Goal: Contribute content

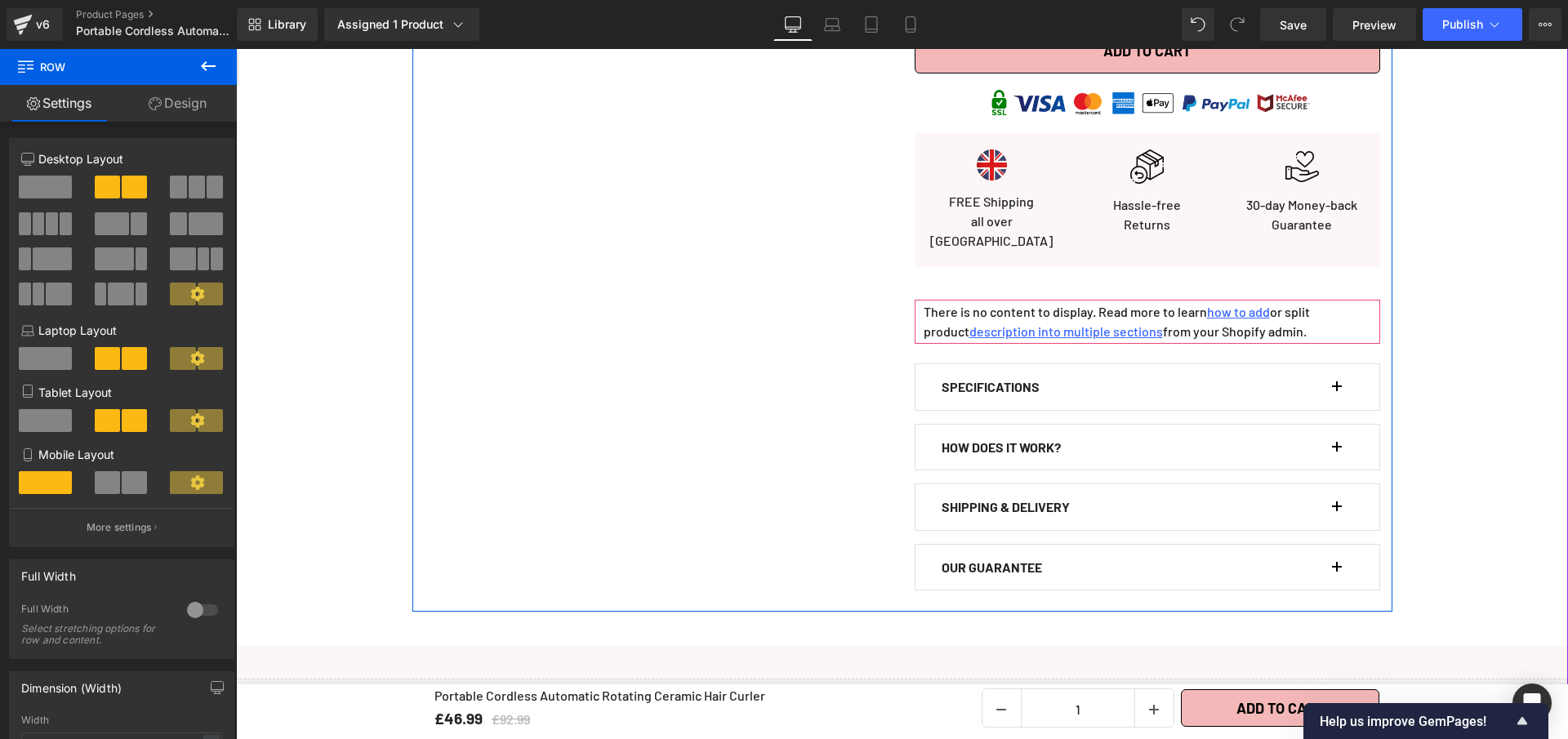
scroll to position [808, 0]
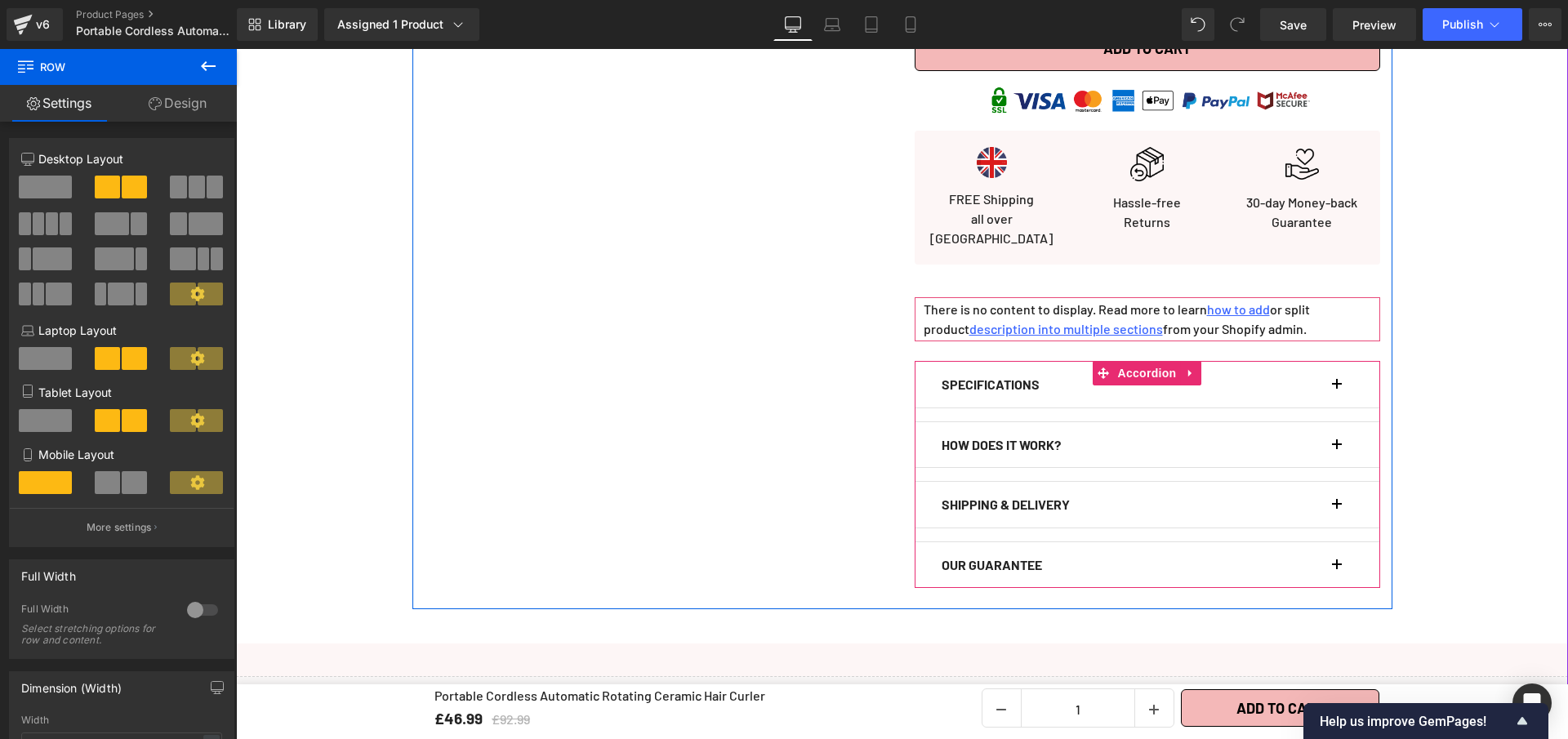
click at [1337, 365] on button "button" at bounding box center [1344, 385] width 16 height 46
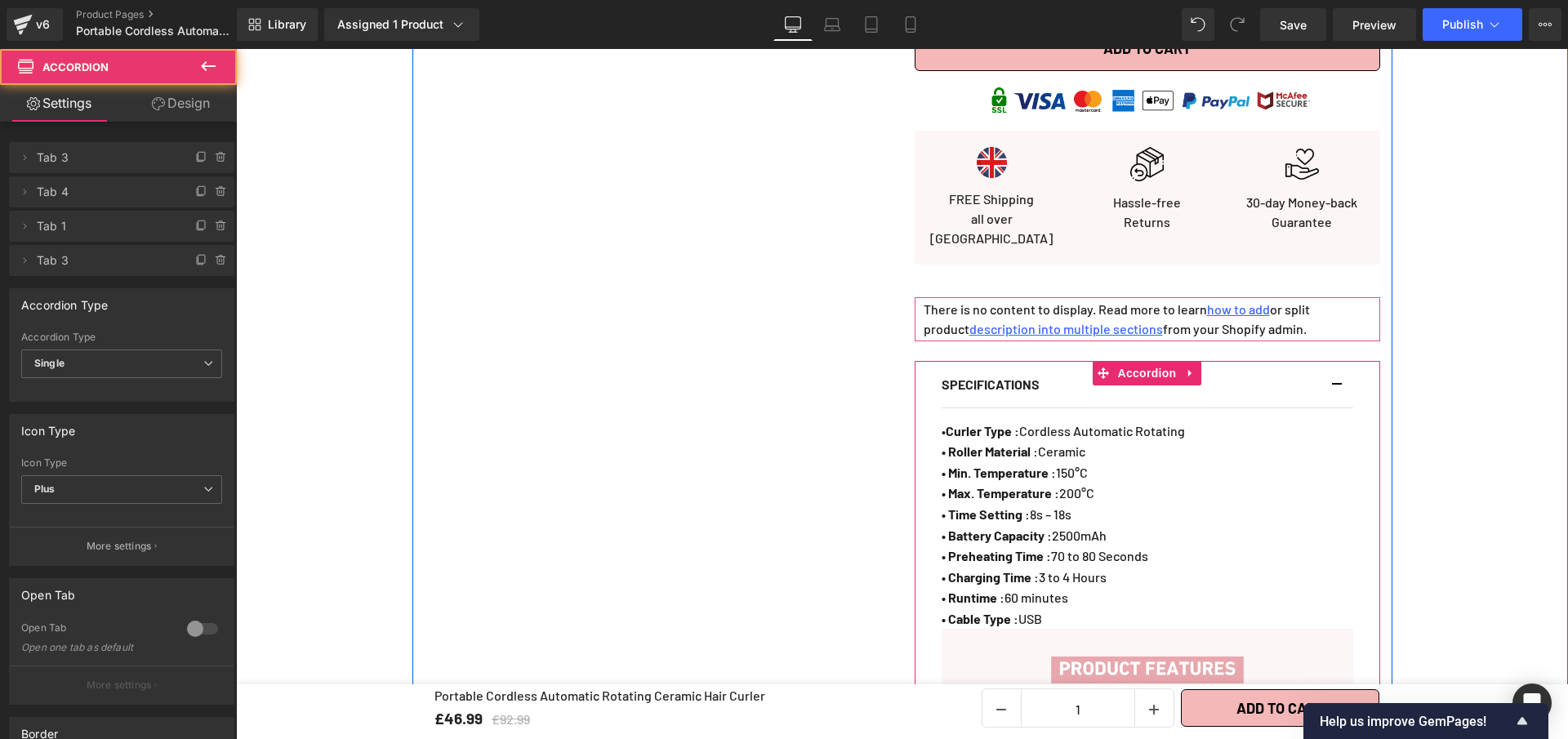
click at [1337, 365] on button "button" at bounding box center [1344, 385] width 16 height 46
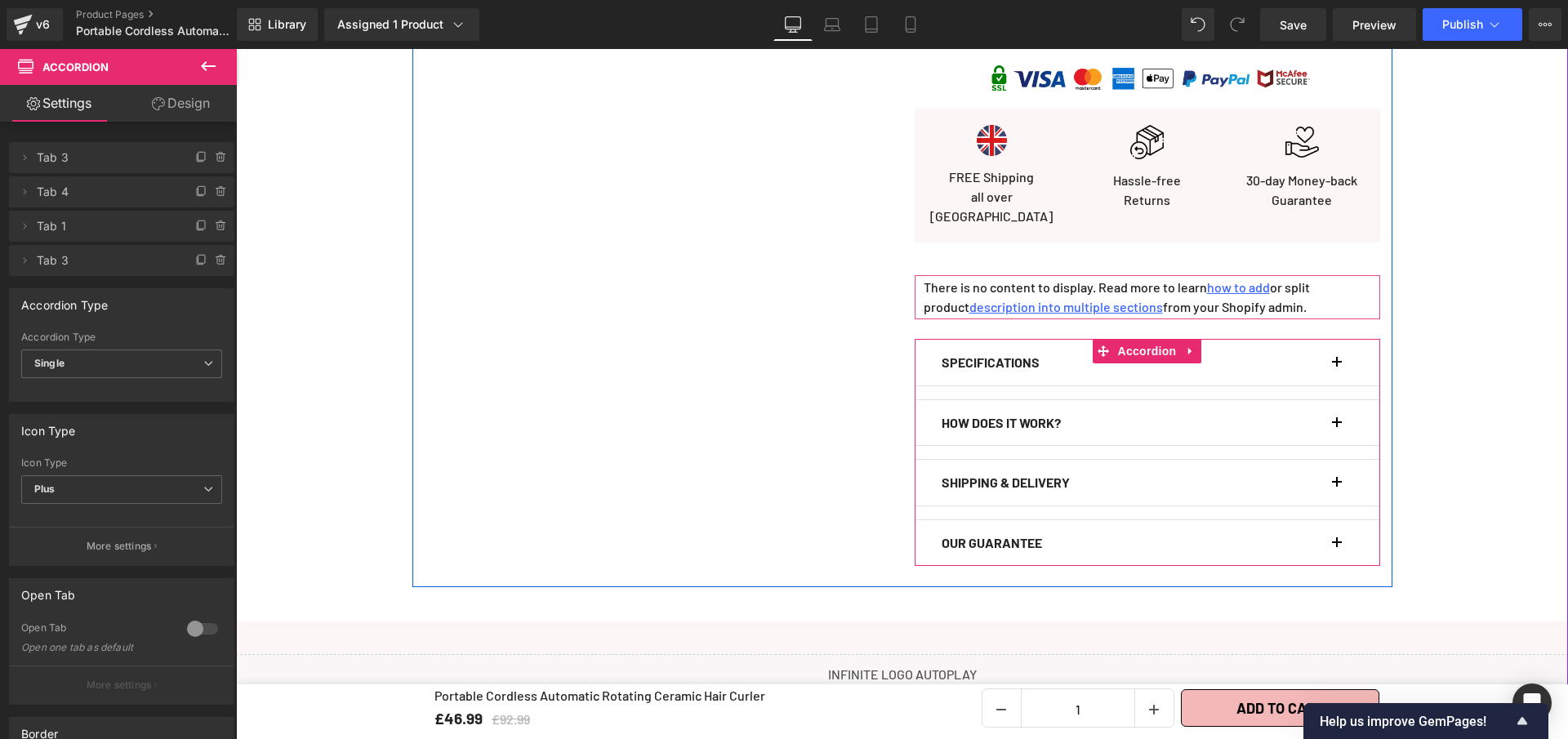
scroll to position [831, 0]
click at [1337, 426] on span "button" at bounding box center [1337, 426] width 0 height 0
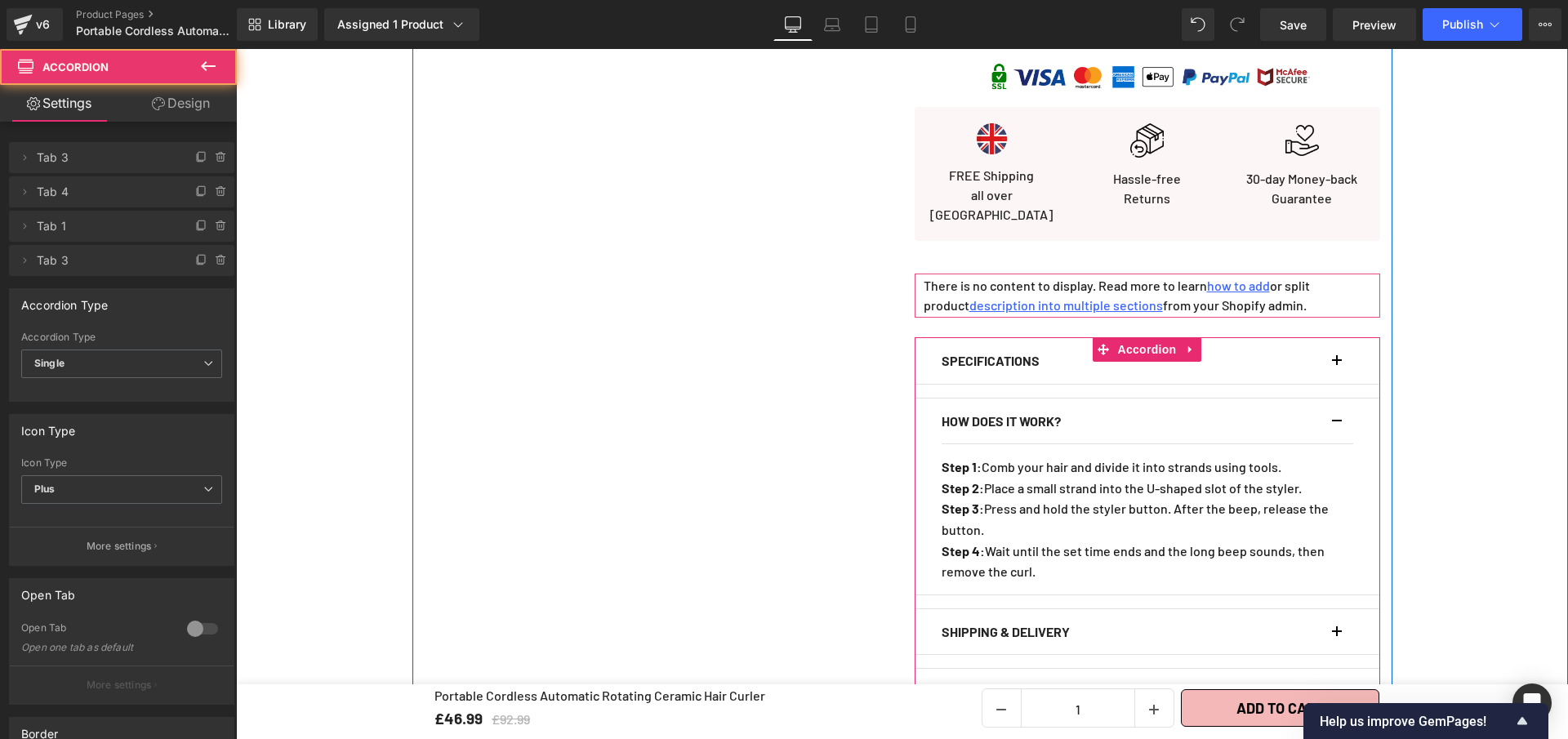
click at [1337, 426] on span "button" at bounding box center [1337, 426] width 0 height 0
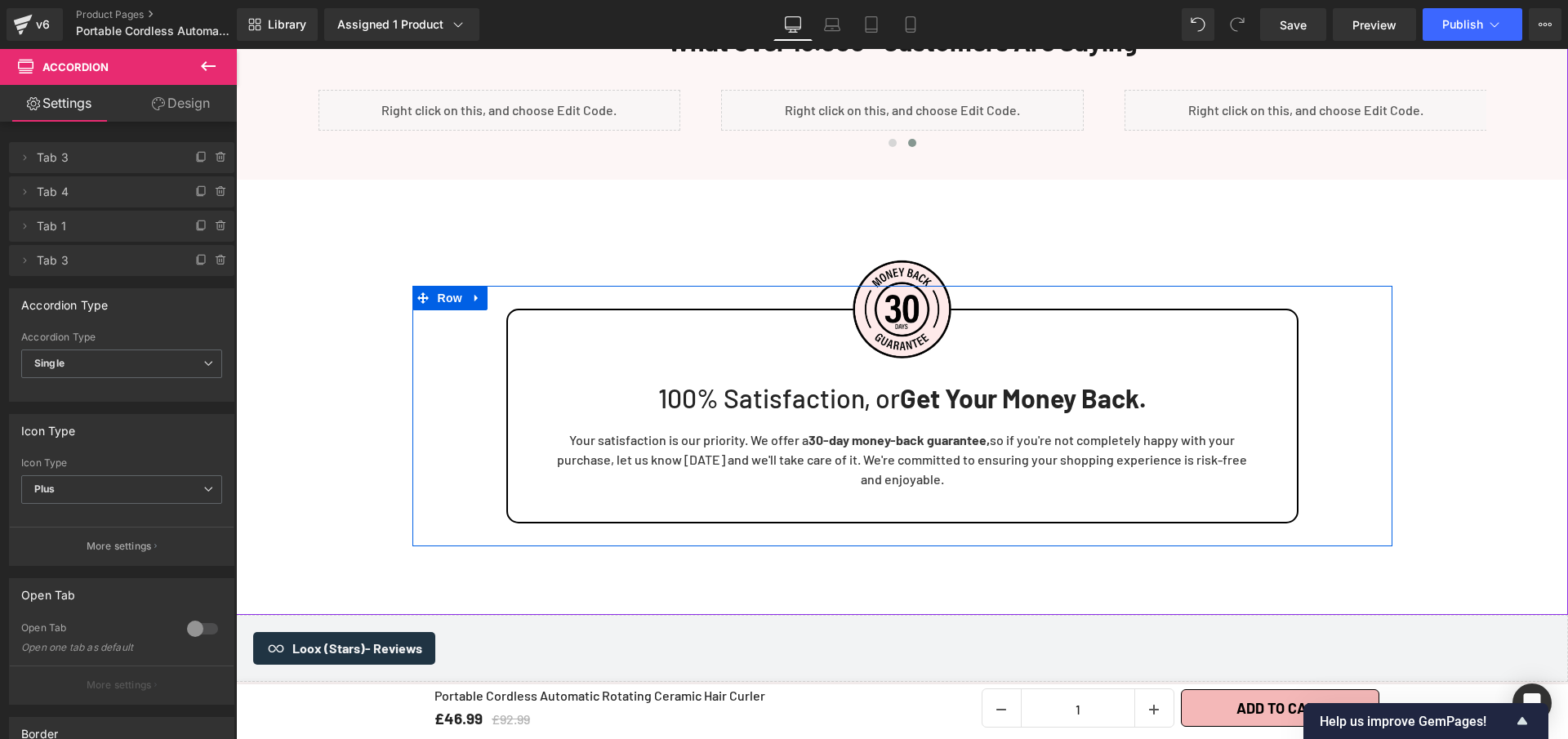
scroll to position [3503, 0]
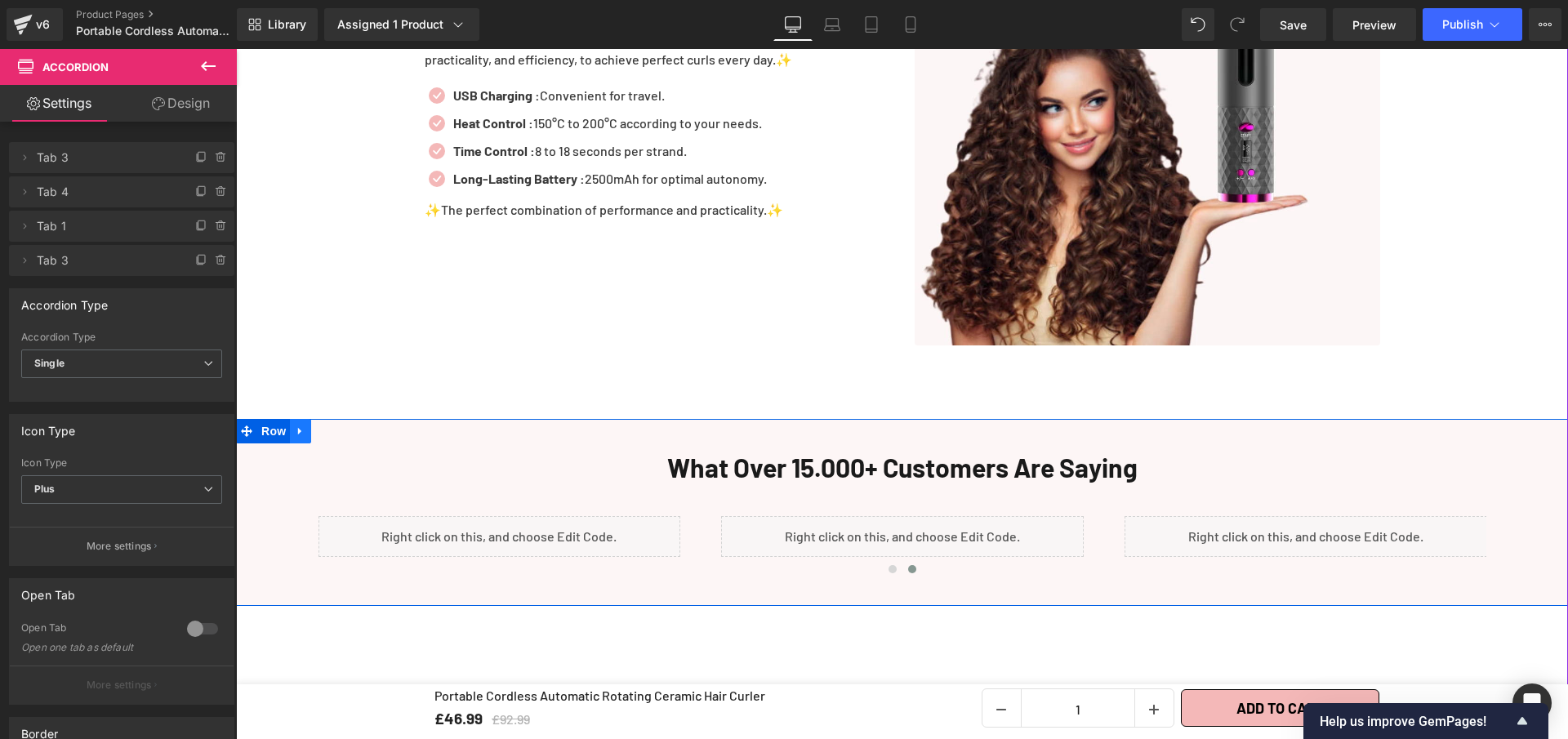
click at [290, 419] on link at bounding box center [300, 431] width 21 height 25
click at [343, 421] on link at bounding box center [342, 431] width 21 height 25
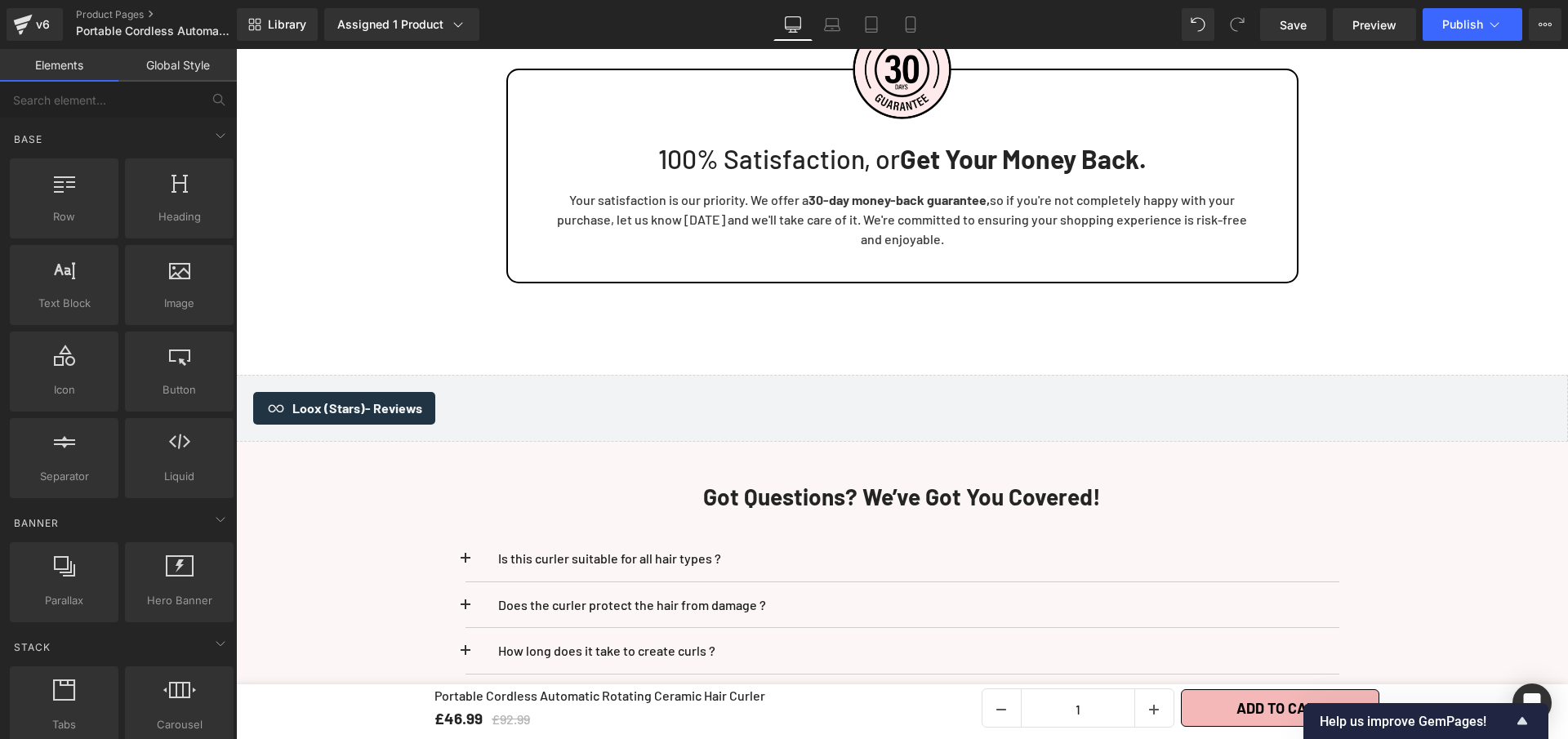
scroll to position [3868, 0]
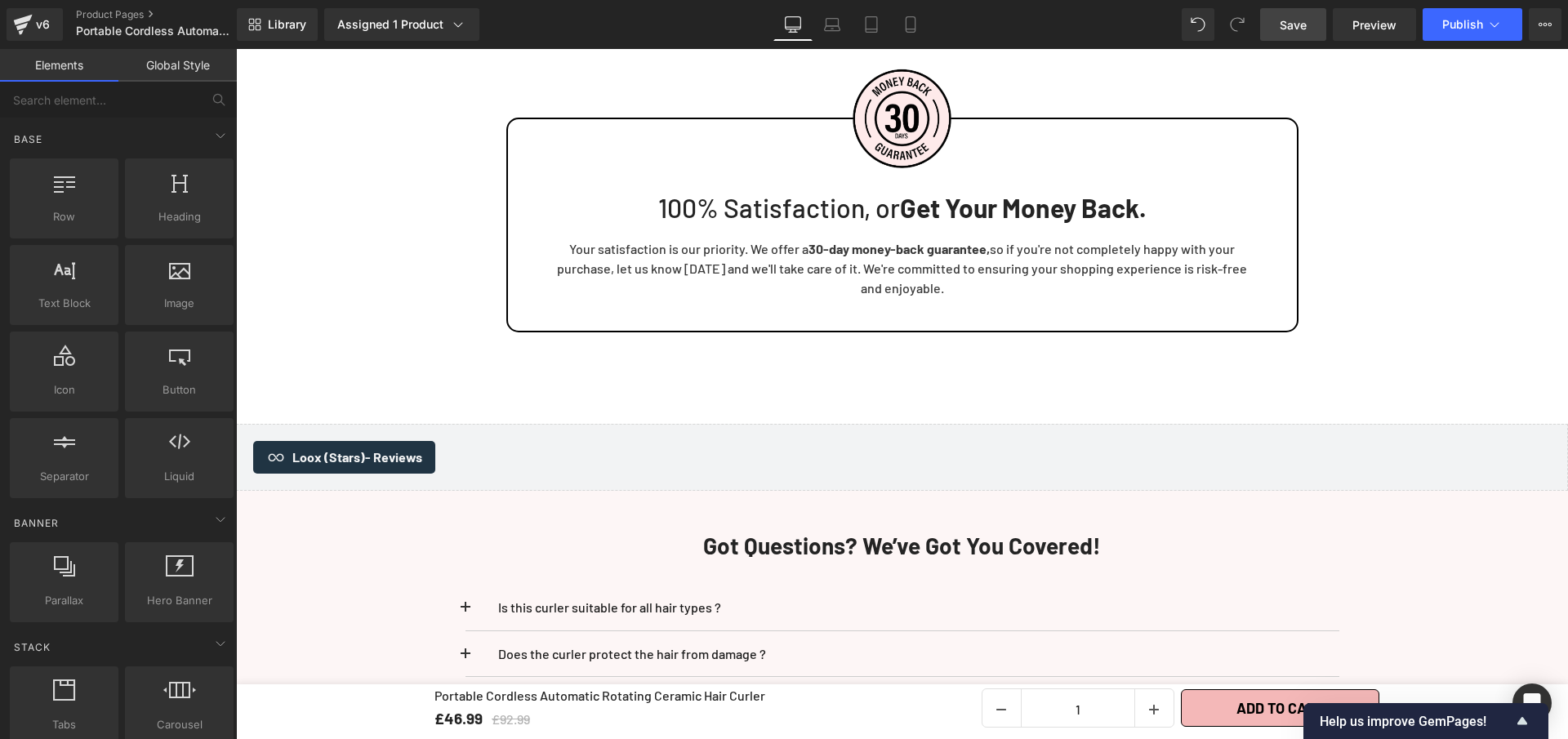
drag, startPoint x: 1292, startPoint y: 31, endPoint x: 933, endPoint y: 267, distance: 429.6
click at [1292, 31] on span "Save" at bounding box center [1293, 25] width 27 height 17
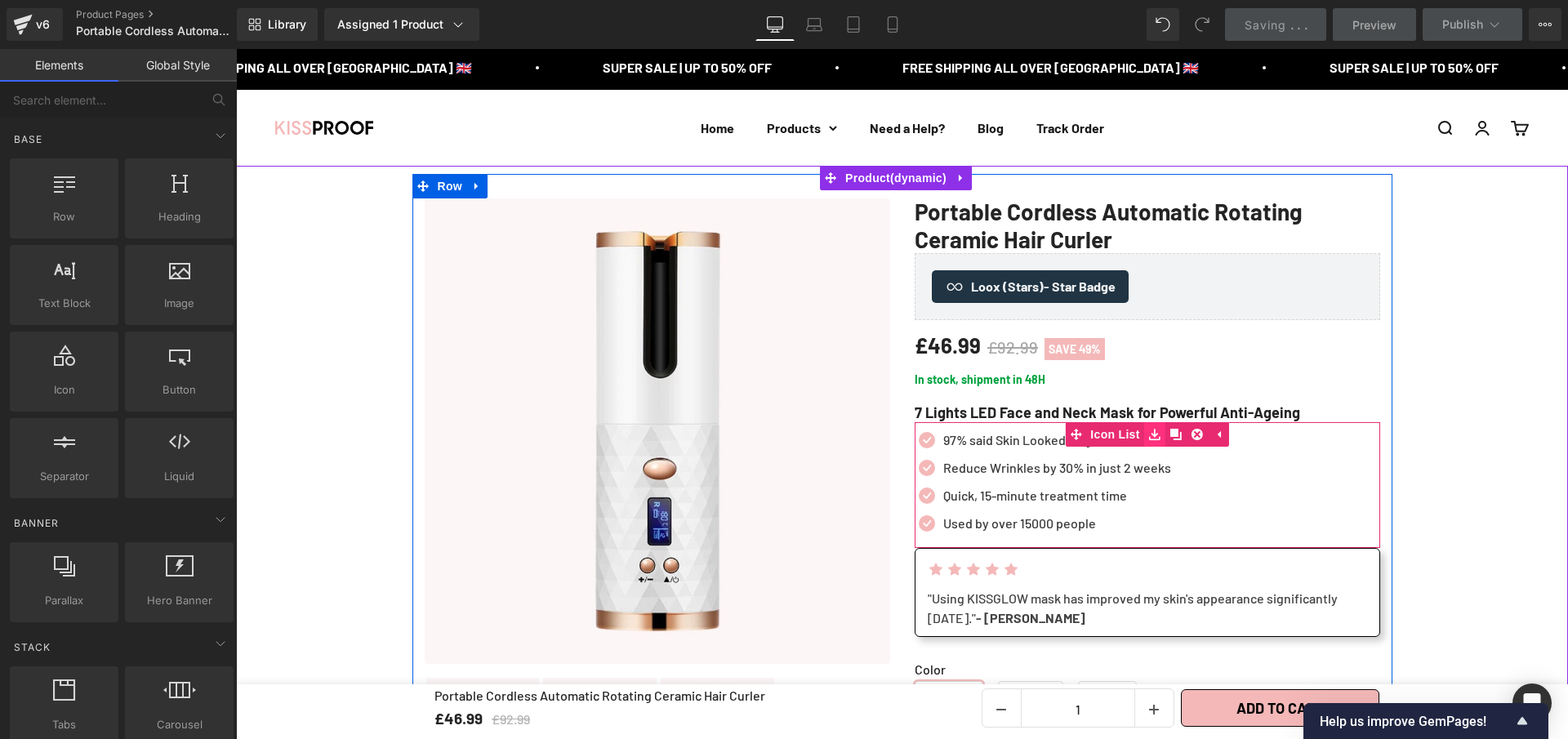
scroll to position [25, 0]
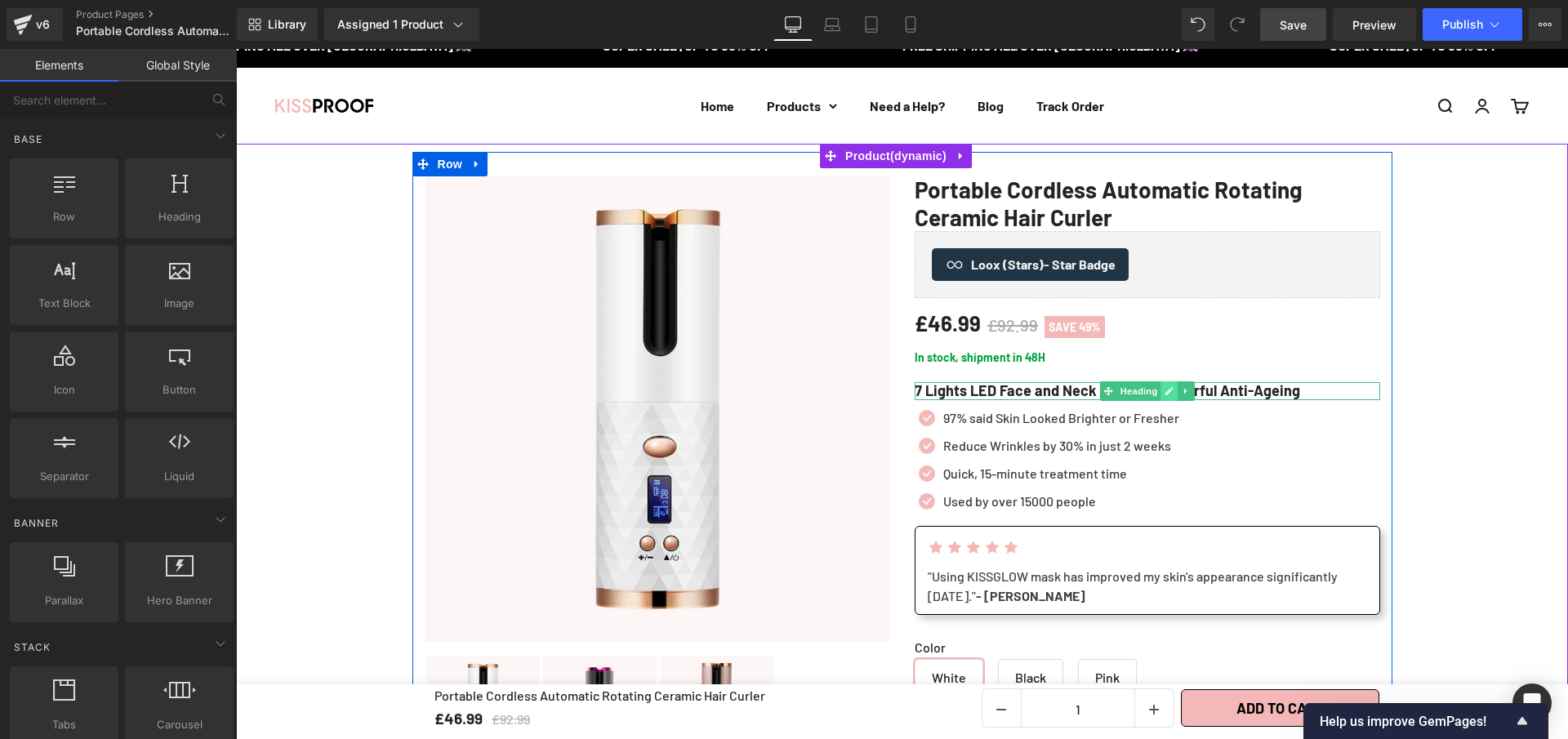
click at [1165, 392] on icon at bounding box center [1170, 392] width 8 height 8
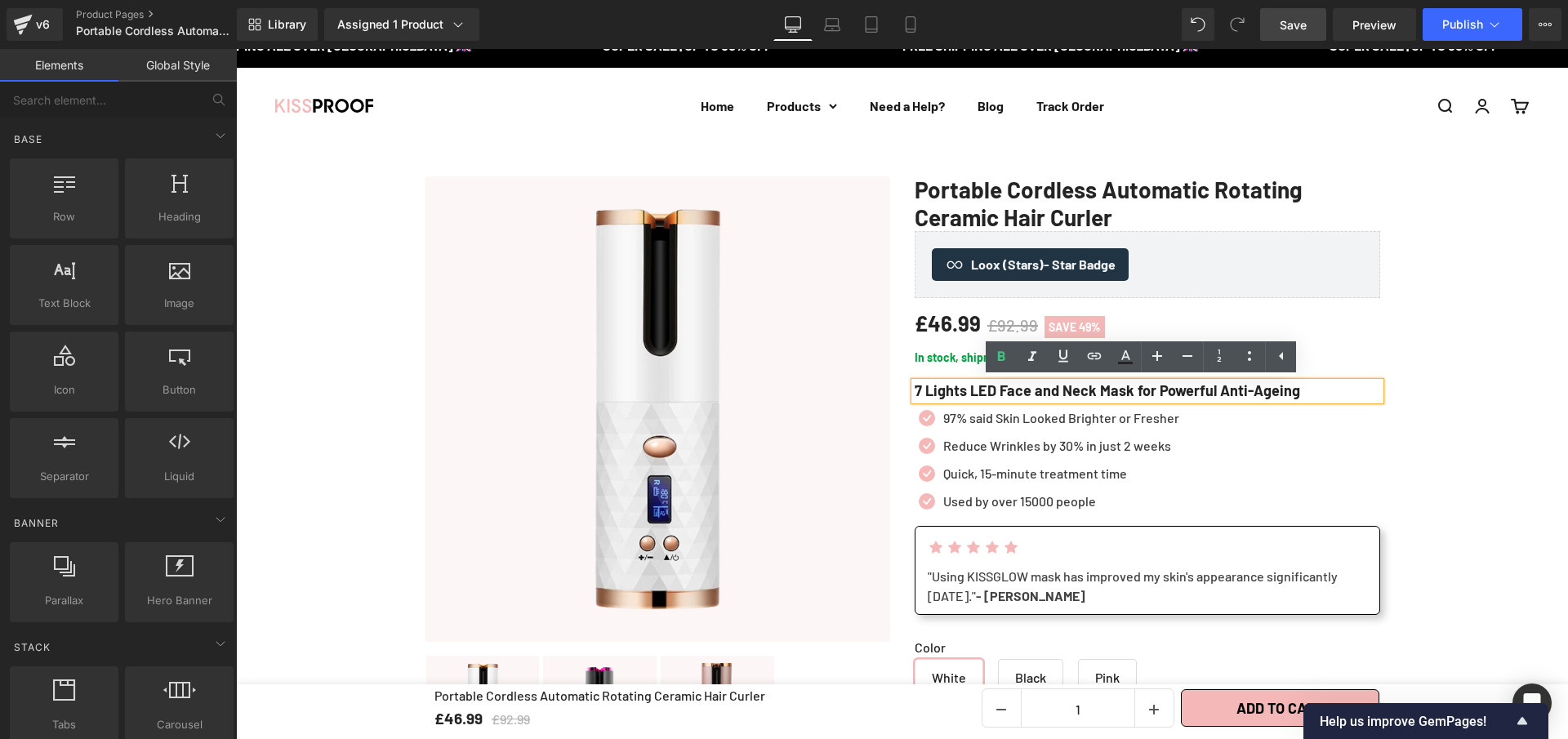
click at [1020, 390] on h1 "7 Lights LED Face and Neck Mask for Powerful Anti-Ageing" at bounding box center [1147, 391] width 465 height 18
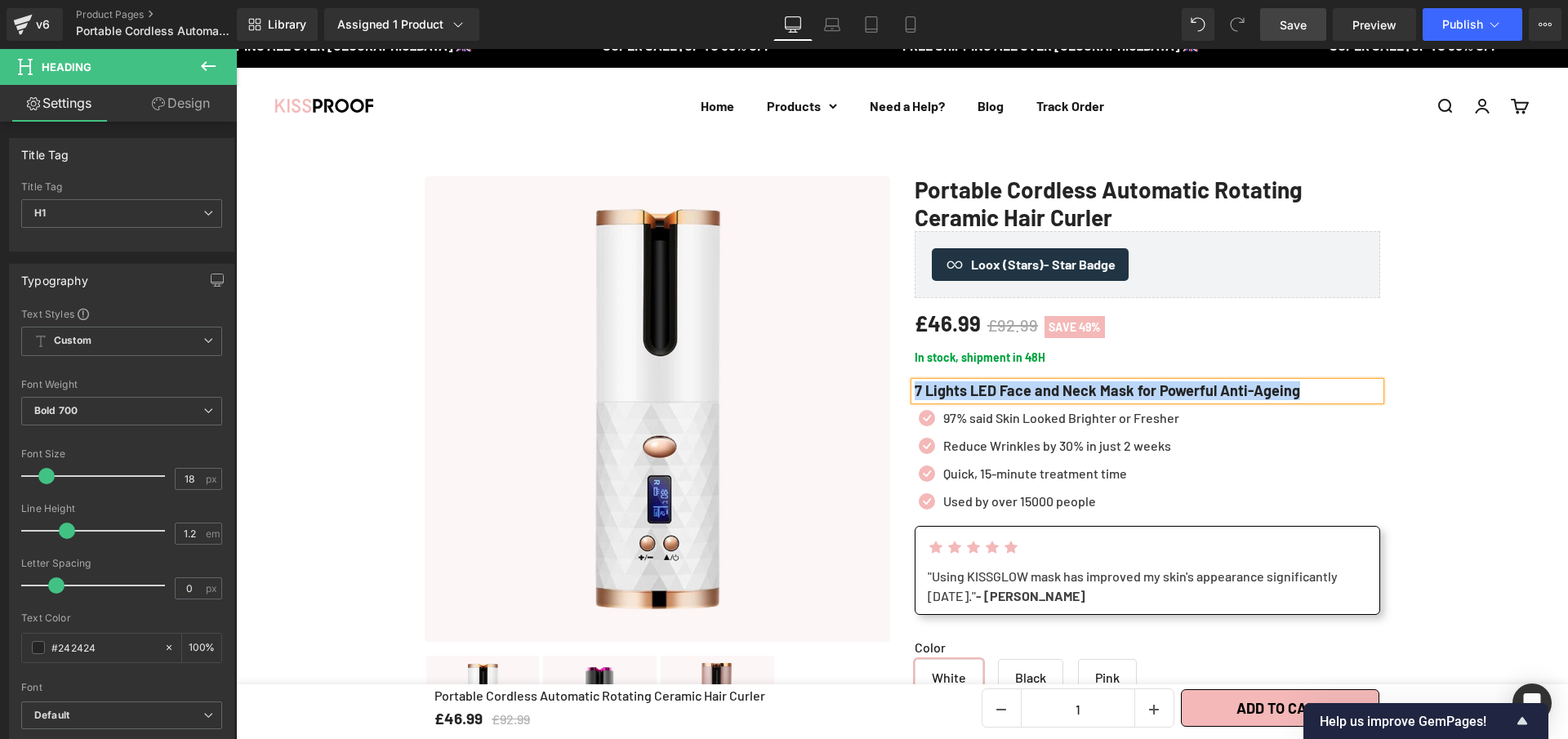
paste div
click at [1205, 391] on h1 "Des boucles parfaites partout grâce au boucleur sans fil" at bounding box center [1147, 391] width 465 height 18
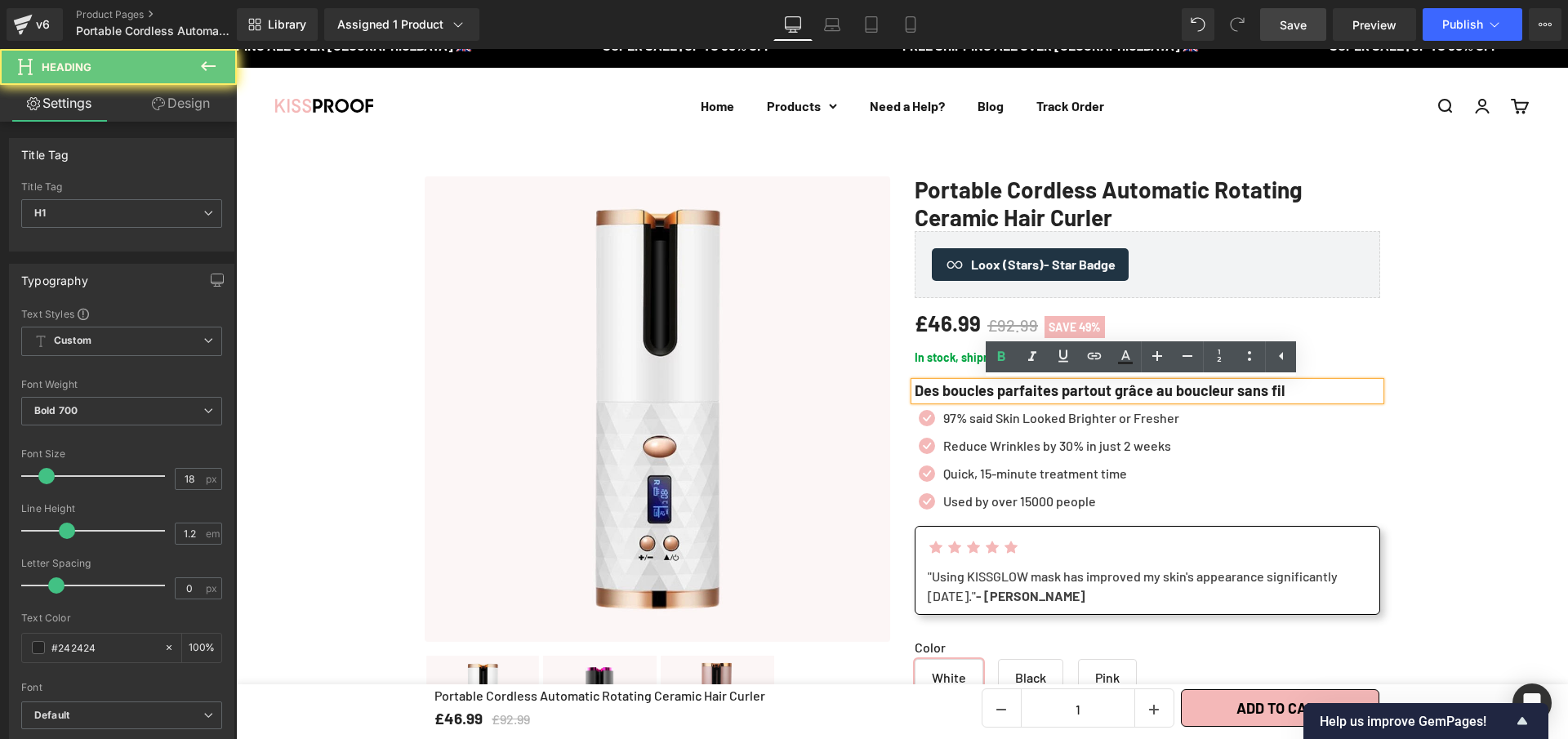
click at [1205, 391] on h1 "Des boucles parfaites partout grâce au boucleur sans fil" at bounding box center [1147, 391] width 465 height 18
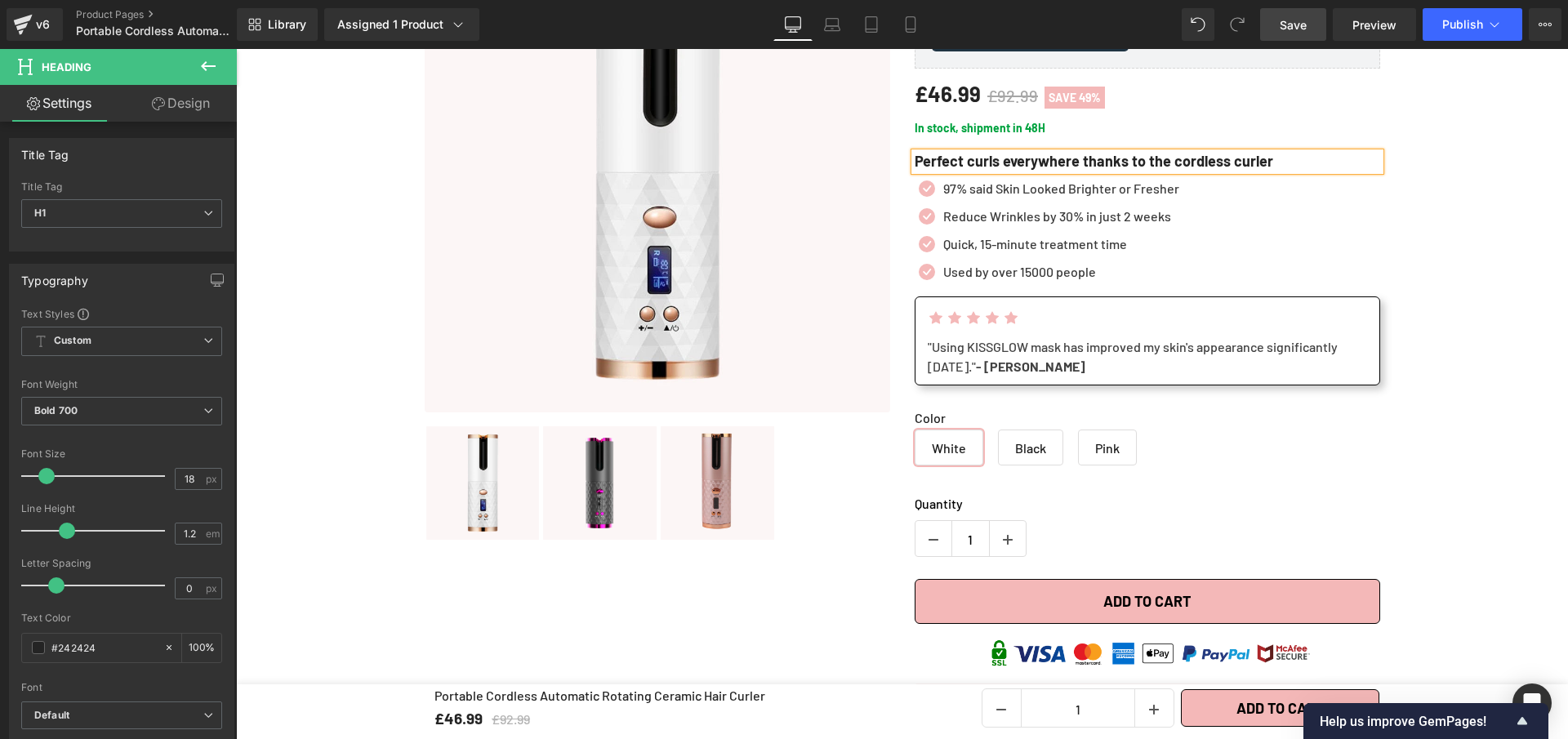
scroll to position [199, 0]
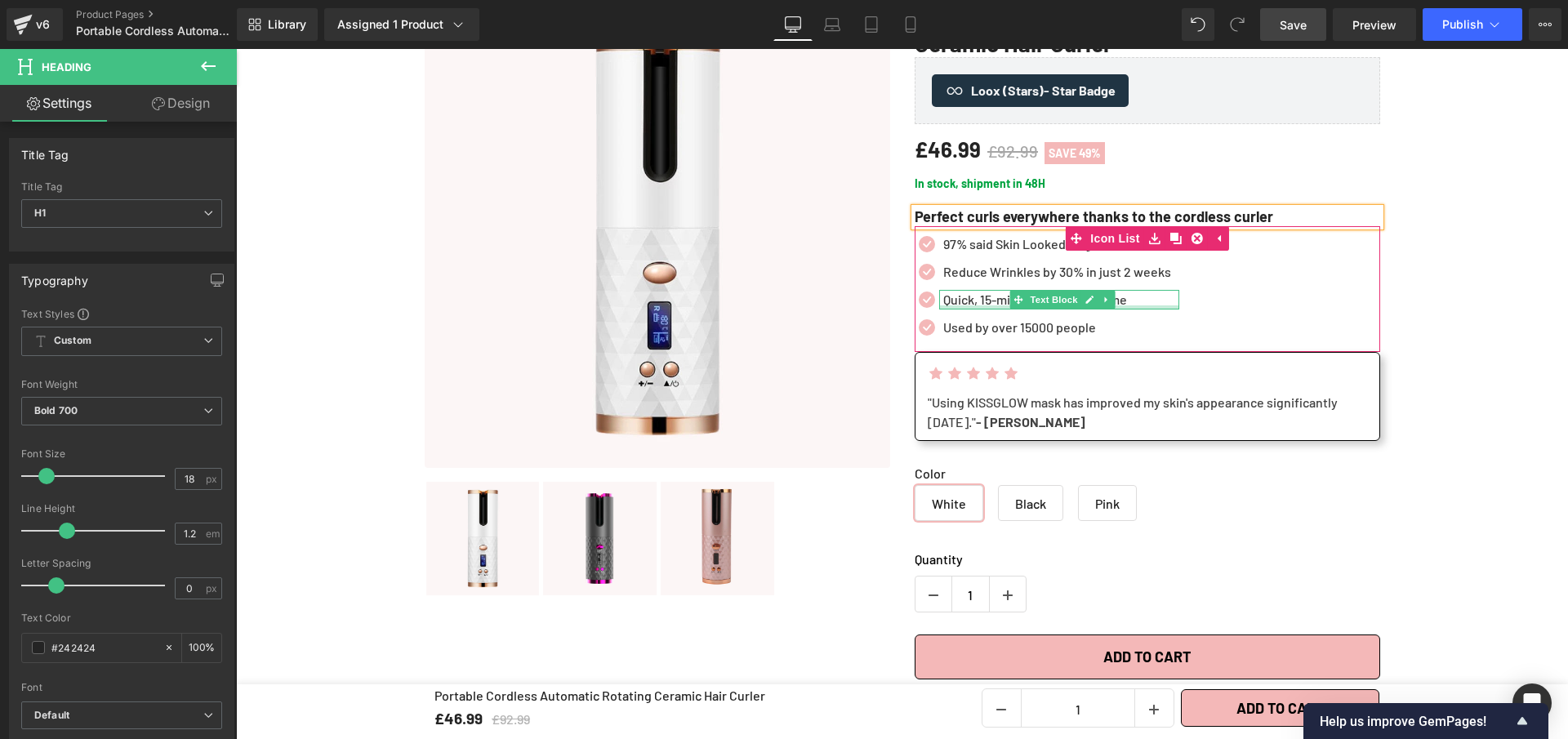
click at [982, 305] on div at bounding box center [1059, 307] width 240 height 4
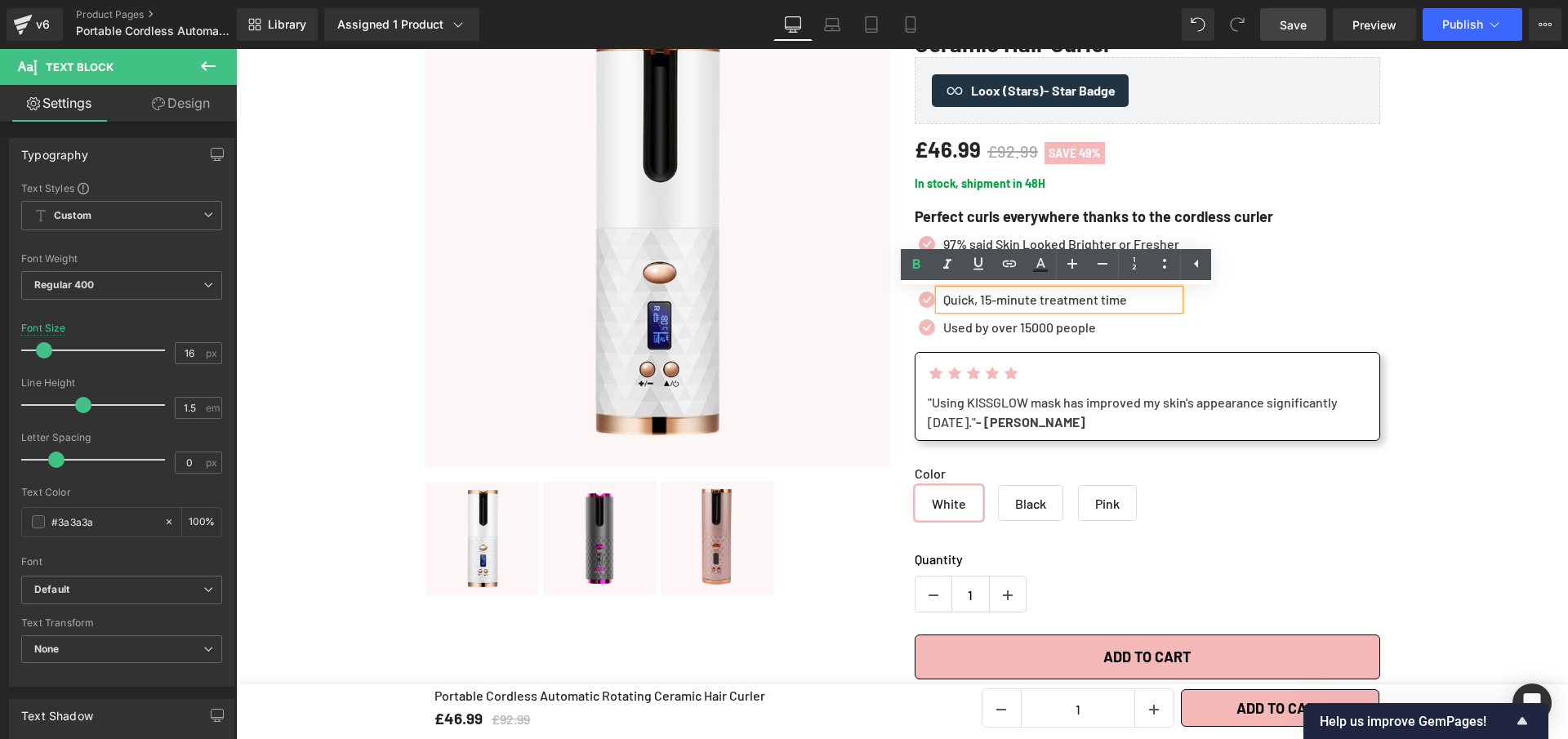
click at [1078, 307] on p "Quick, 15-minute treatment time" at bounding box center [1061, 299] width 236 height 19
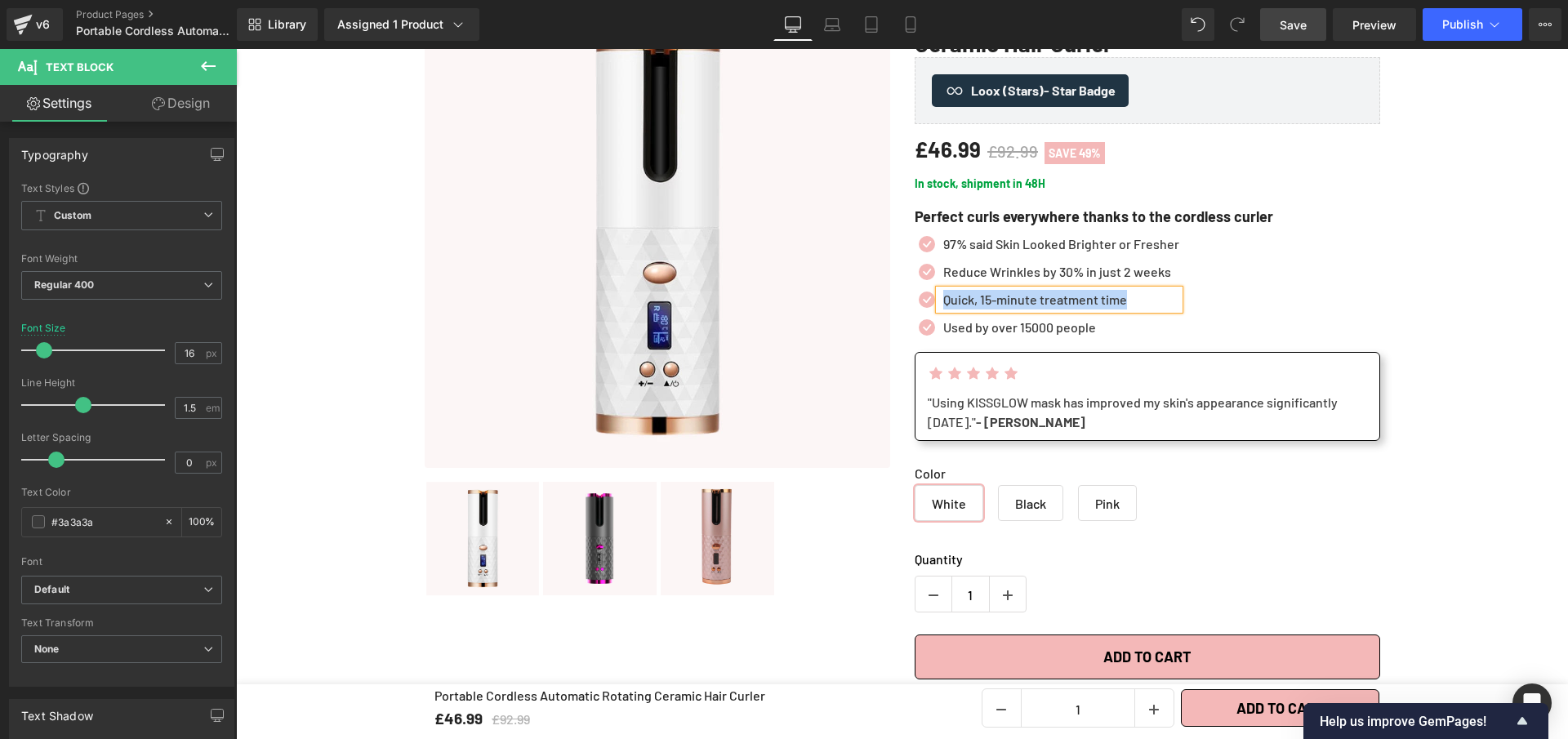
paste div
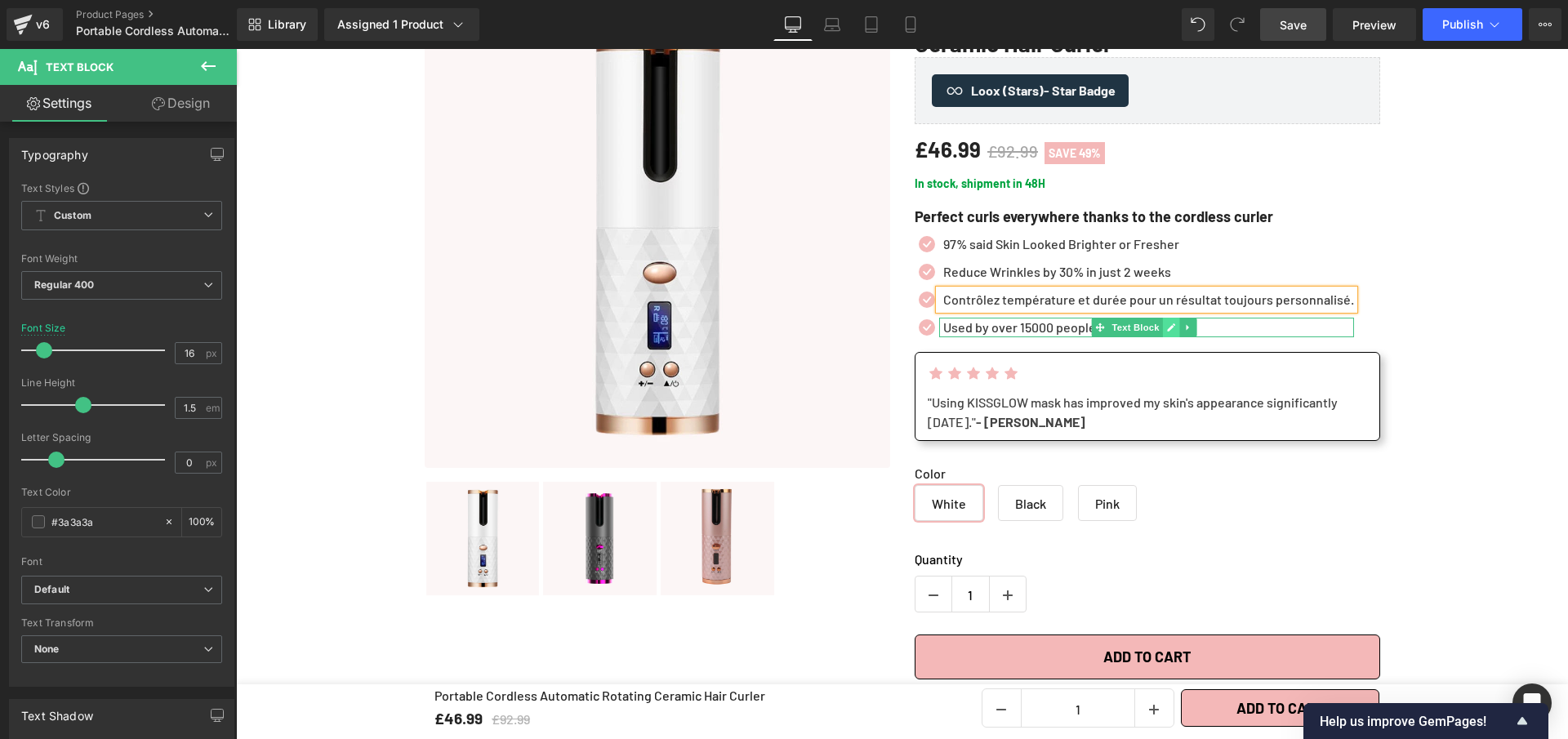
click at [1163, 329] on link at bounding box center [1171, 327] width 17 height 19
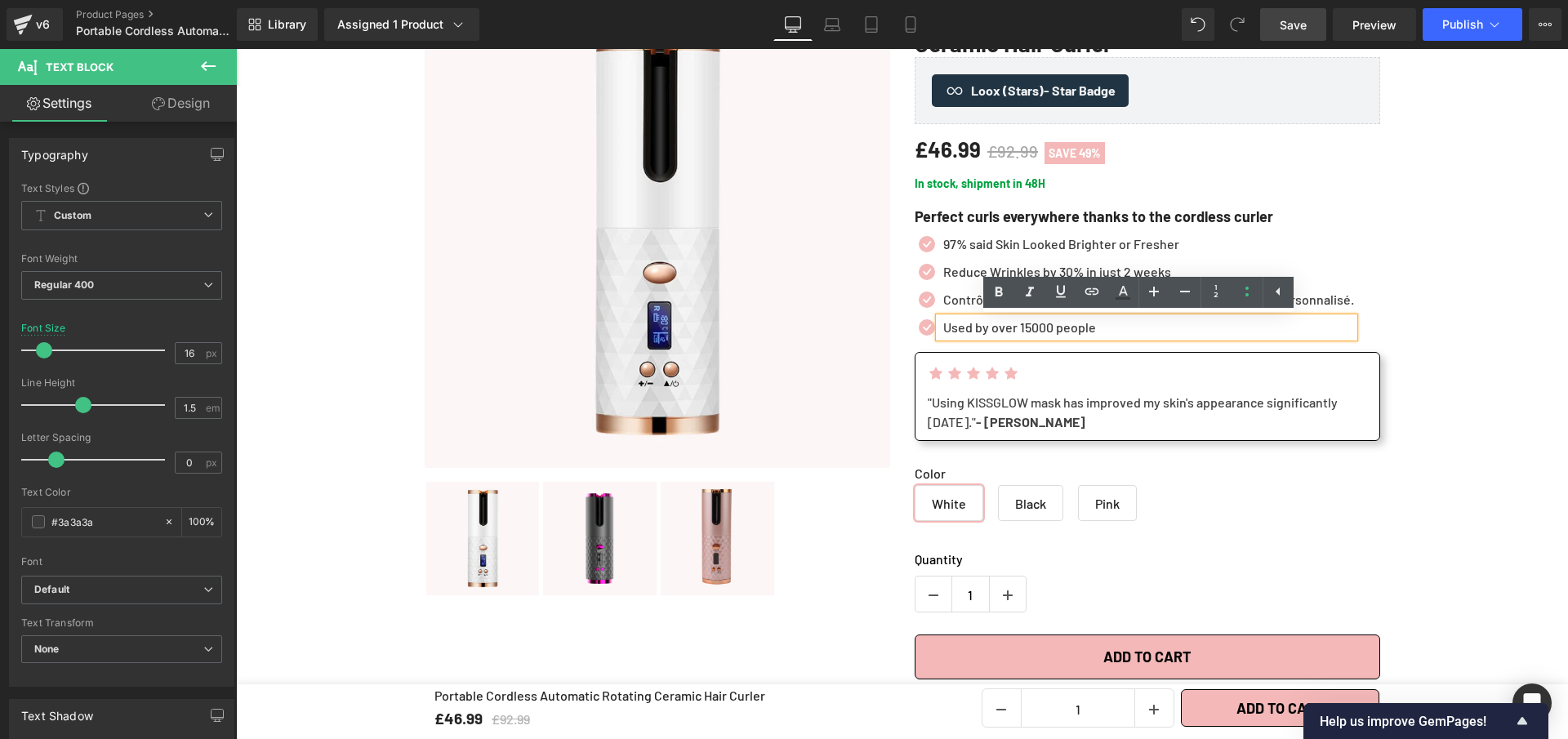
click at [1158, 329] on p "Used by over 15000 people" at bounding box center [1148, 327] width 411 height 19
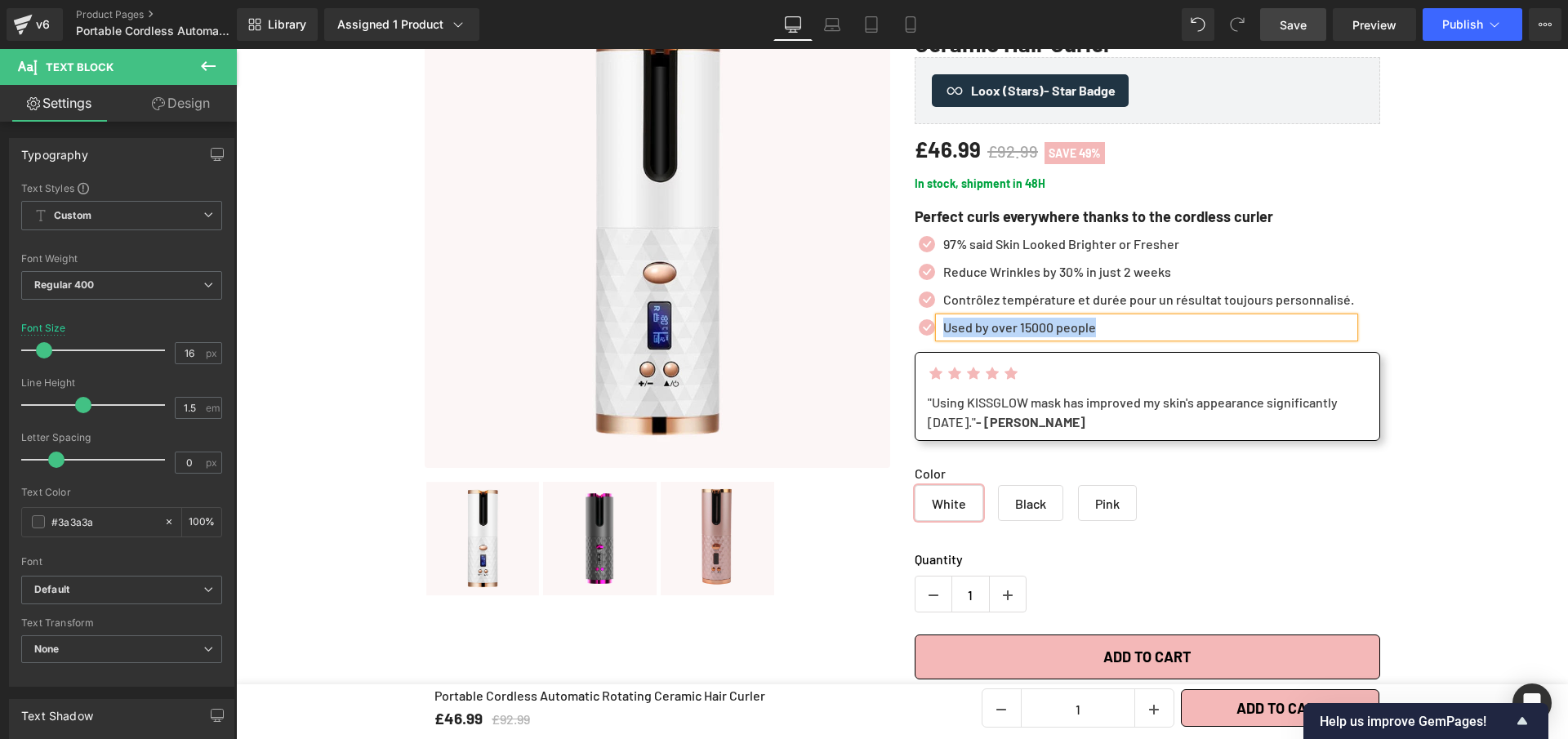
paste div
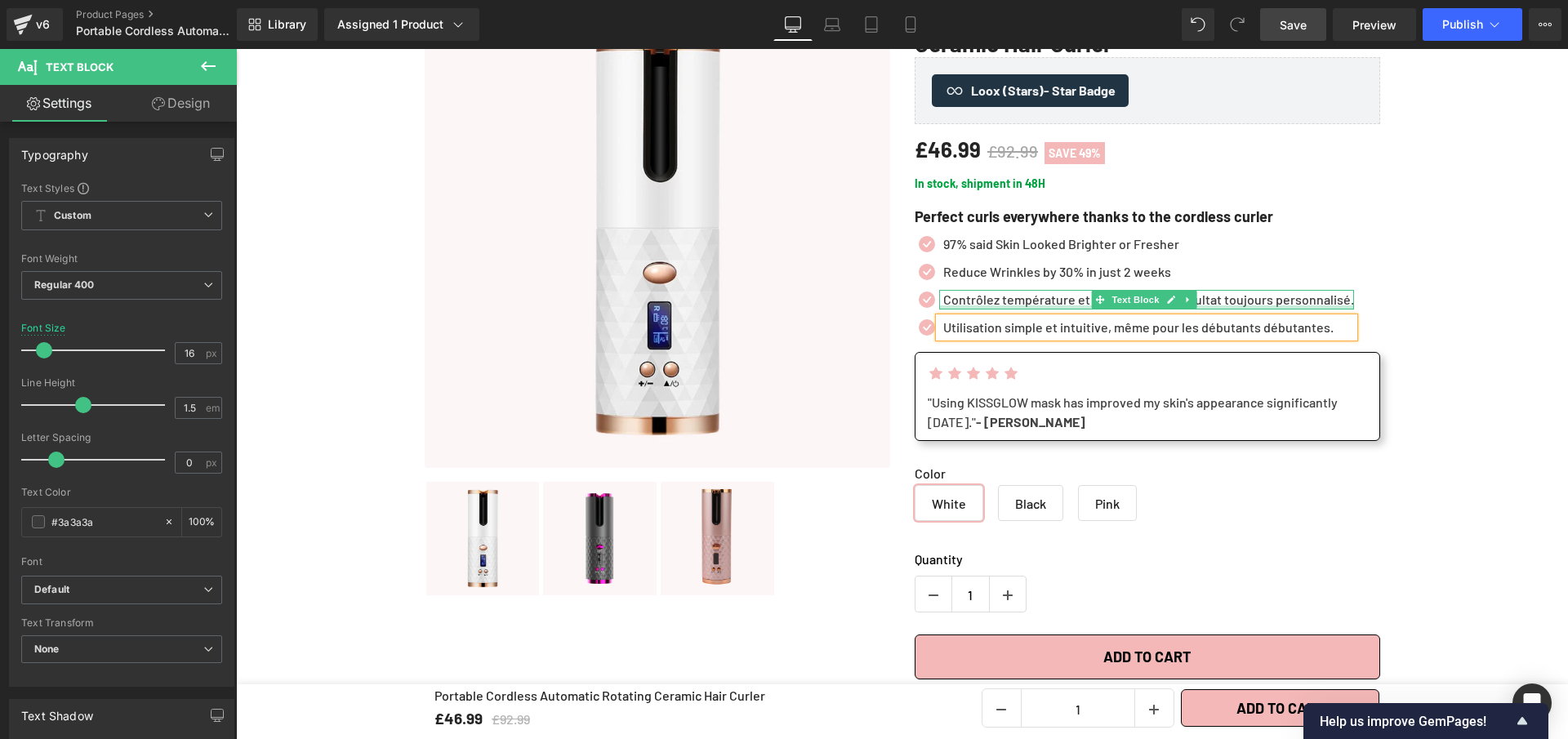
click at [1036, 305] on div at bounding box center [1146, 307] width 414 height 4
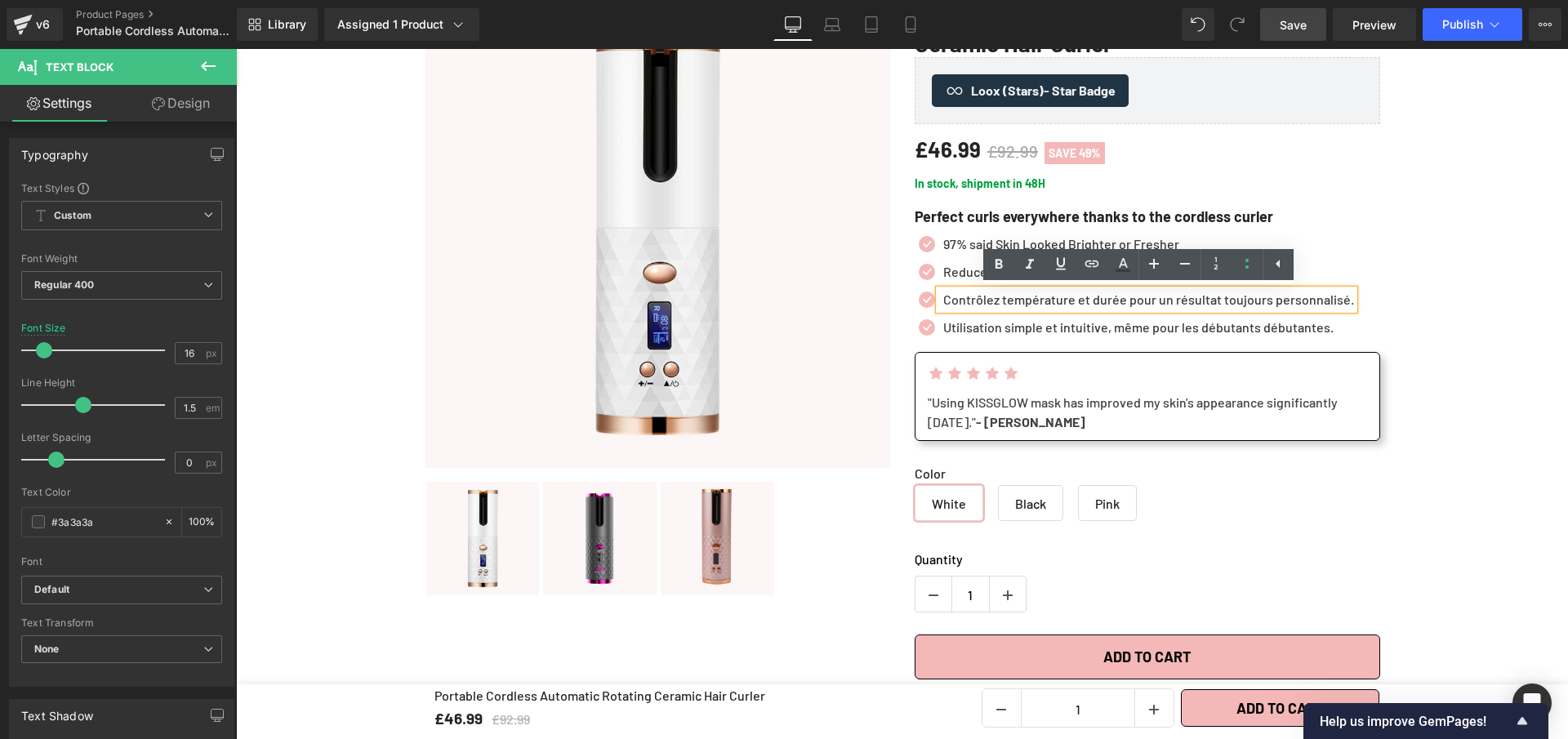
click at [1036, 305] on p "Contrôlez température et durée pour un résultat toujours personnalisé." at bounding box center [1148, 299] width 411 height 19
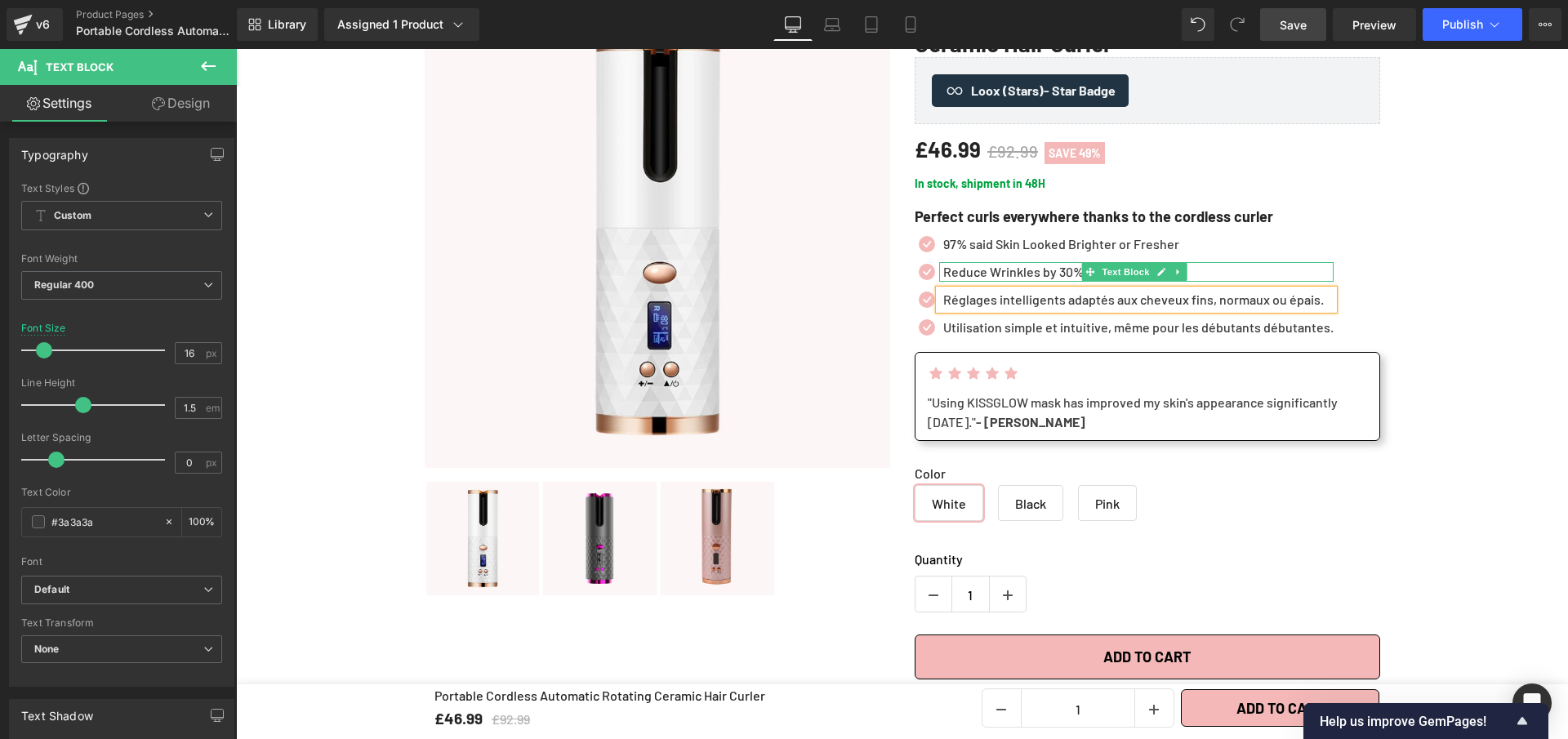
click at [961, 269] on p "Reduce Wrinkles by 30% in just 2 weeks" at bounding box center [1138, 271] width 391 height 19
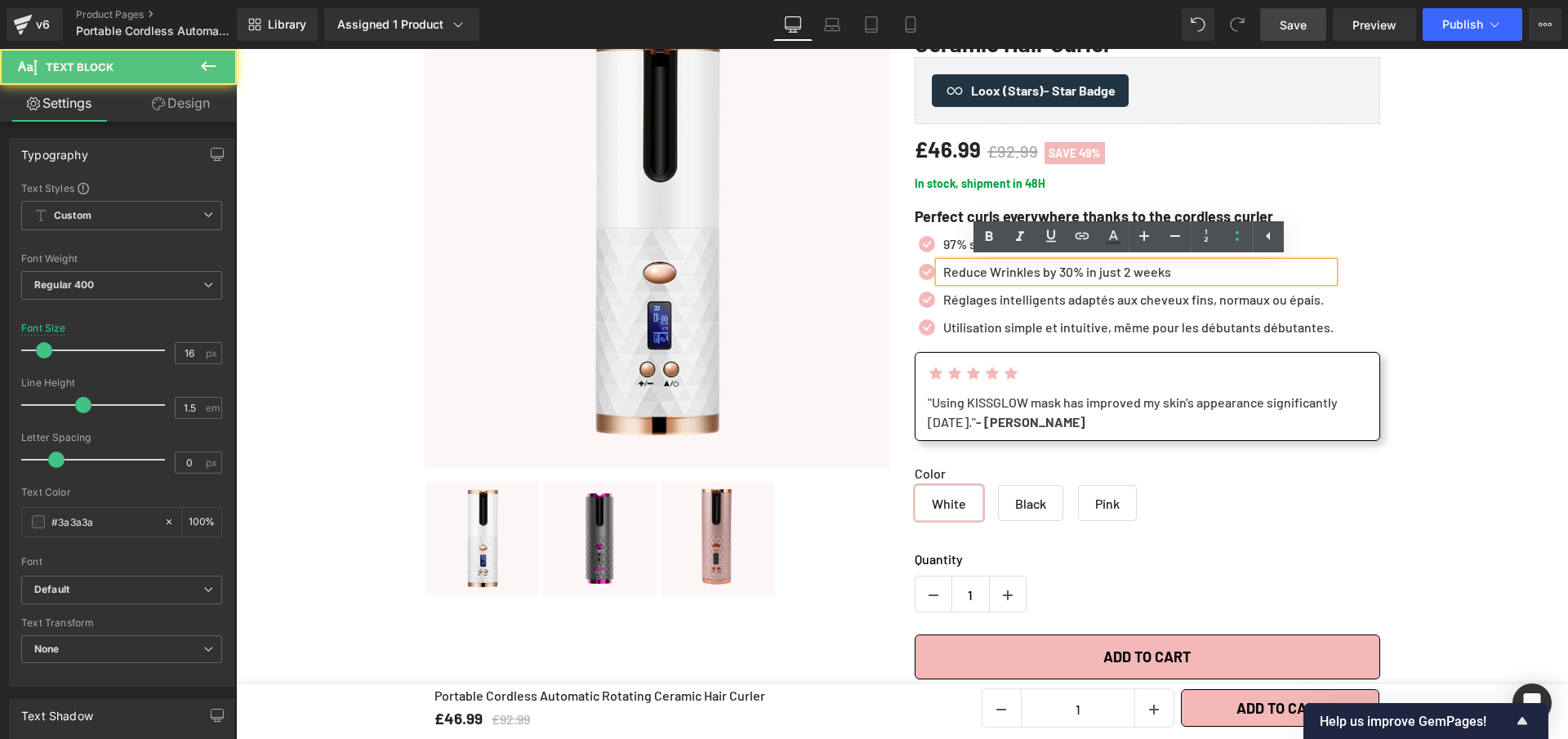
click at [1132, 269] on p "Reduce Wrinkles by 30% in just 2 weeks" at bounding box center [1138, 271] width 391 height 19
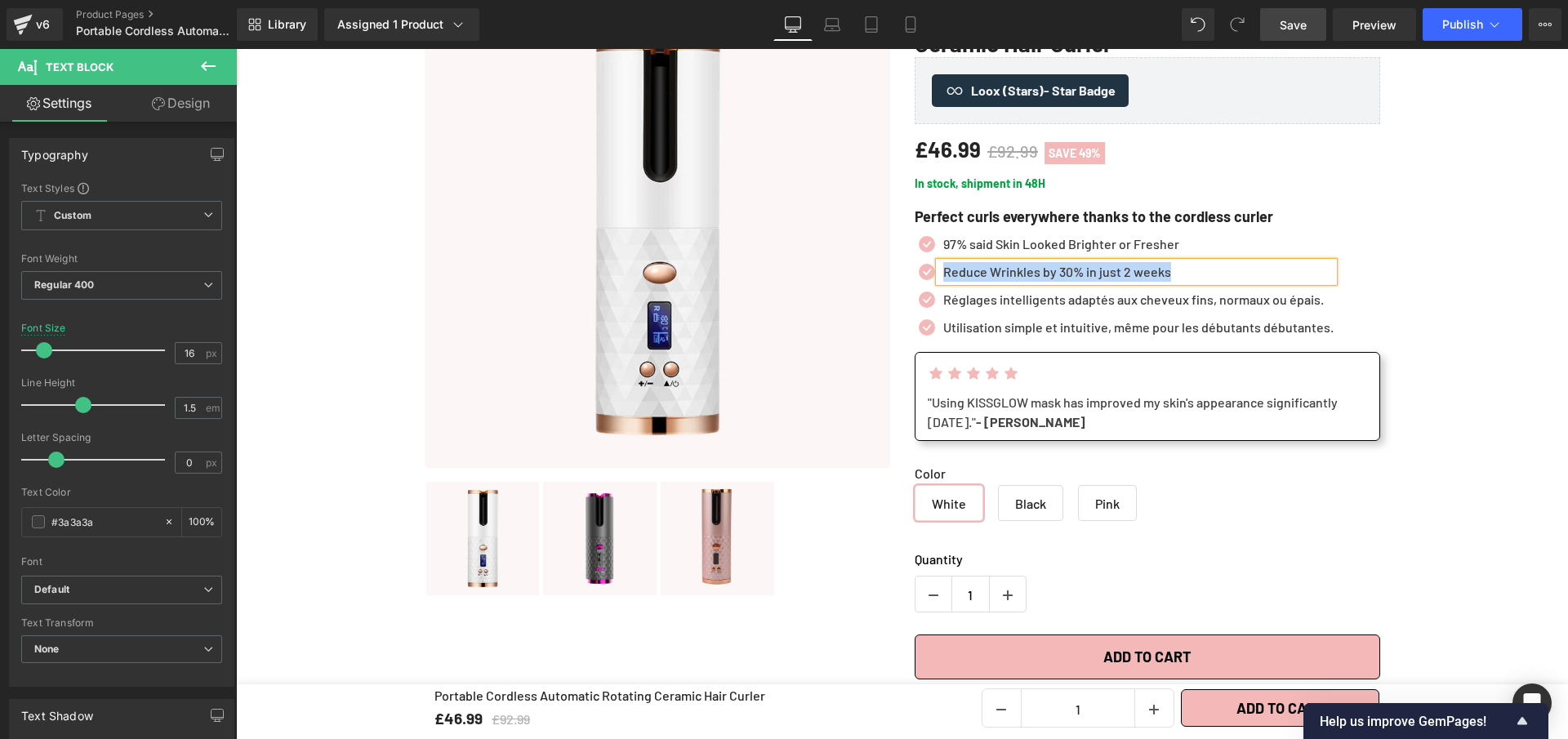
paste div
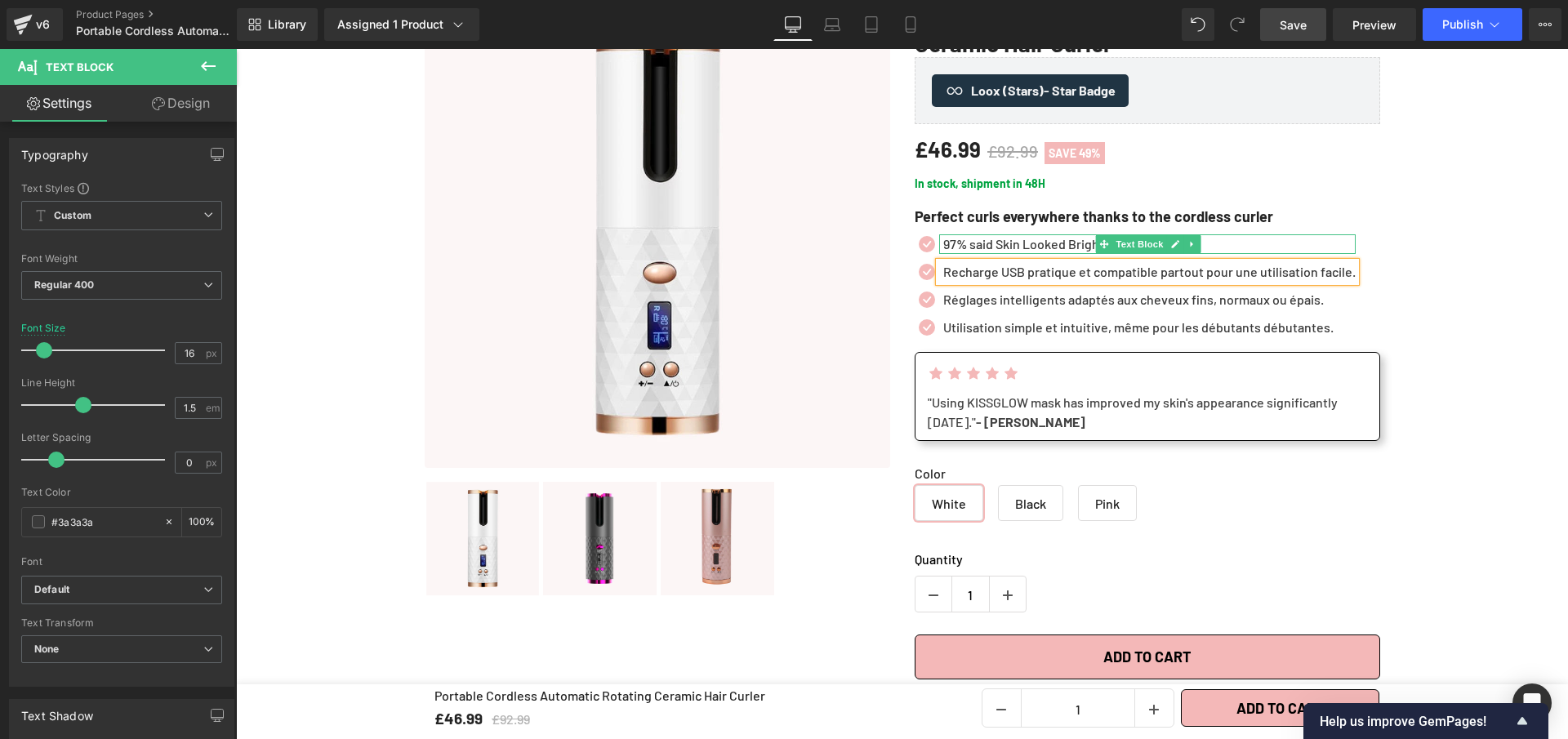
click at [1026, 247] on p "97% said Skin Looked Brighter or Fresher" at bounding box center [1149, 244] width 413 height 19
paste div
click at [1075, 271] on p "Recharge USB pratique et compatible partout pour une utilisation facile." at bounding box center [1149, 271] width 413 height 19
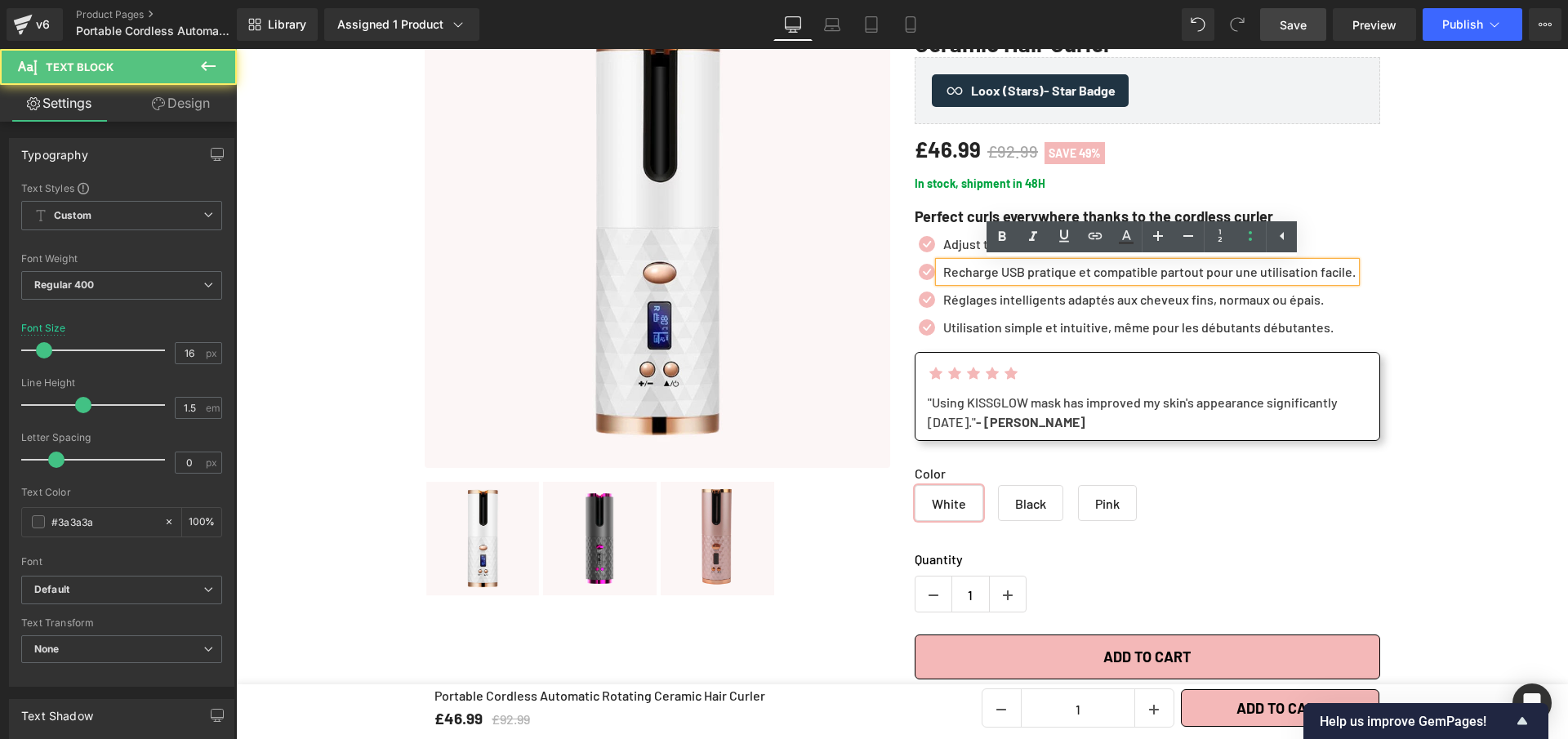
click at [1075, 271] on p "Recharge USB pratique et compatible partout pour une utilisation facile." at bounding box center [1149, 271] width 413 height 19
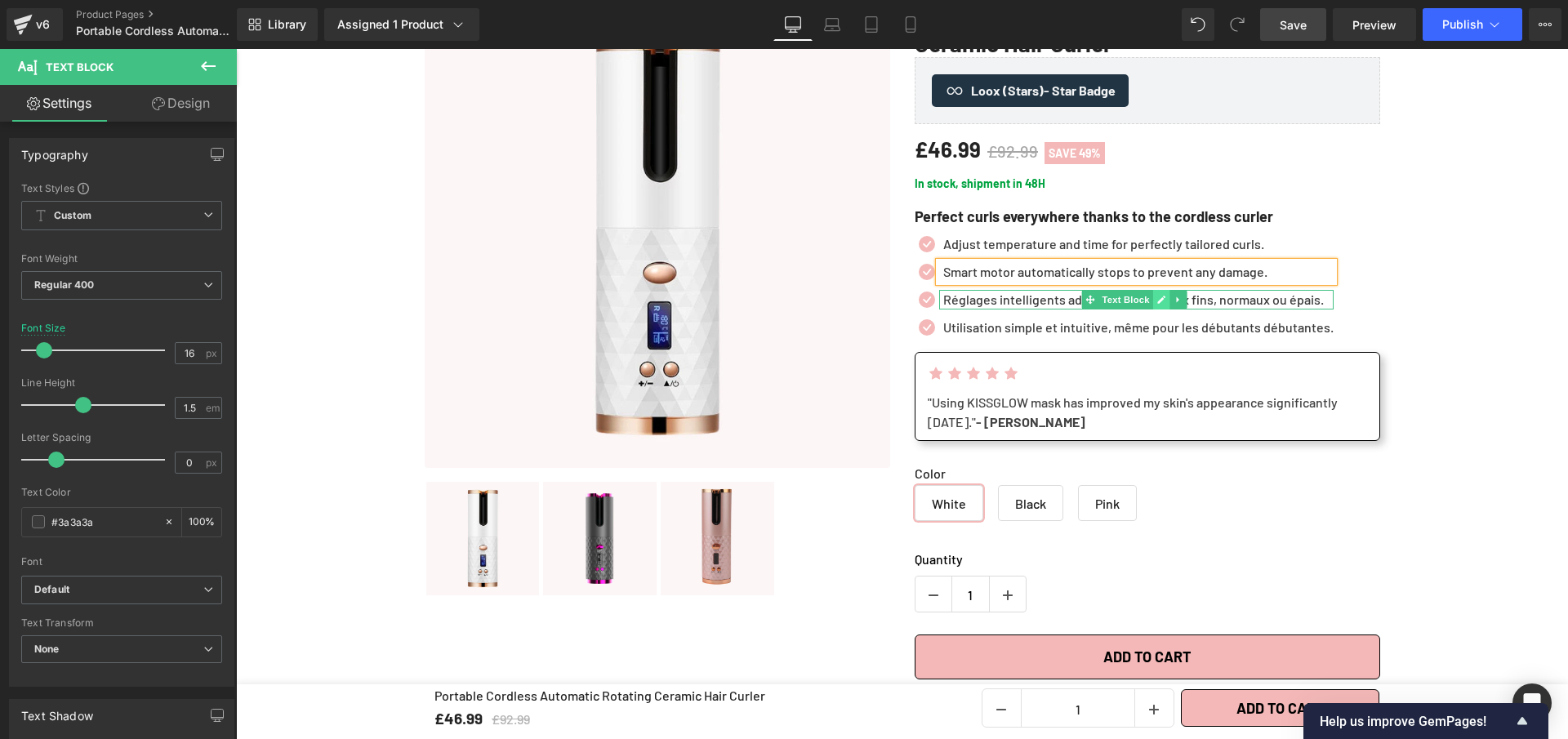
click at [1158, 302] on icon at bounding box center [1161, 300] width 9 height 10
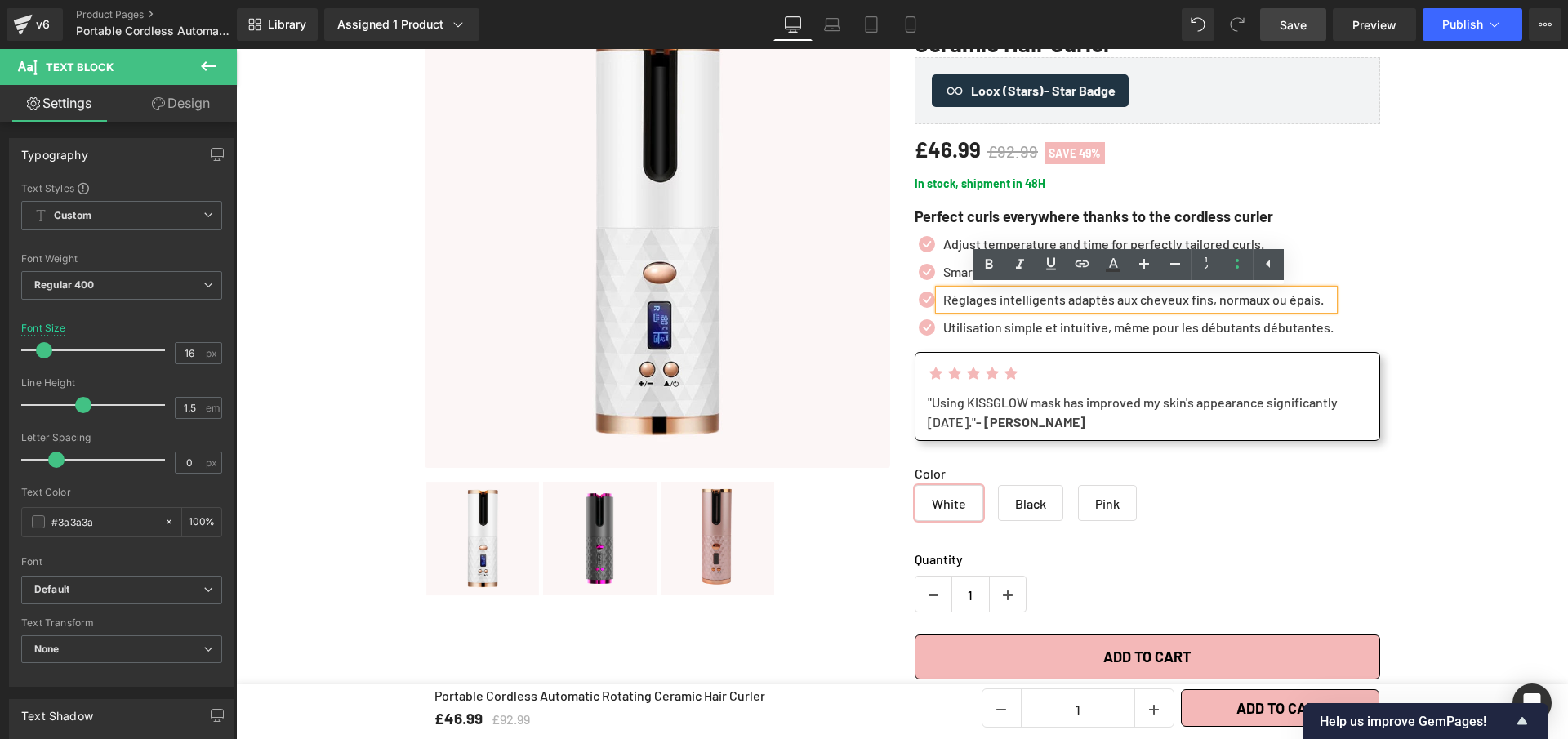
click at [1158, 302] on p "Réglages intelligents adaptés aux cheveux fins, normaux ou épais." at bounding box center [1138, 299] width 391 height 19
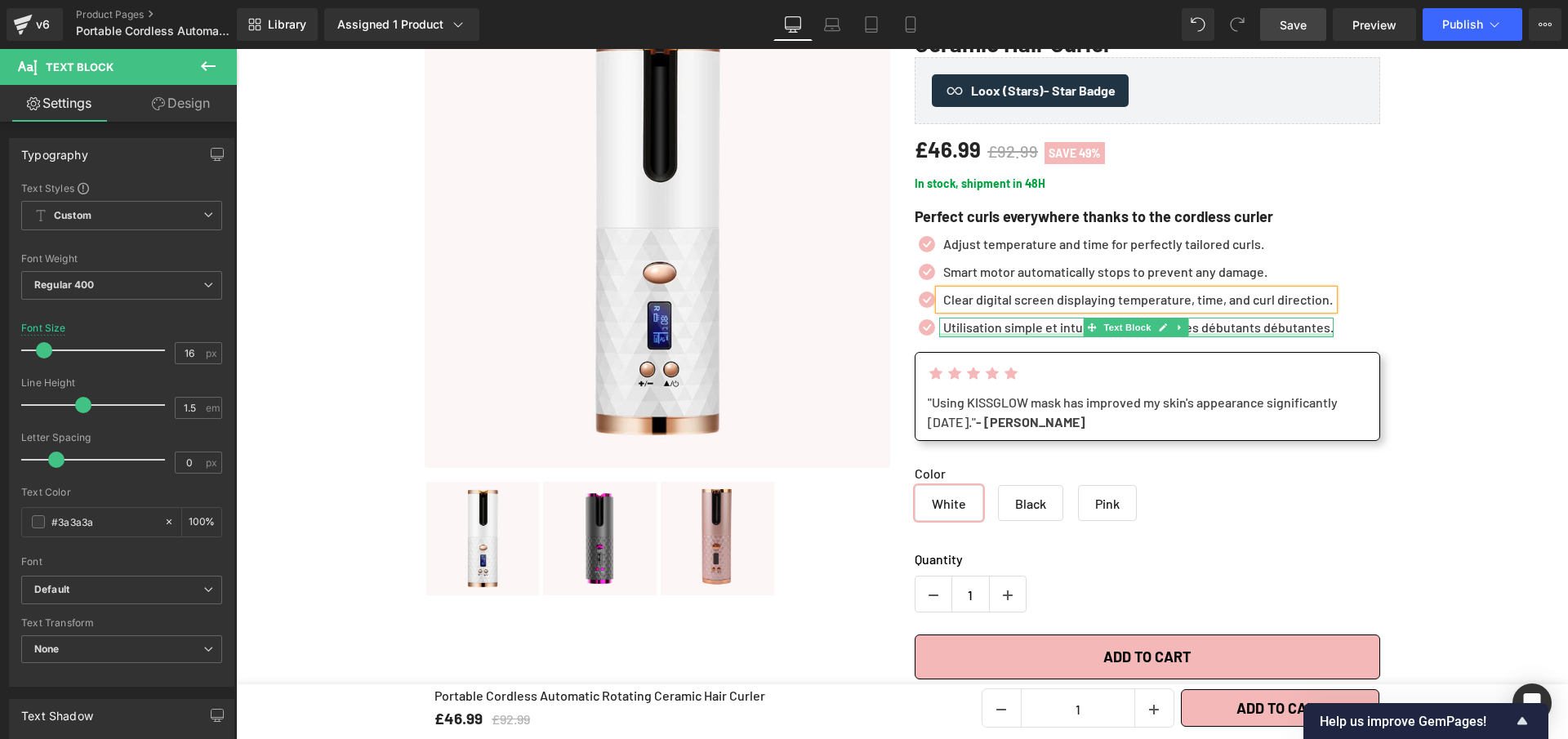
click at [1013, 334] on div at bounding box center [1136, 335] width 394 height 4
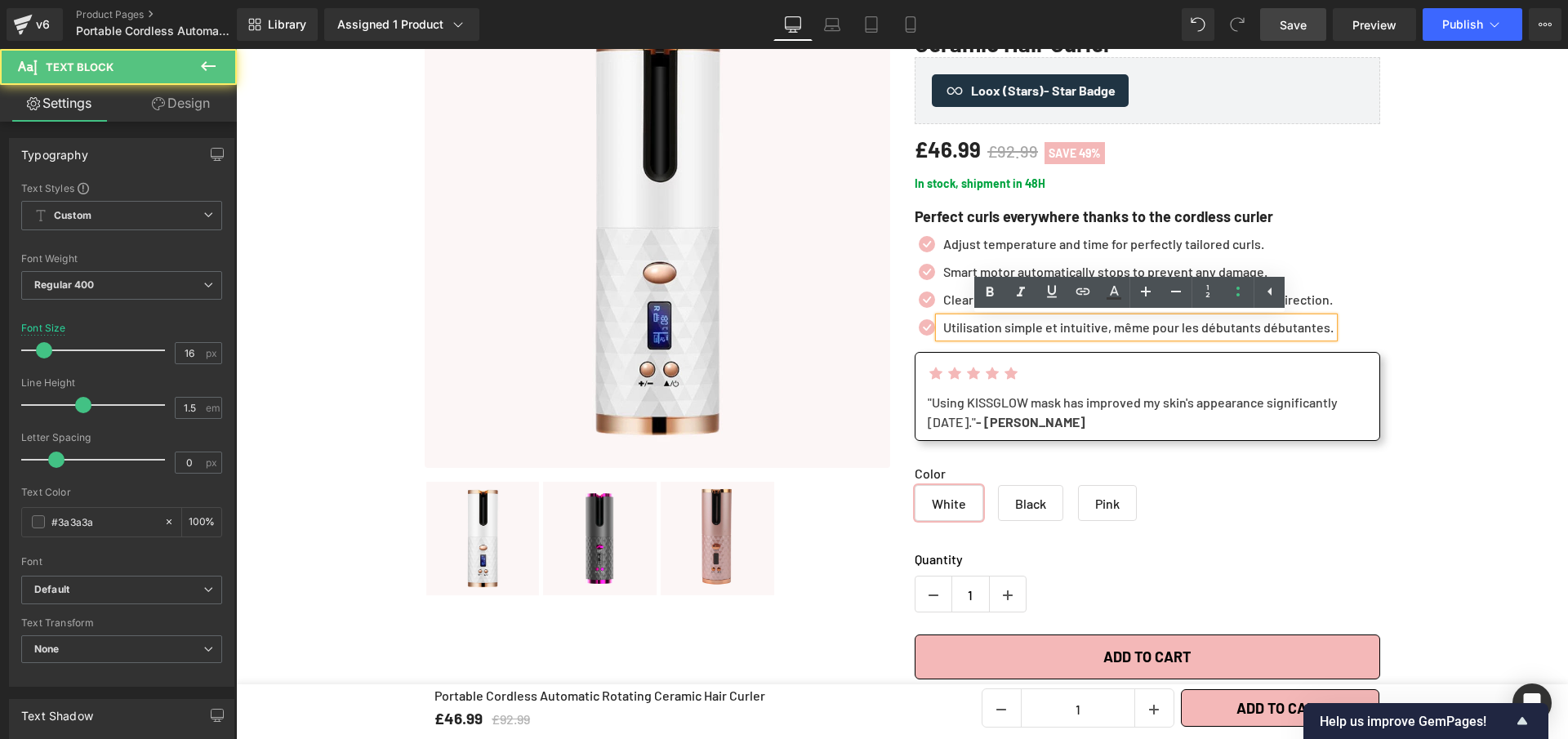
click at [1013, 333] on p "Utilisation simple et intuitive, même pour les débutants débutantes." at bounding box center [1138, 327] width 391 height 19
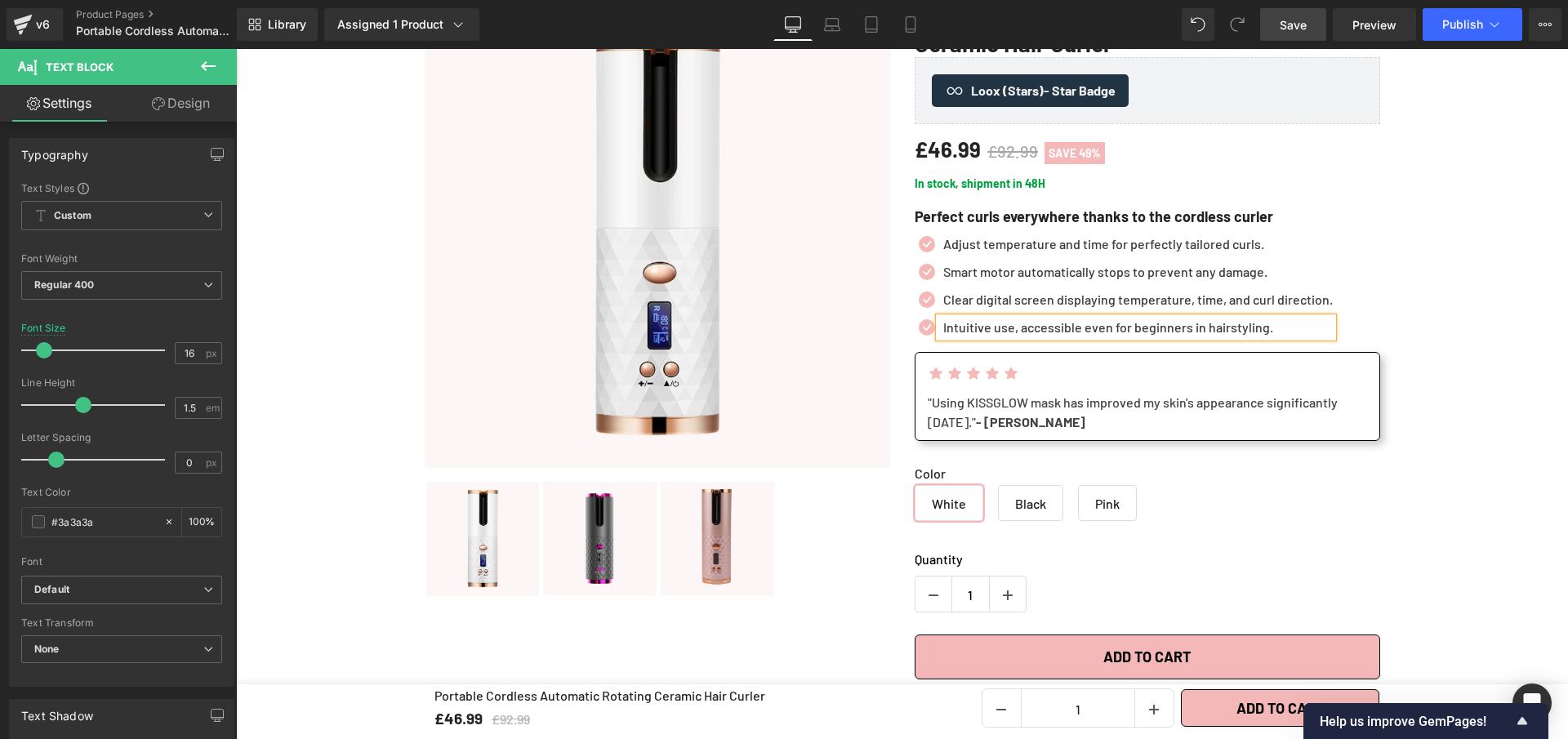
click at [1311, 22] on link "Save" at bounding box center [1293, 25] width 66 height 33
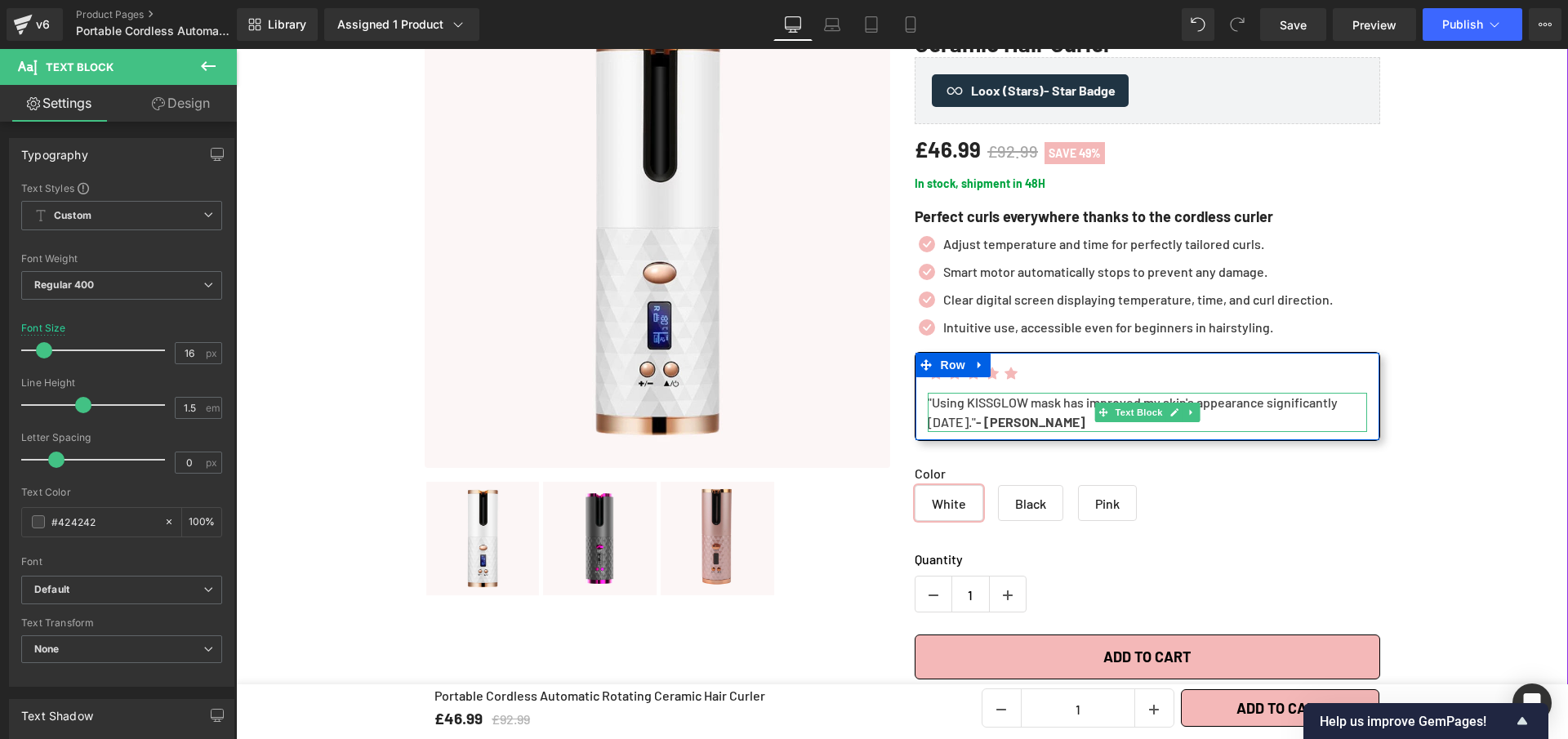
drag, startPoint x: 926, startPoint y: 418, endPoint x: 930, endPoint y: 401, distance: 17.5
click at [930, 401] on div ""Using KISSGLOW mask has improved my skin's appearance significantly [DATE]. " …" at bounding box center [1148, 412] width 439 height 39
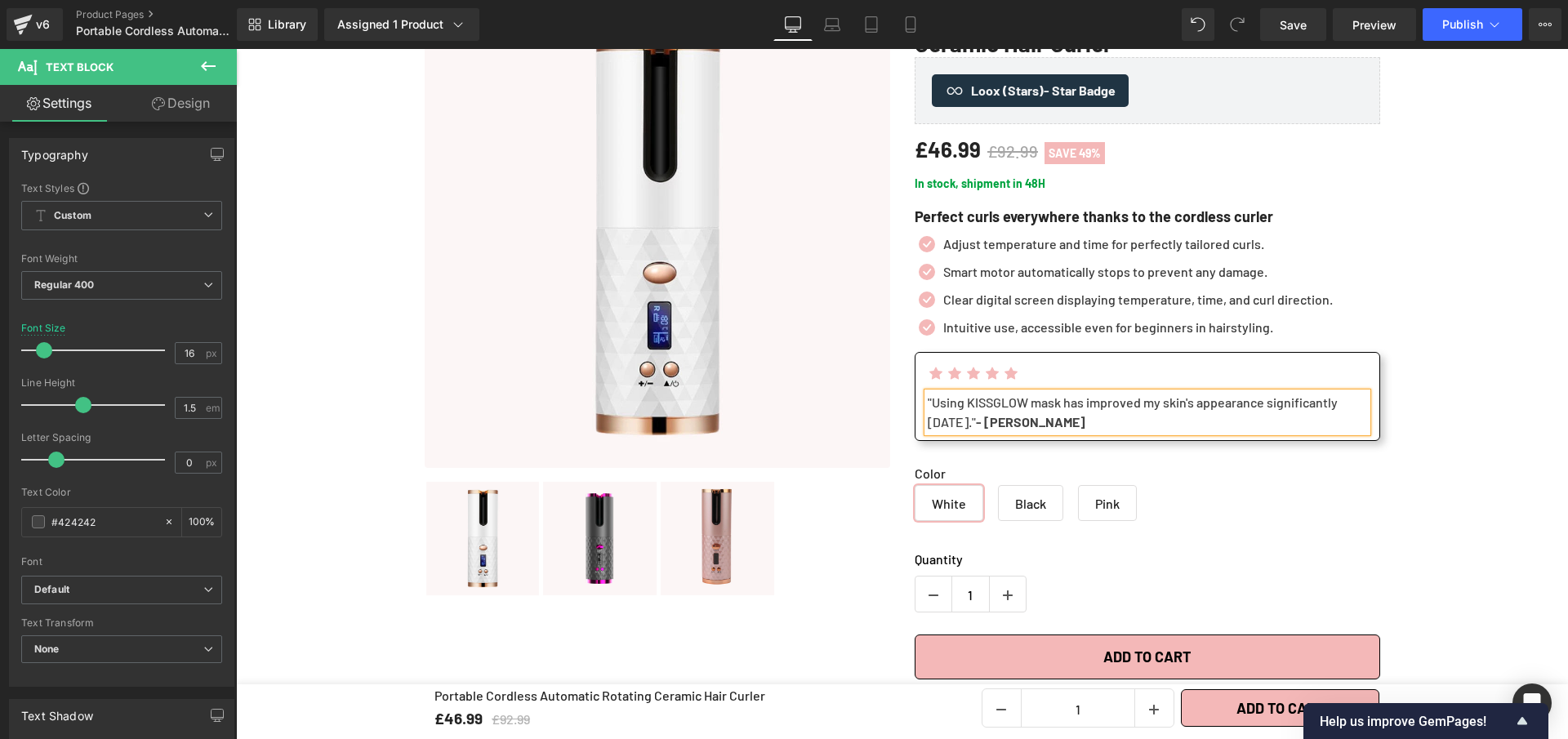
paste div
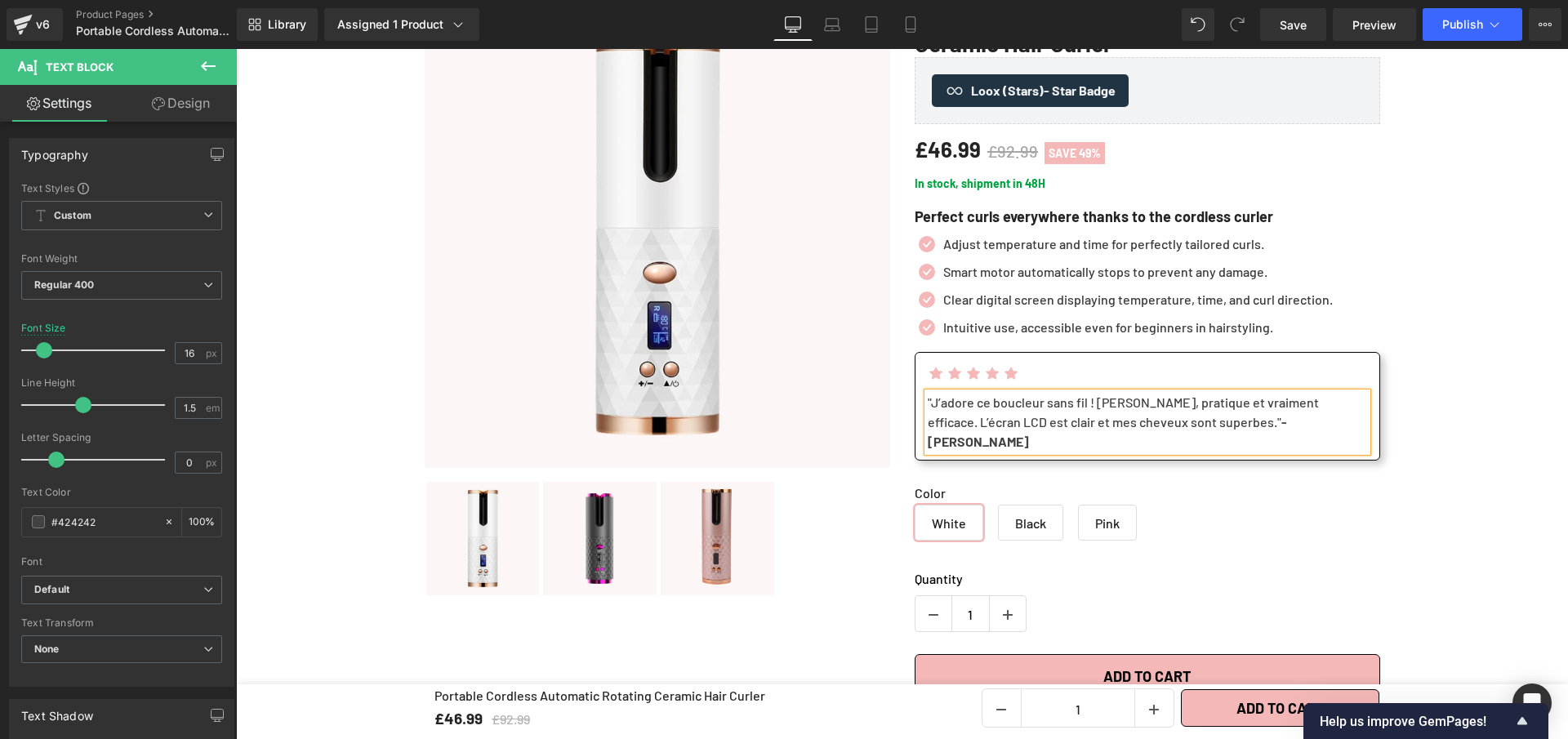
click at [1263, 423] on strong "- [PERSON_NAME]" at bounding box center [1108, 431] width 359 height 35
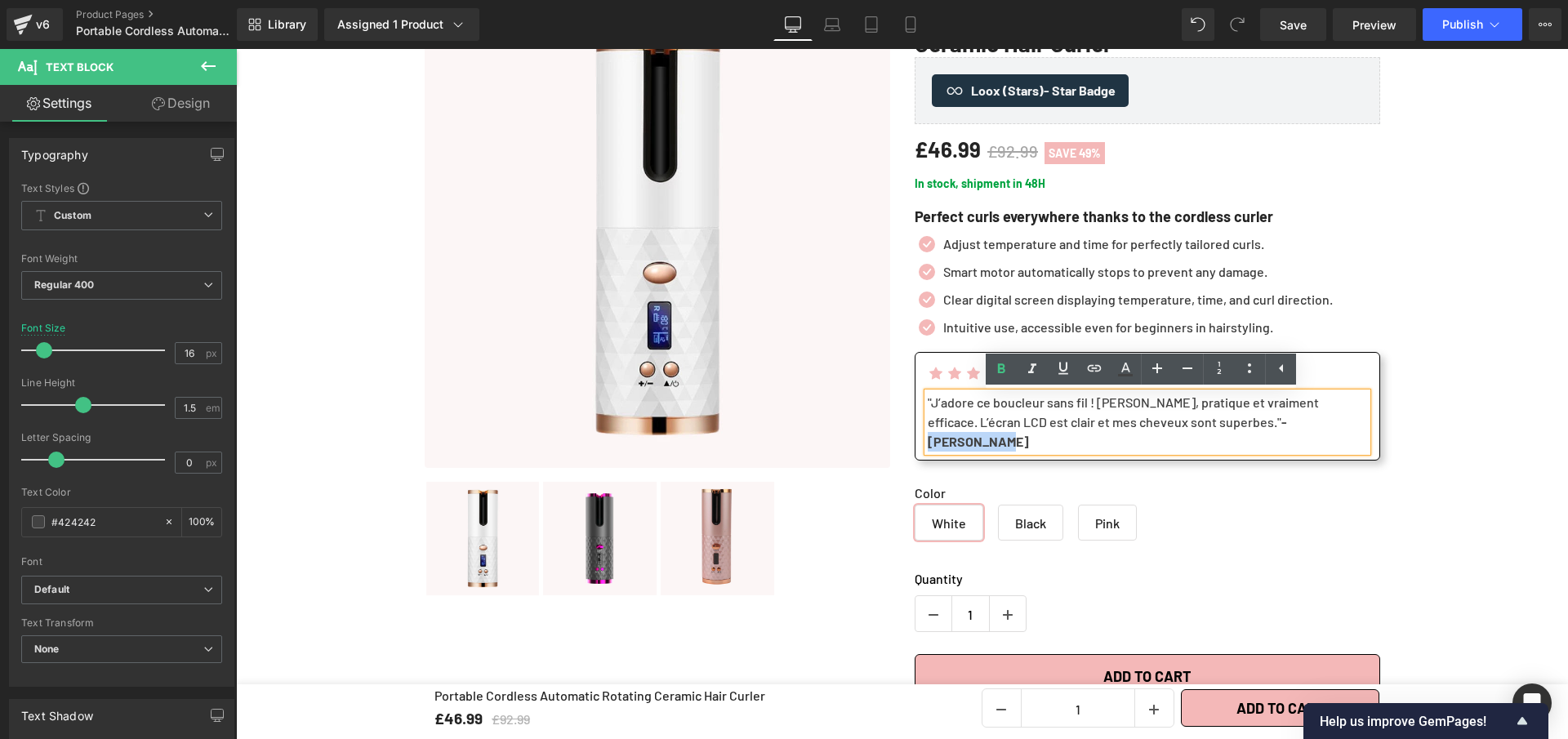
drag, startPoint x: 1261, startPoint y: 424, endPoint x: 1198, endPoint y: 425, distance: 63.0
click at [1198, 425] on strong "- [PERSON_NAME]" at bounding box center [1108, 431] width 359 height 35
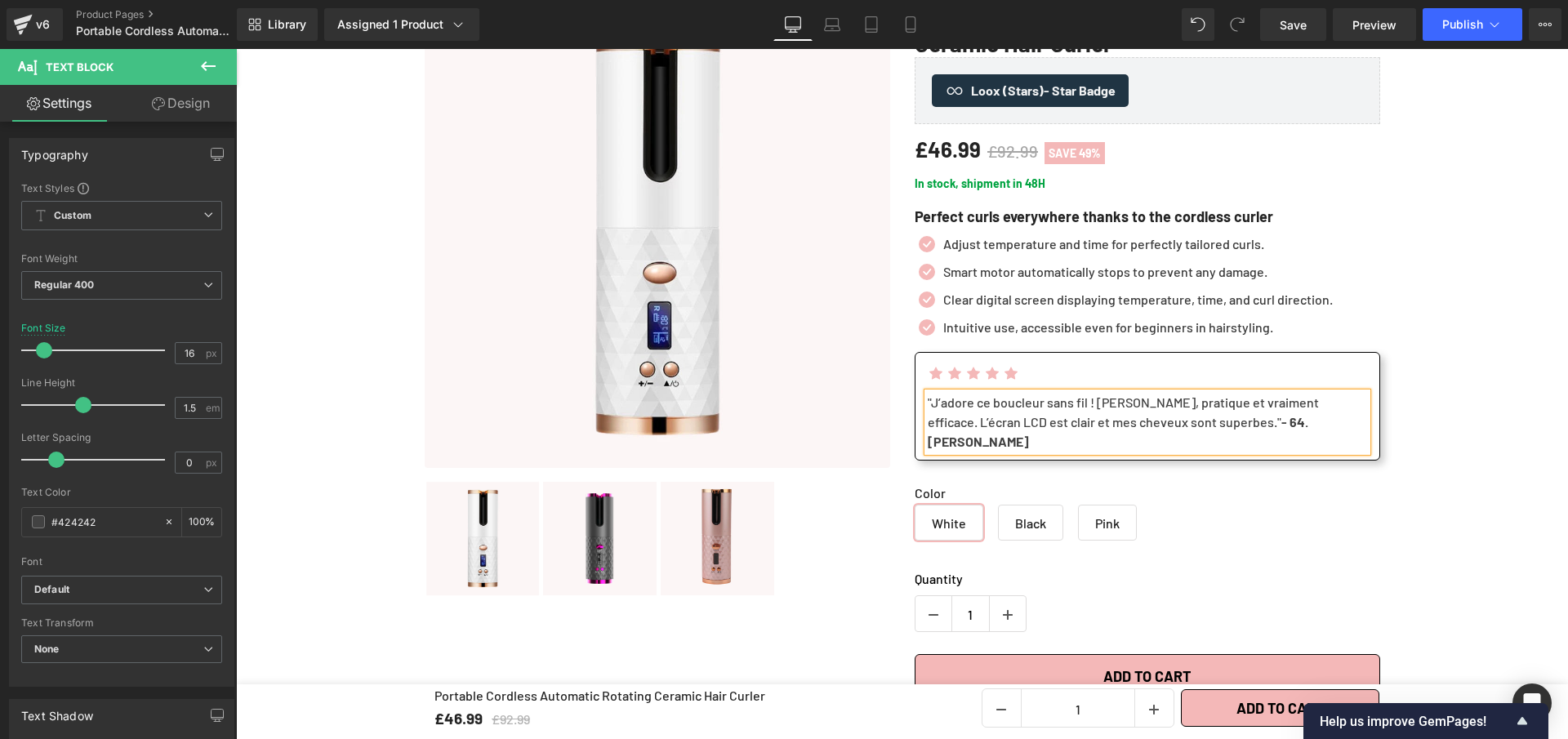
click at [1217, 430] on strong "- 64. [PERSON_NAME]" at bounding box center [1118, 431] width 381 height 35
click at [1298, 32] on span "Save" at bounding box center [1293, 25] width 27 height 17
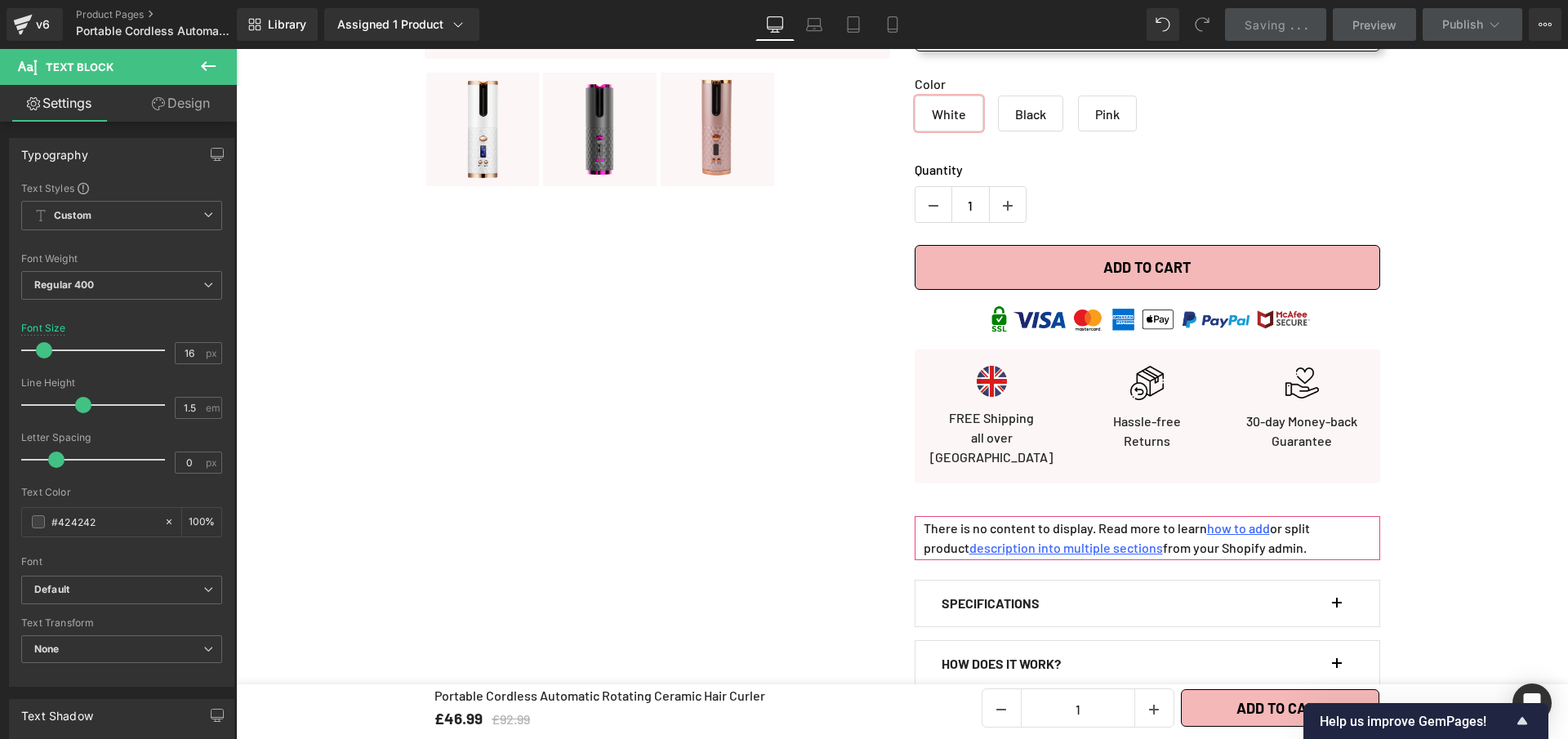
scroll to position [0, 0]
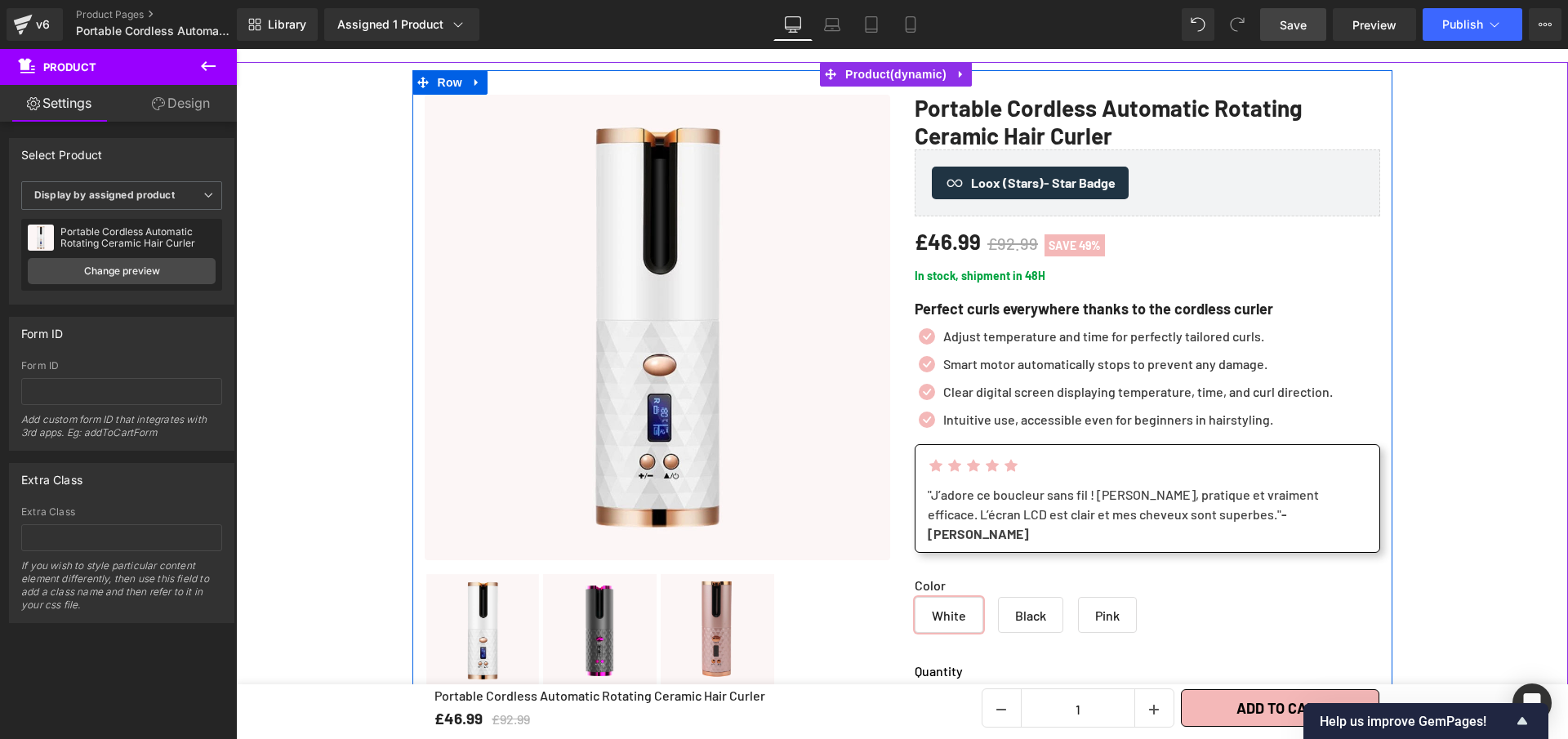
scroll to position [108, 0]
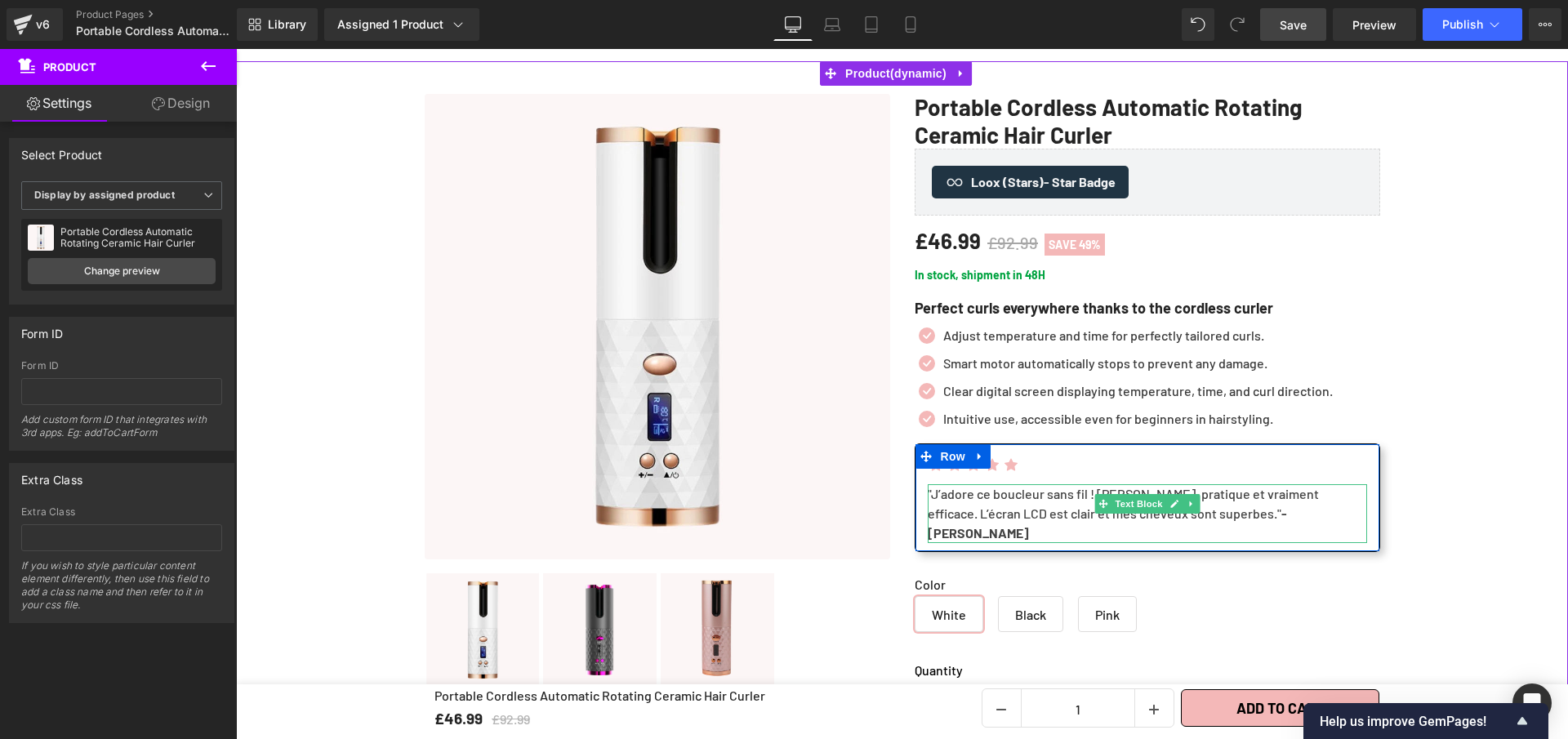
click at [931, 496] on div ""J’adore ce boucleur sans fil ! [PERSON_NAME], pratique et vraiment efficace. L…" at bounding box center [1148, 513] width 439 height 58
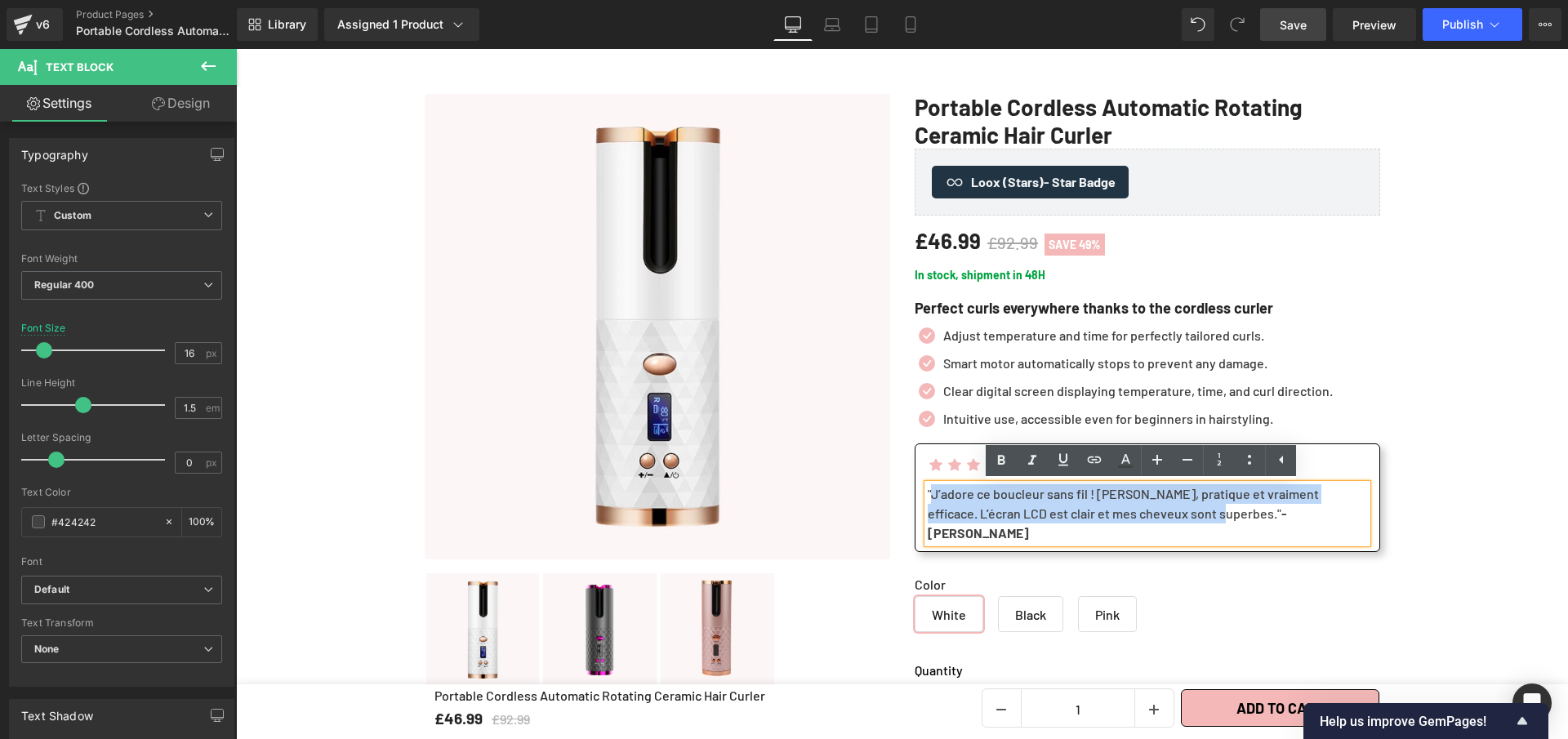
drag, startPoint x: 927, startPoint y: 497, endPoint x: 1180, endPoint y: 520, distance: 254.0
click at [1180, 520] on div ""J’adore ce boucleur sans fil ! [PERSON_NAME], pratique et vraiment efficace. L…" at bounding box center [1148, 513] width 439 height 58
copy div "J’adore ce boucleur sans fil ! [PERSON_NAME], pratique et vraiment efficace. L’…"
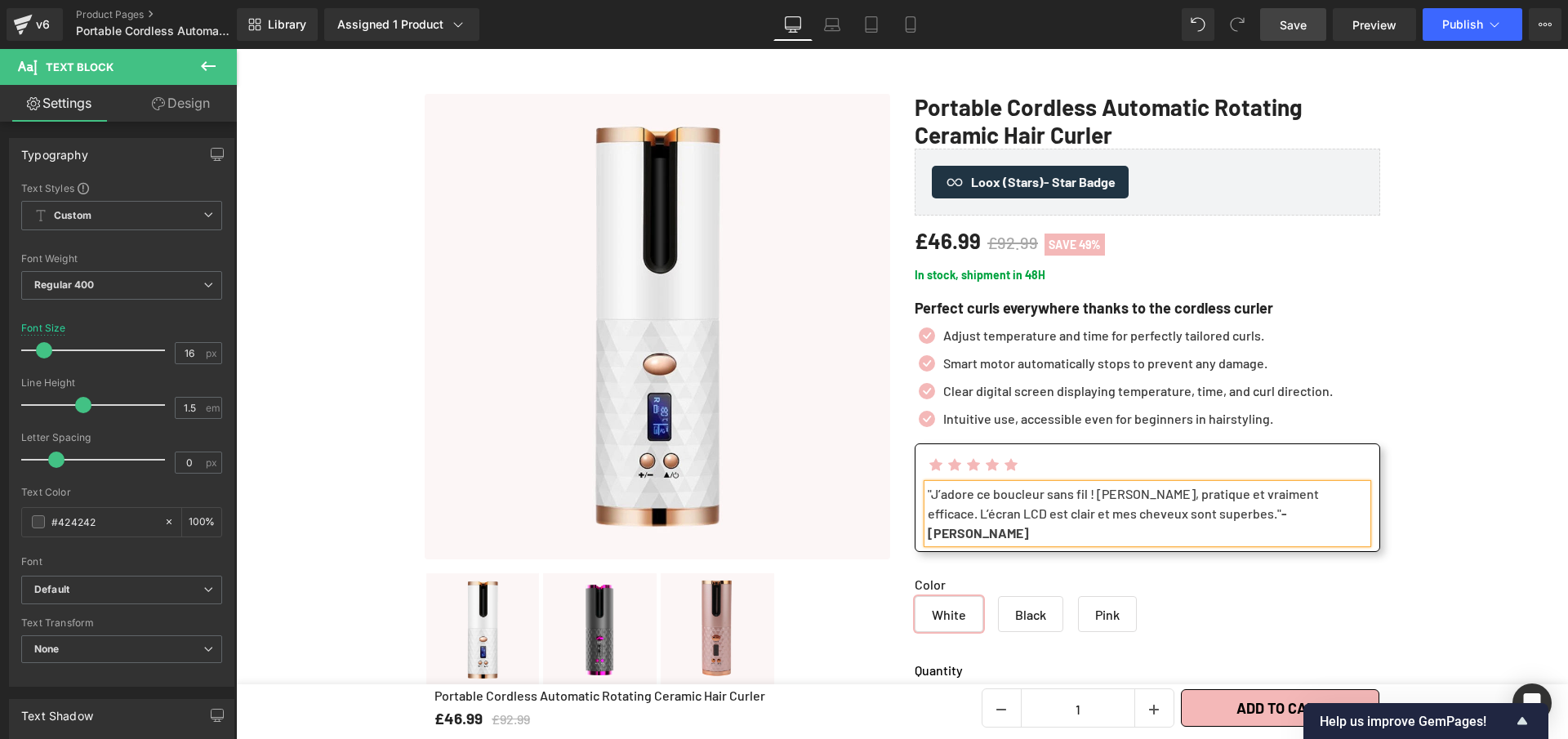
click at [1277, 520] on span """ at bounding box center [1279, 513] width 4 height 15
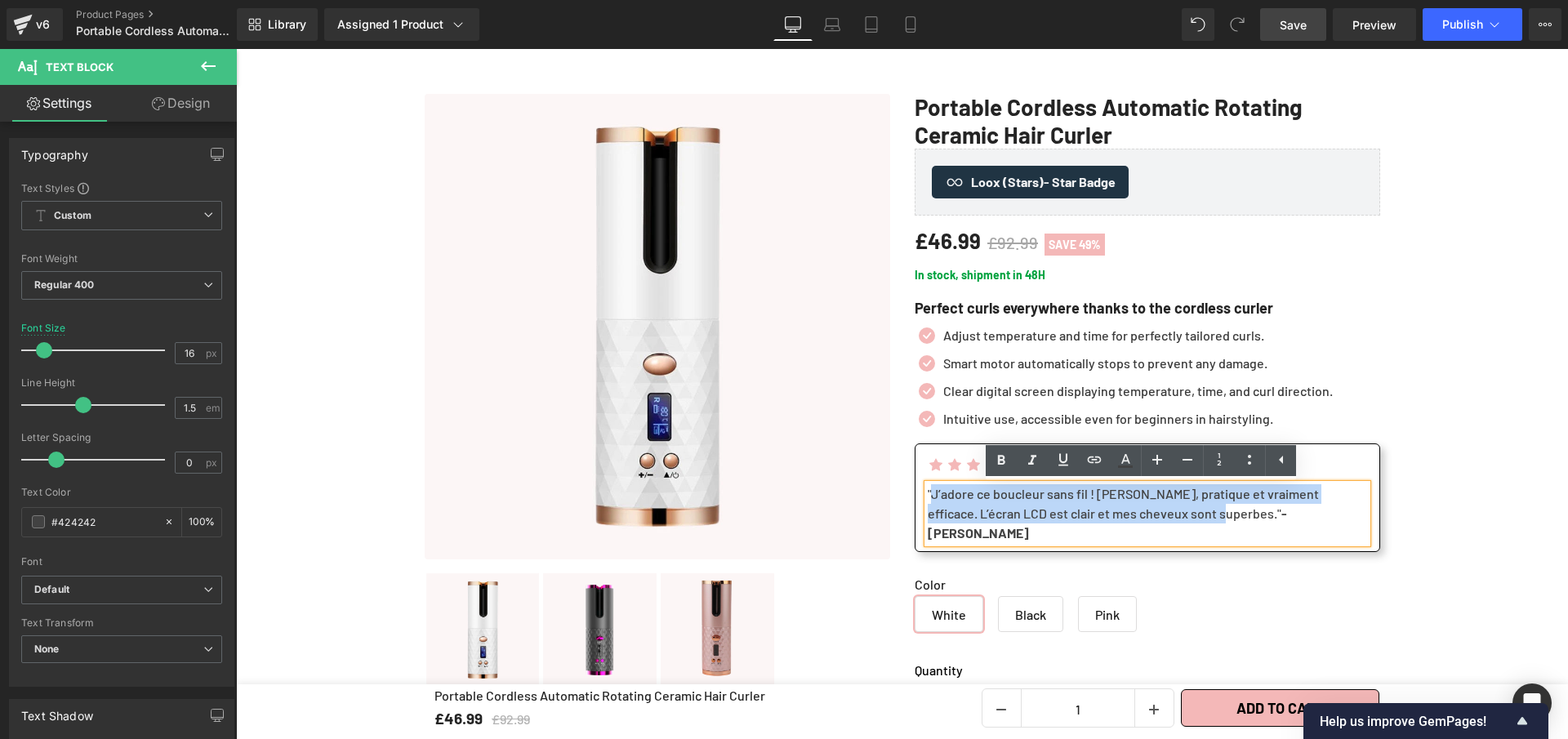
drag, startPoint x: 1181, startPoint y: 520, endPoint x: 928, endPoint y: 504, distance: 253.5
click at [928, 504] on div ""J’adore ce boucleur sans fil ! [PERSON_NAME], pratique et vraiment efficace. L…" at bounding box center [1148, 513] width 439 height 58
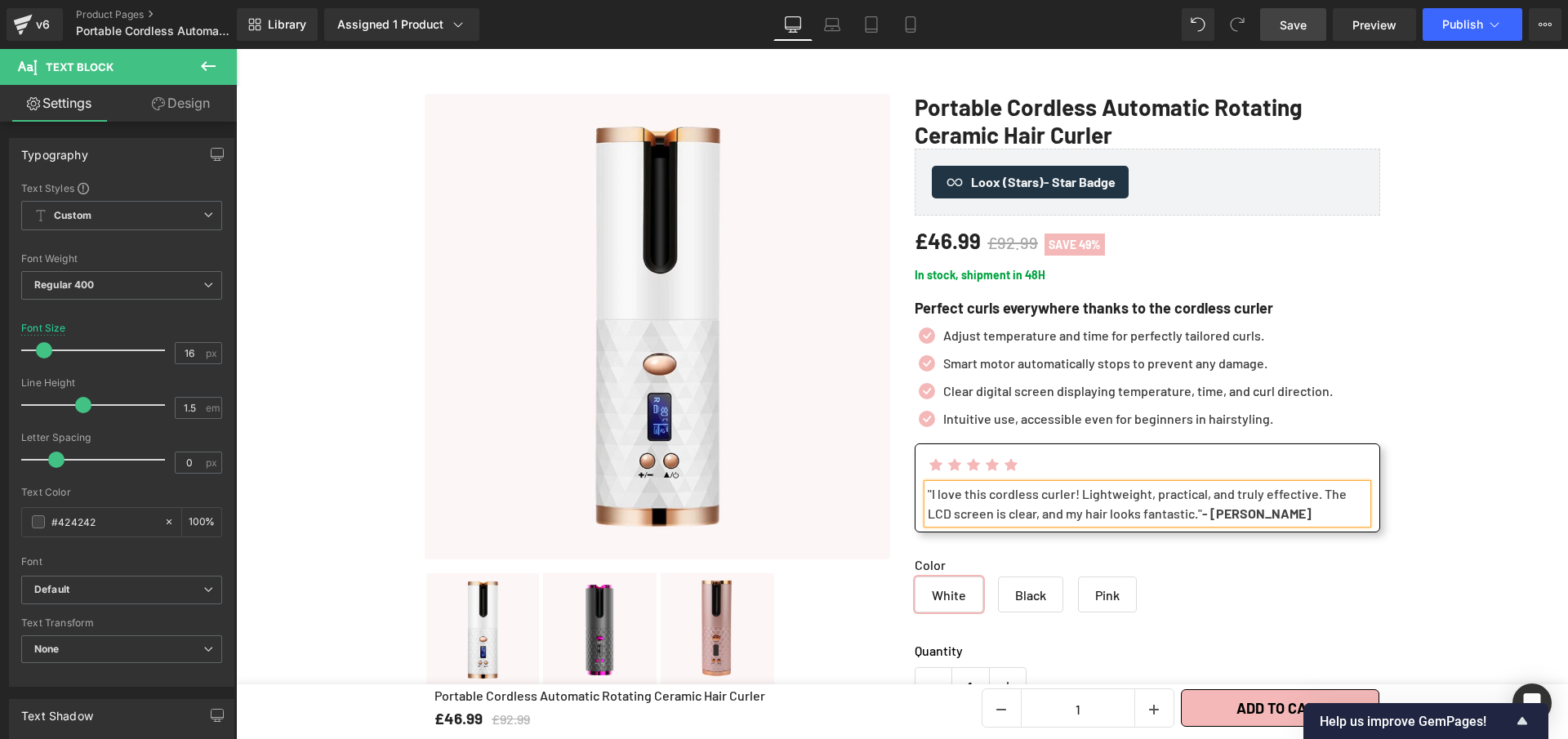
click at [1199, 517] on span """ at bounding box center [1200, 513] width 4 height 15
click at [1294, 31] on span "Save" at bounding box center [1293, 25] width 27 height 17
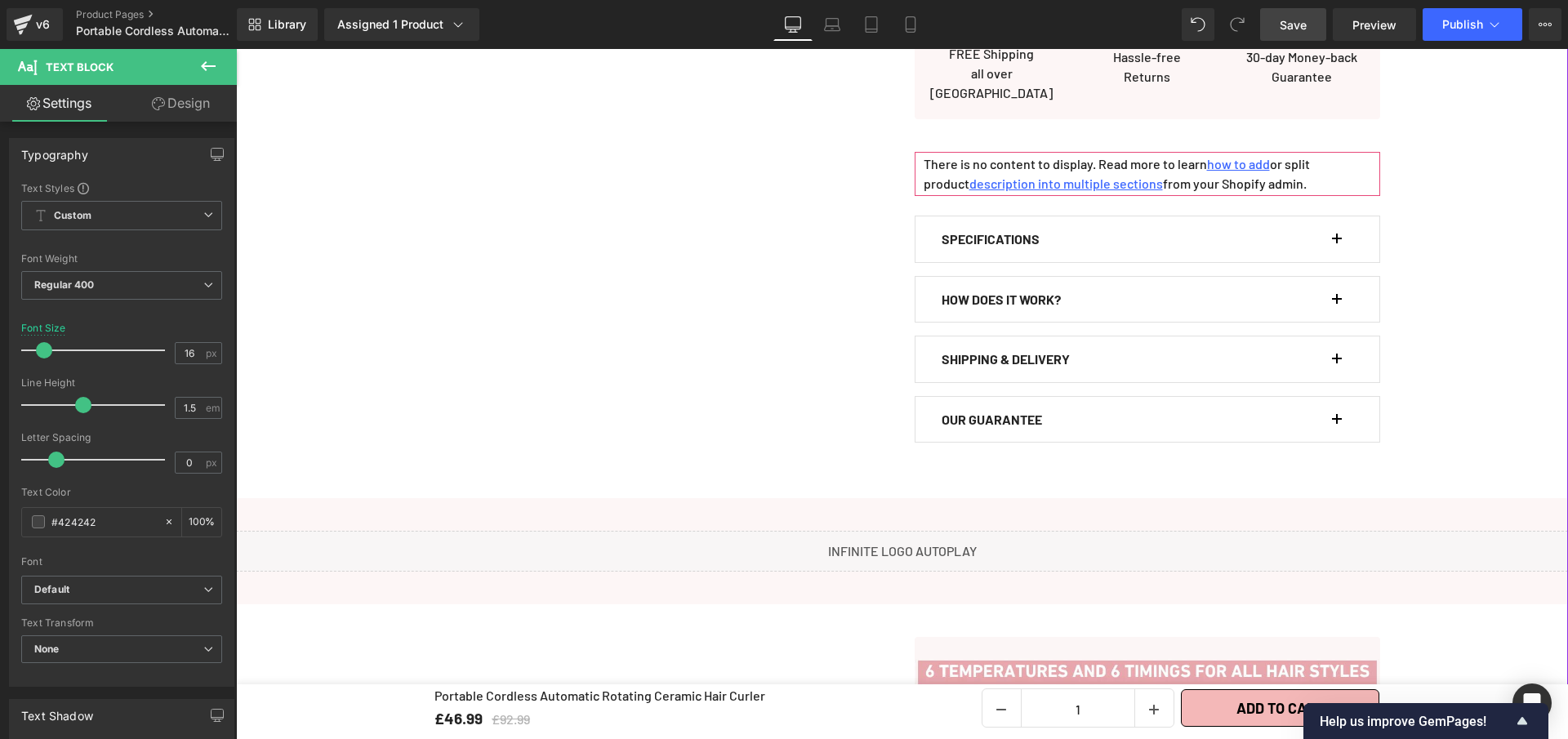
scroll to position [940, 0]
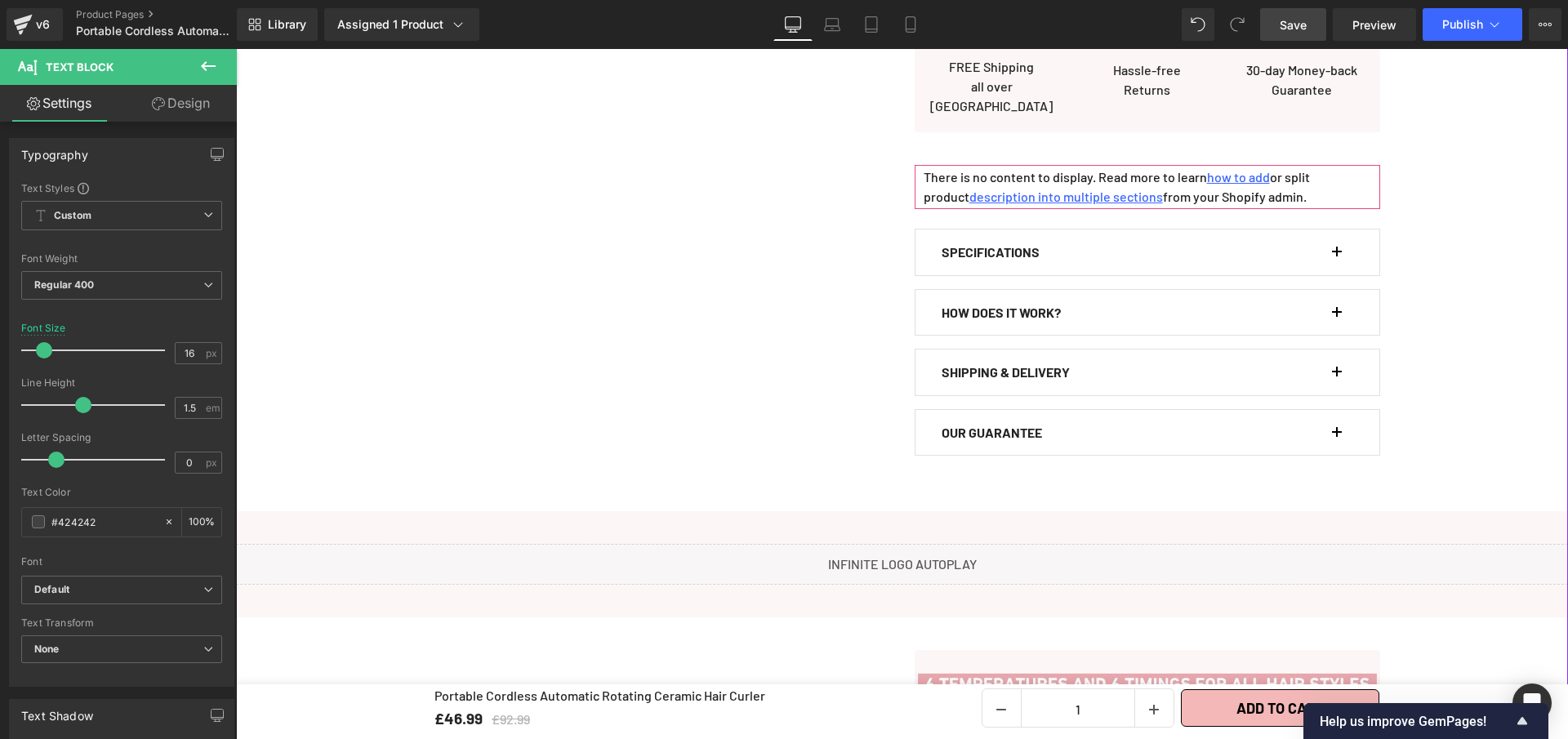
click at [1337, 243] on button "button" at bounding box center [1344, 253] width 16 height 46
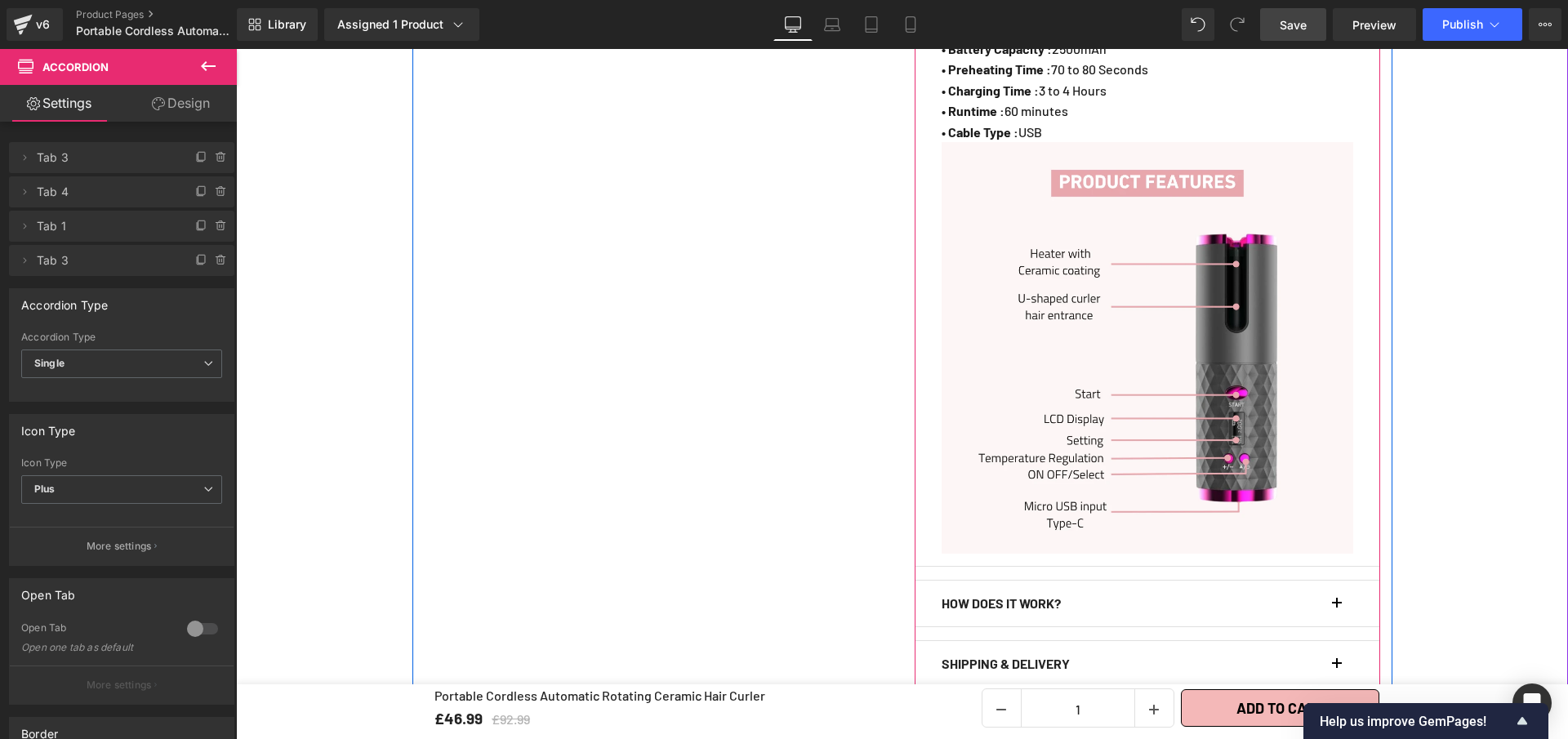
scroll to position [1327, 0]
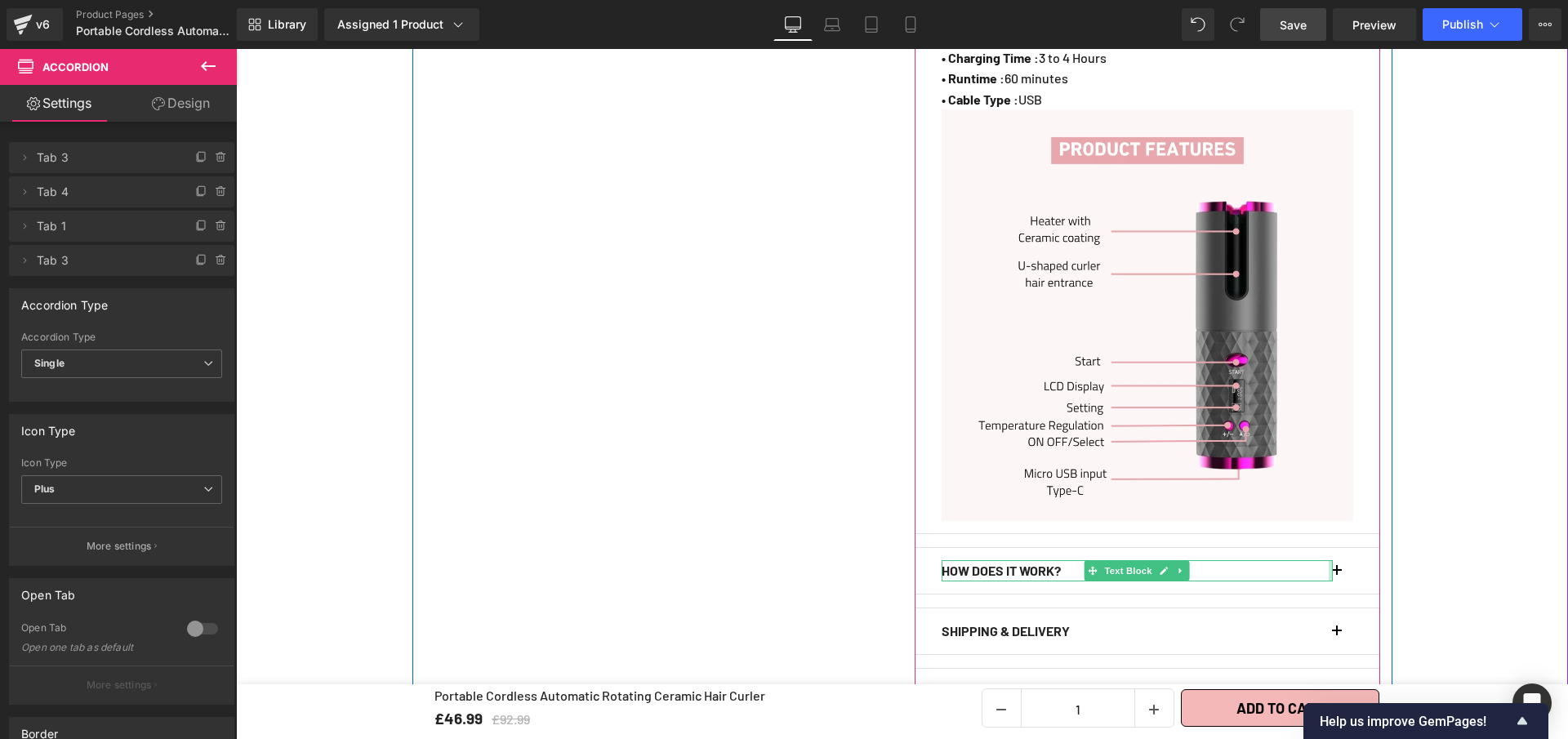
click at [1329, 560] on div at bounding box center [1331, 570] width 4 height 21
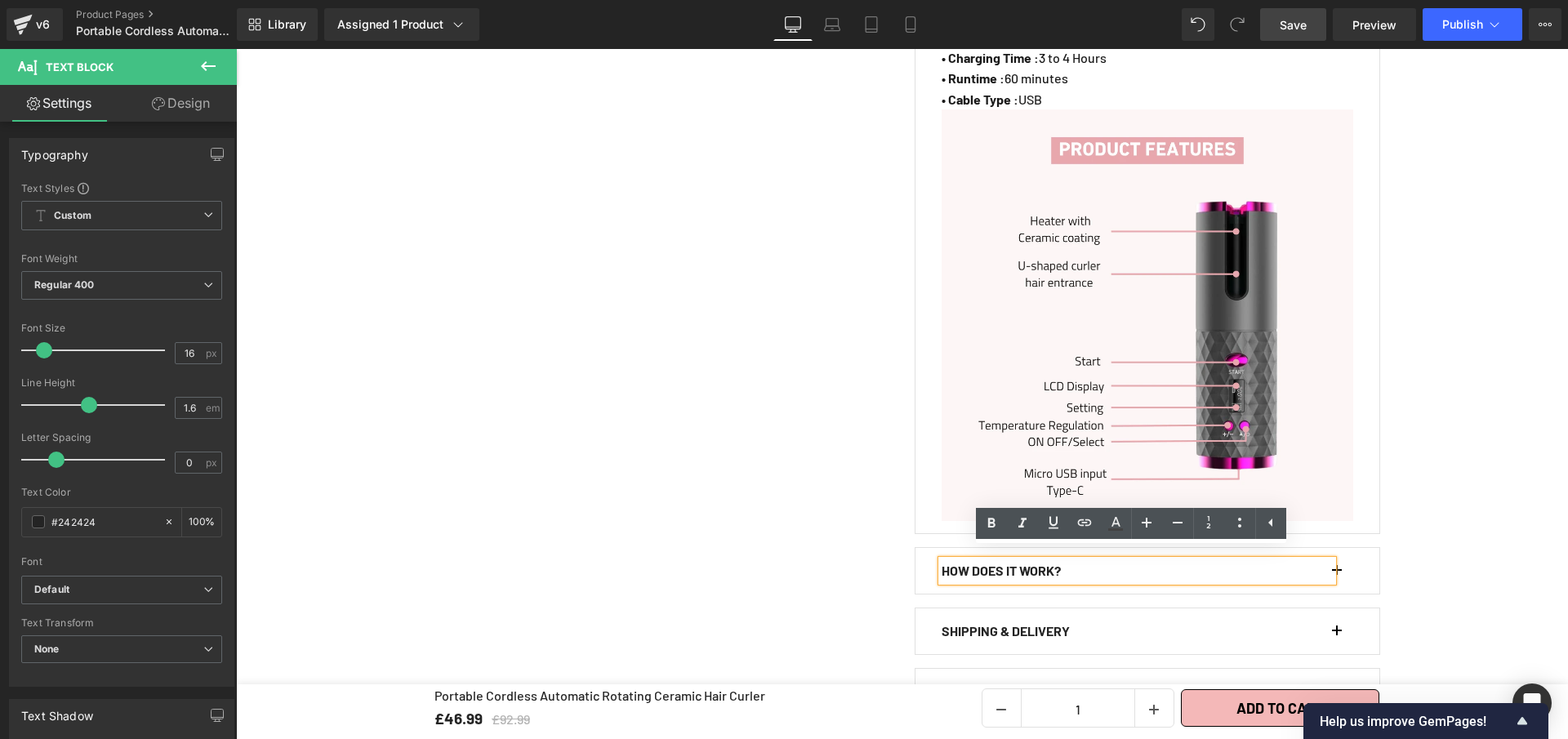
click at [1338, 558] on button "button" at bounding box center [1344, 571] width 16 height 46
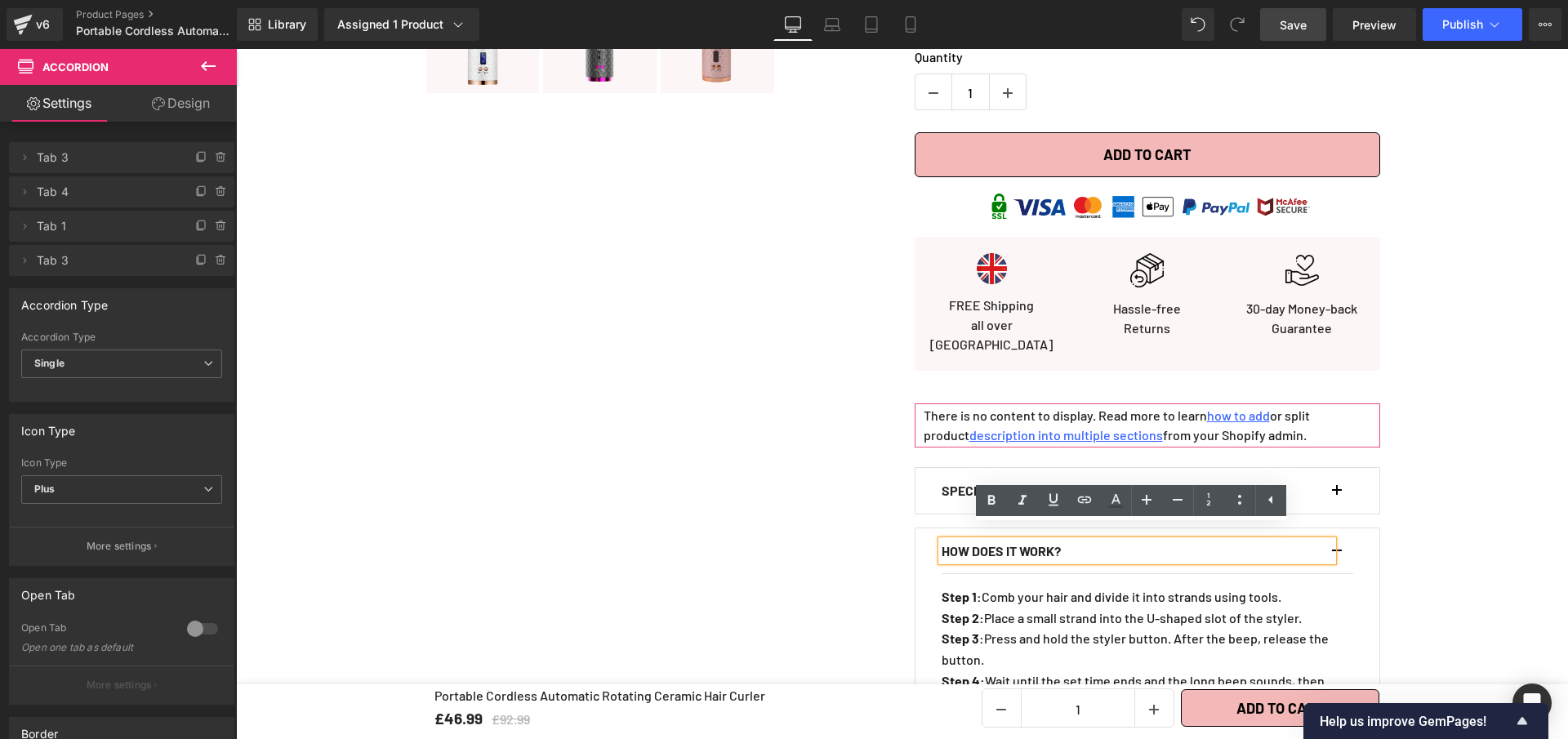
scroll to position [747, 0]
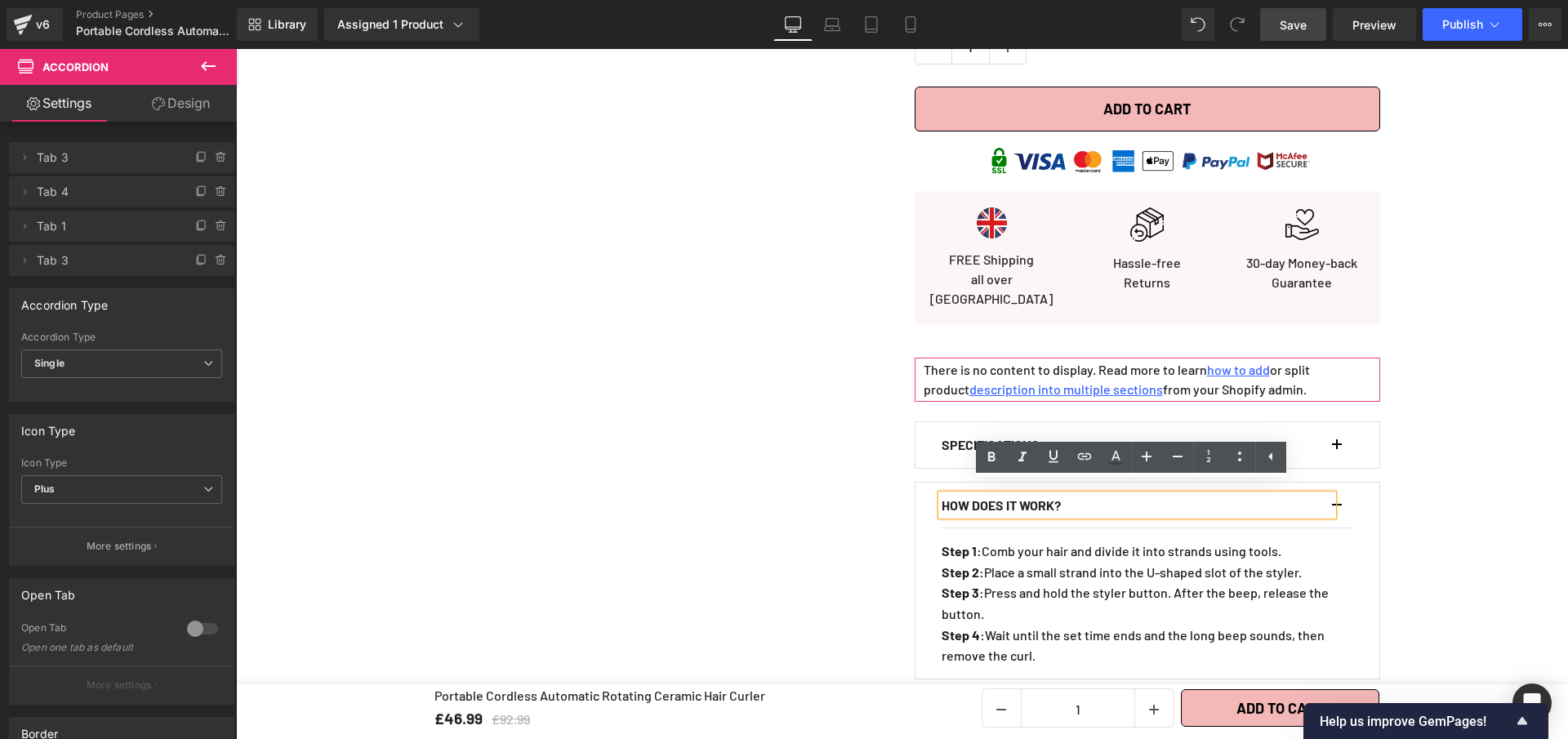
click at [1337, 492] on button "button" at bounding box center [1344, 505] width 16 height 46
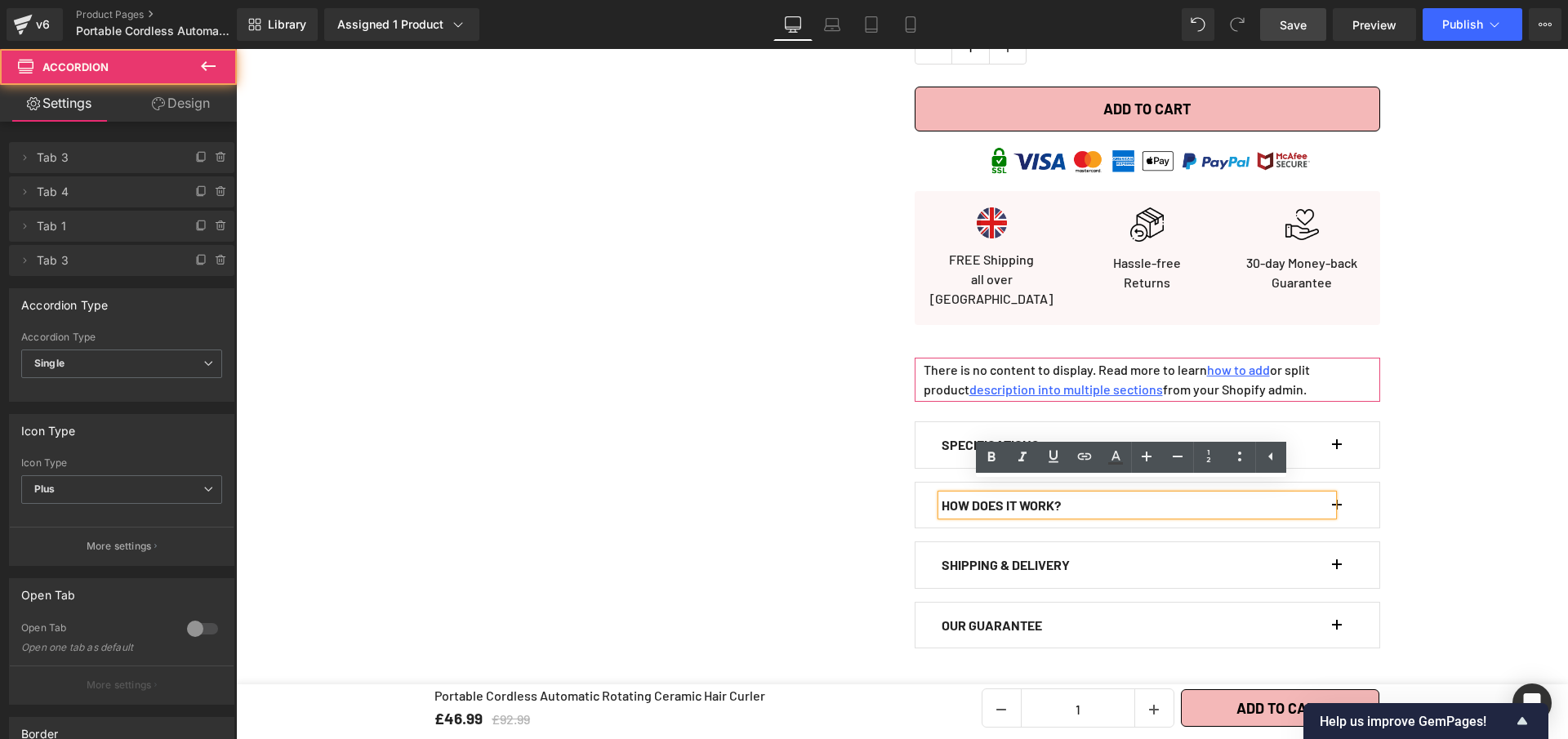
click at [1337, 431] on button "button" at bounding box center [1344, 445] width 16 height 46
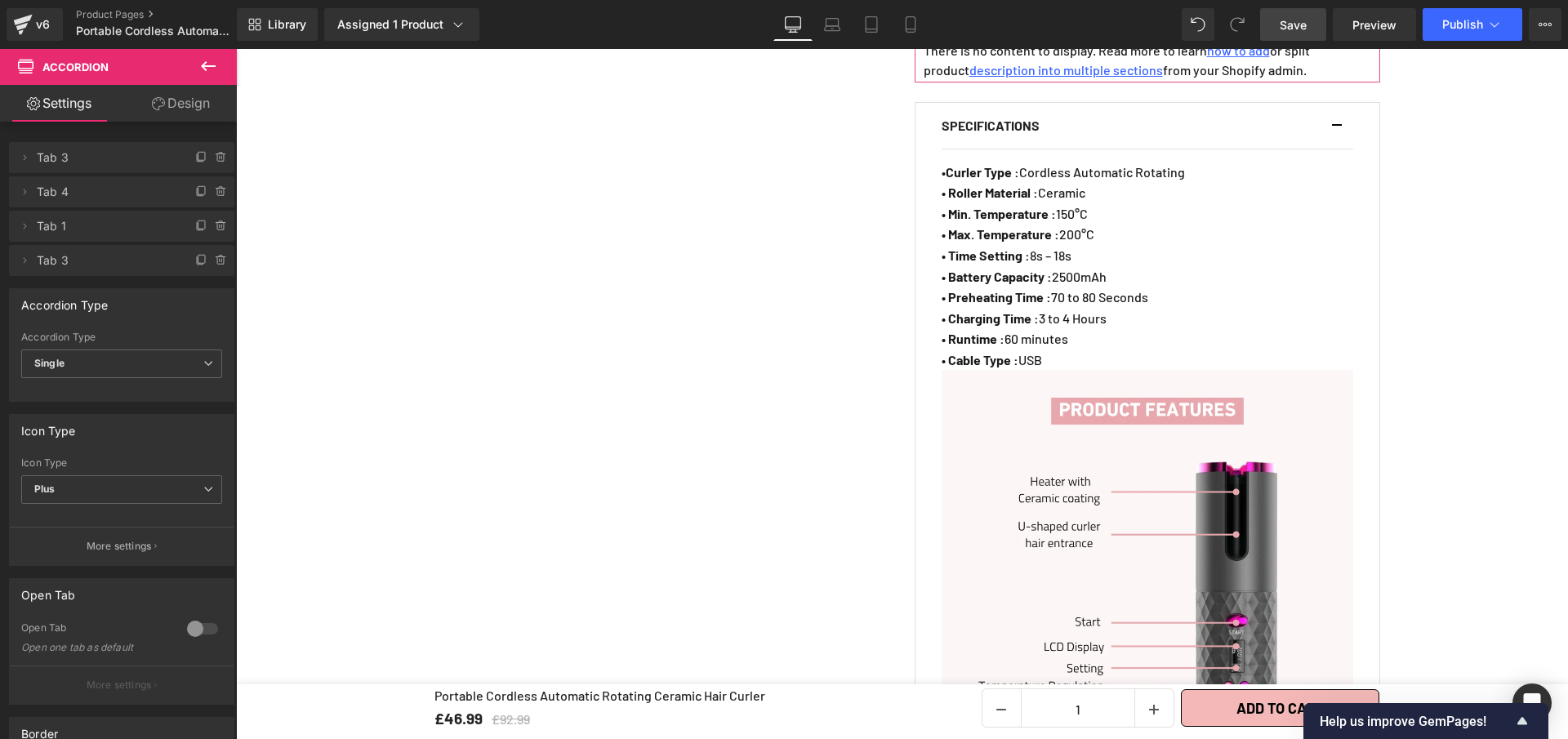
scroll to position [903, 0]
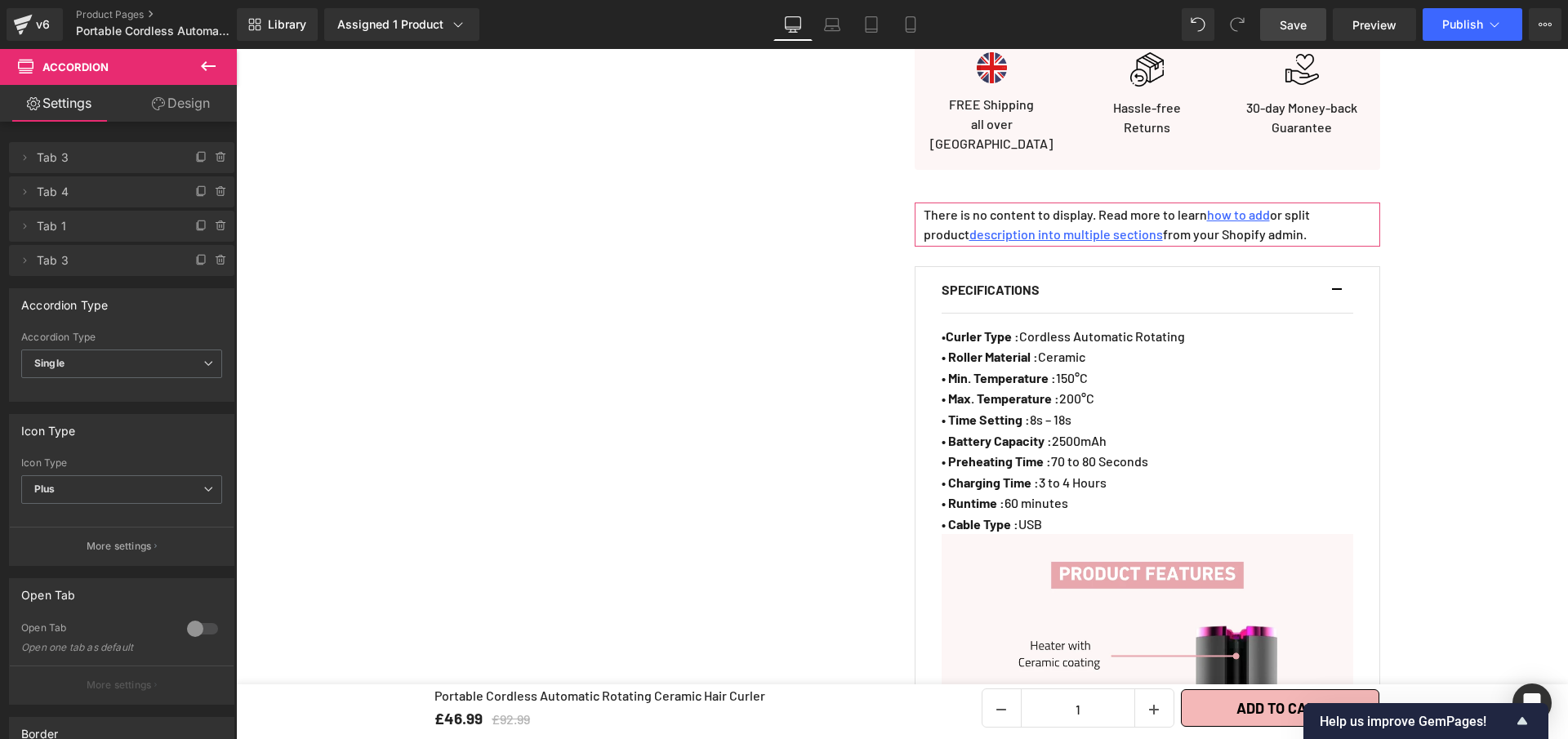
click at [1337, 279] on button "button" at bounding box center [1344, 290] width 16 height 46
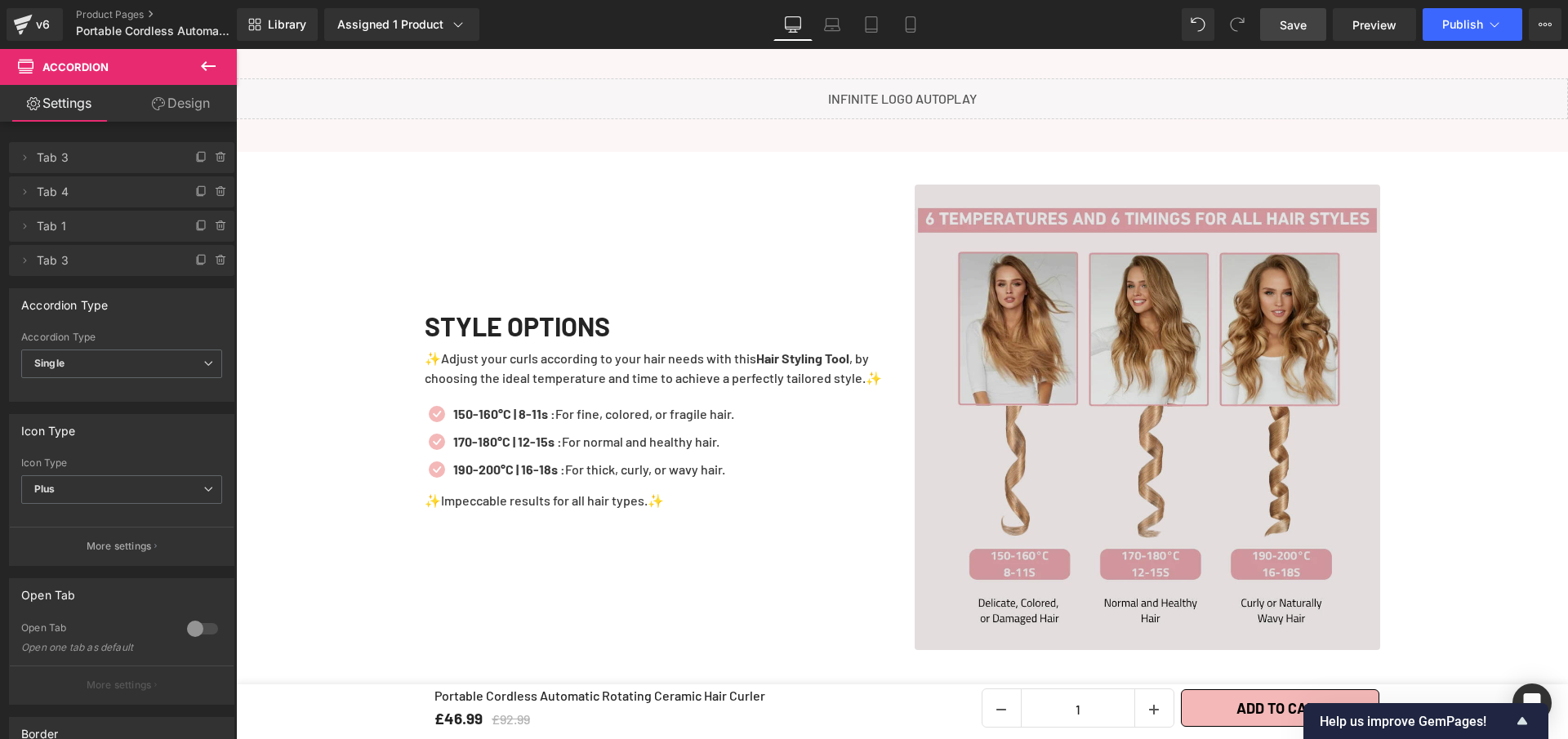
scroll to position [1435, 0]
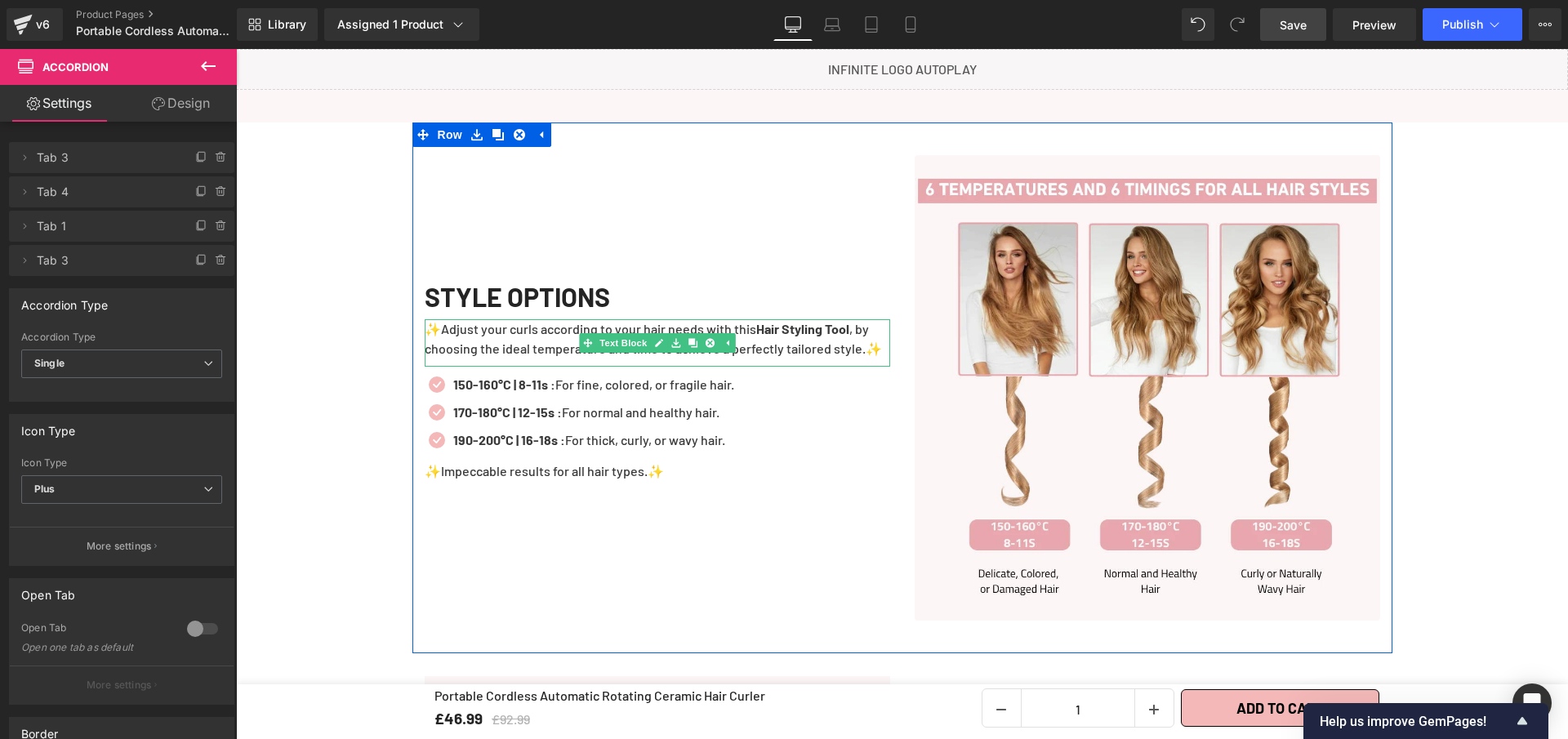
click at [492, 330] on p "✨Adjust your curls according to your hair needs with this Hair Styling Tool , b…" at bounding box center [657, 339] width 465 height 39
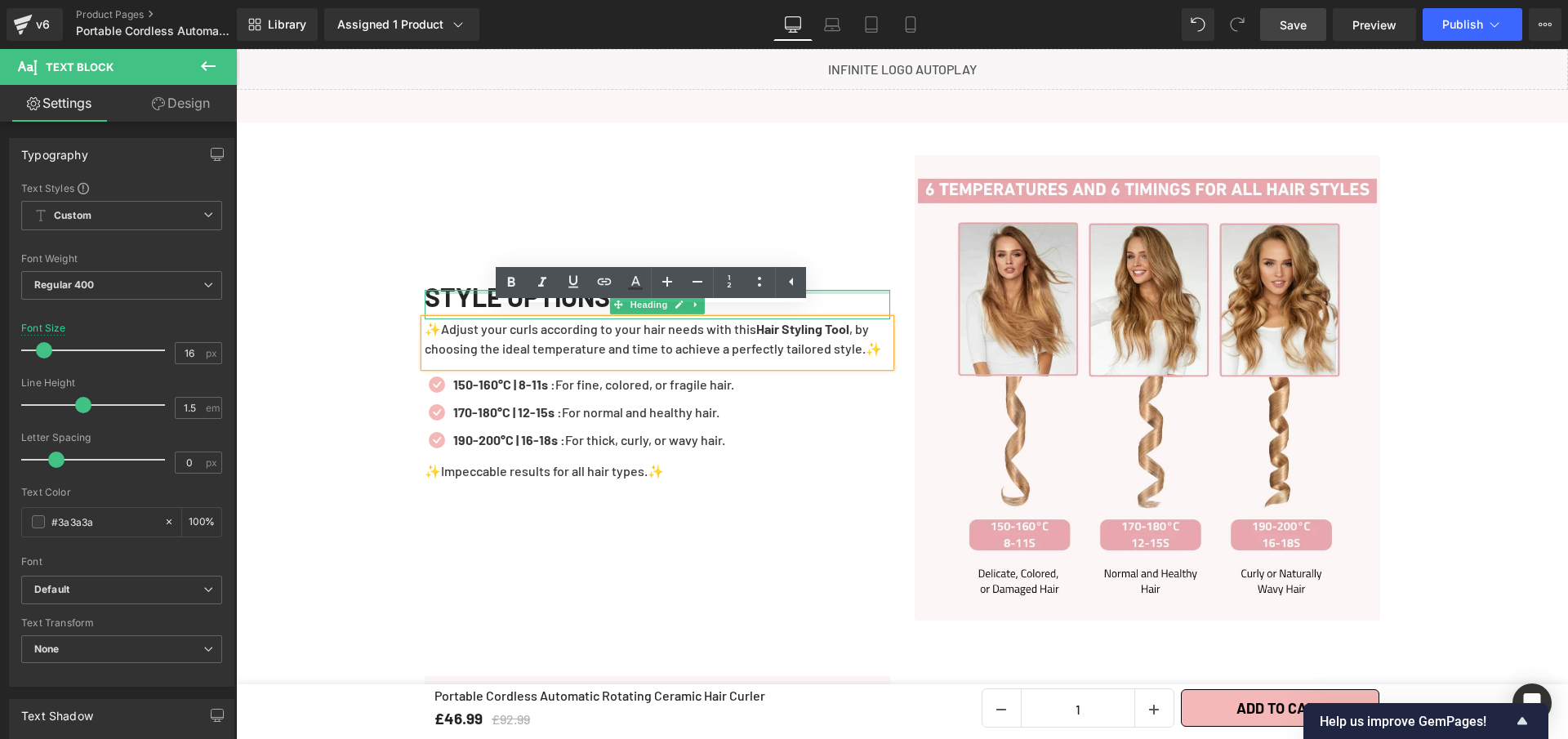
click at [458, 290] on div at bounding box center [657, 292] width 465 height 4
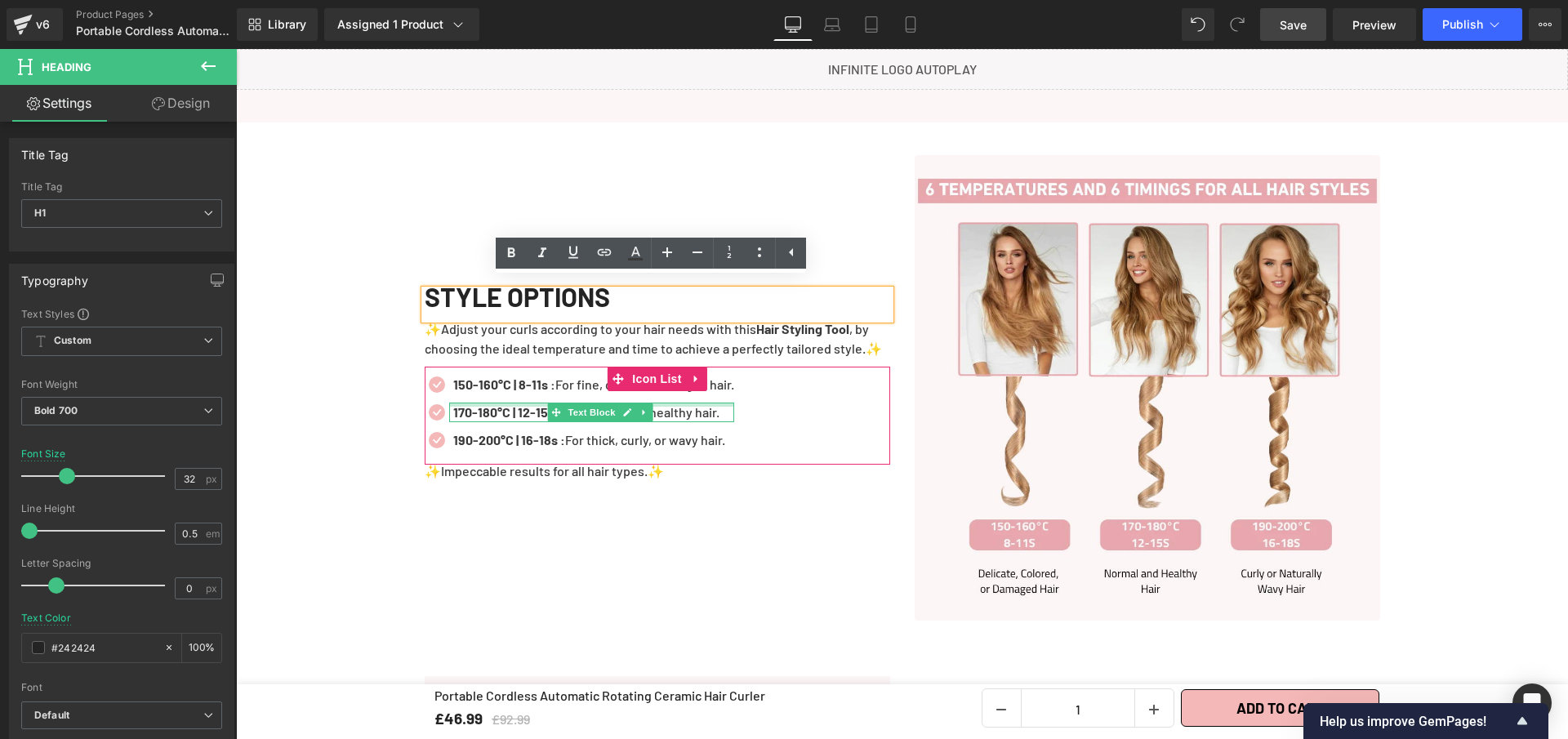
click at [482, 403] on div at bounding box center [592, 404] width 285 height 4
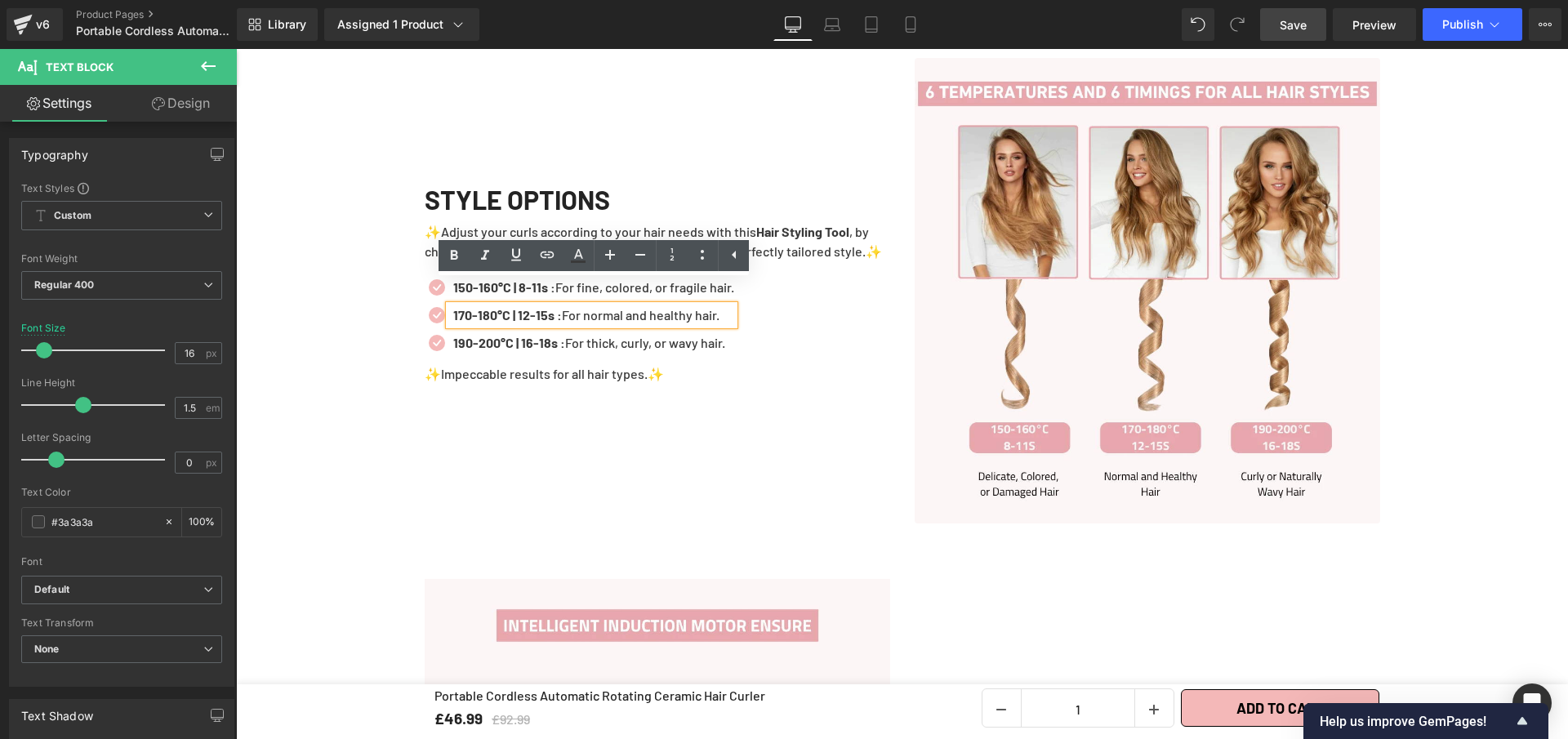
scroll to position [1545, 0]
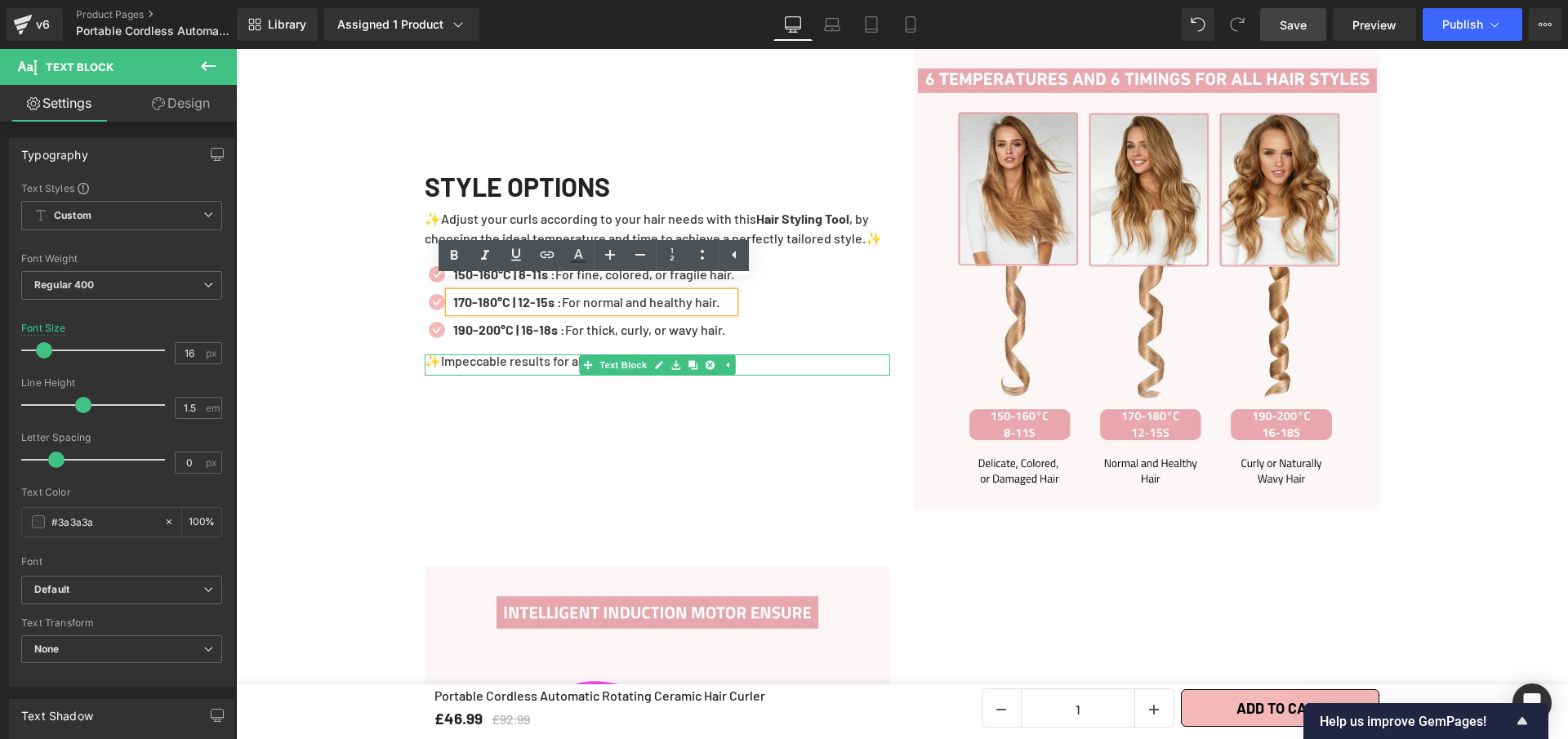
click at [500, 354] on p "✨Impeccable results for all hair types.✨" at bounding box center [657, 360] width 465 height 13
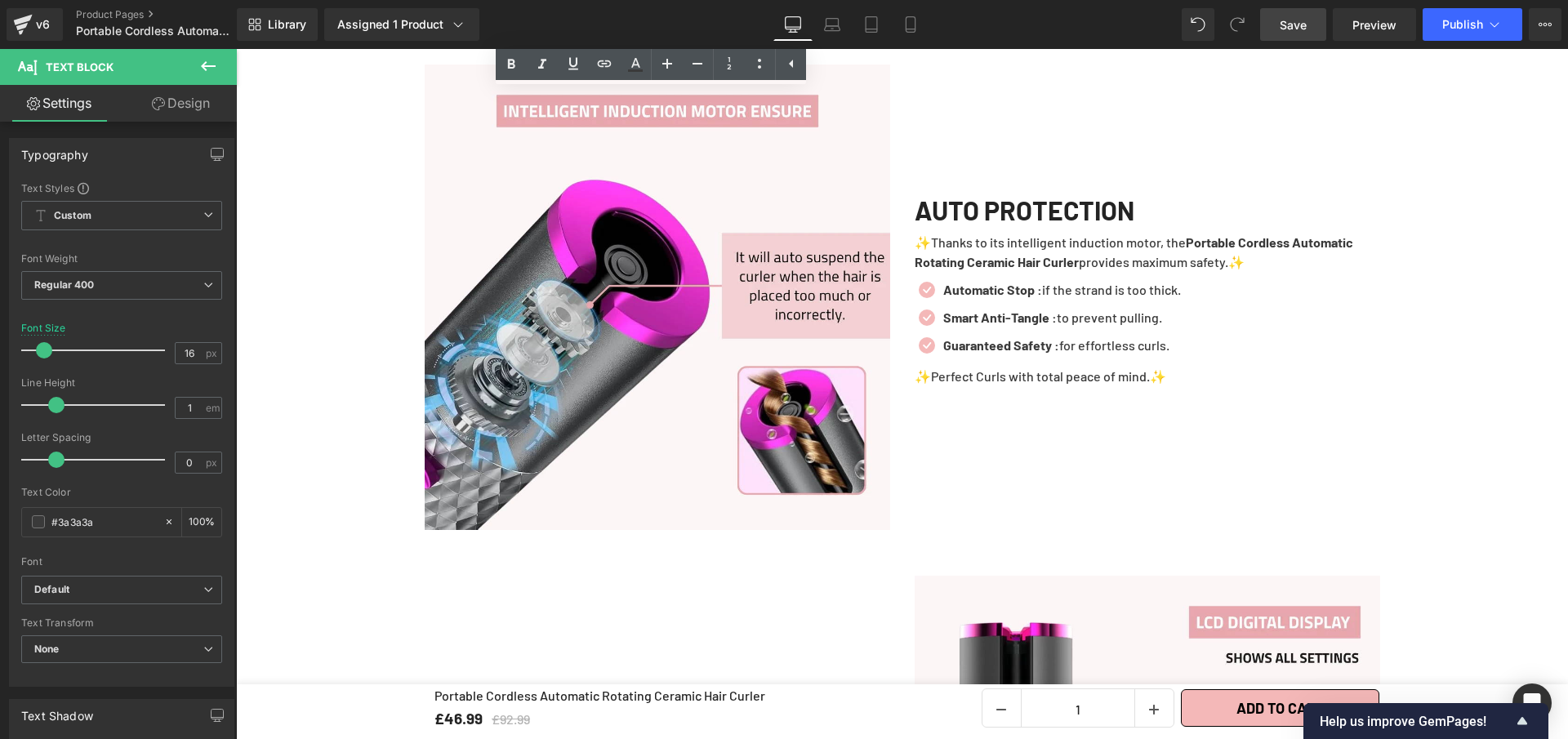
scroll to position [2221, 0]
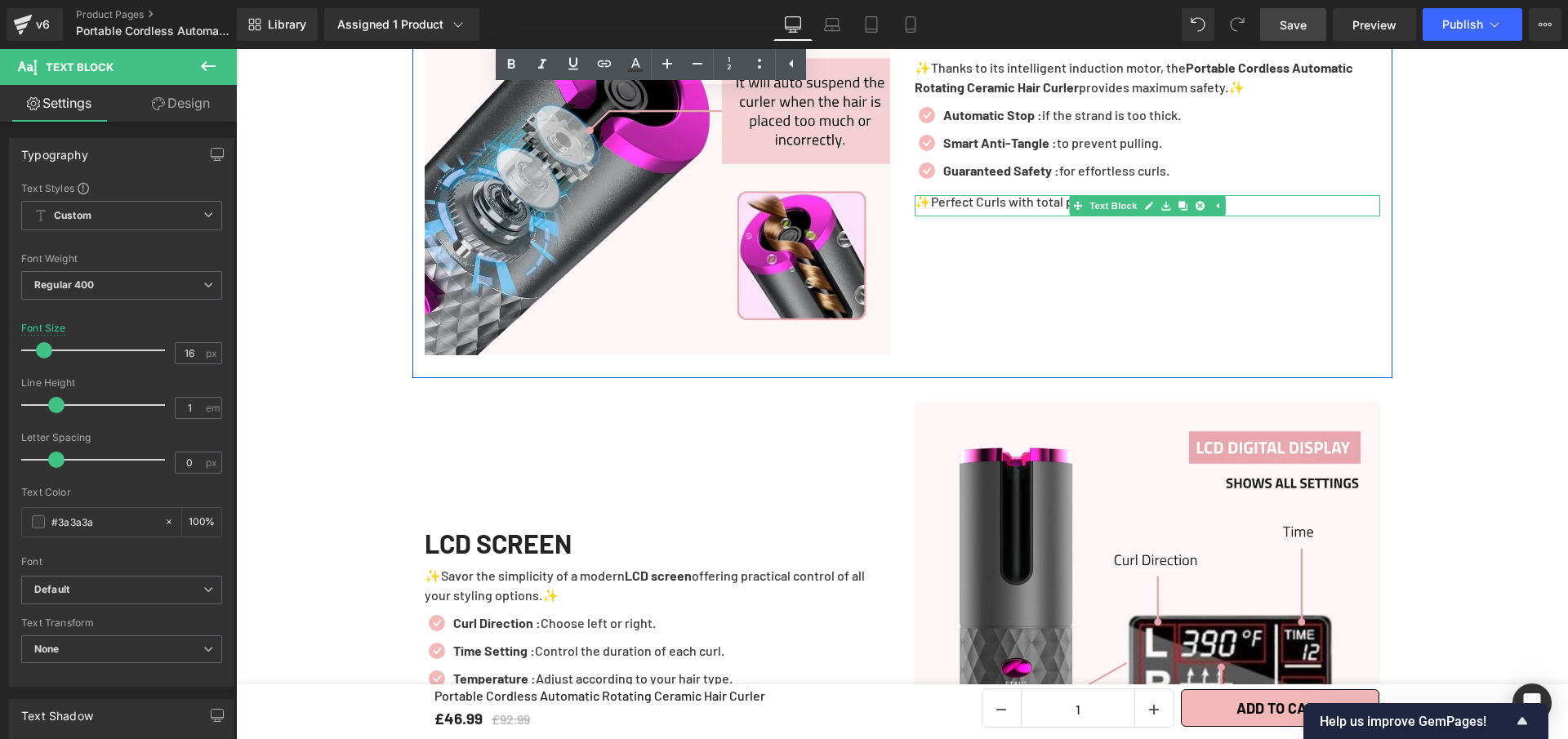
click at [1020, 196] on p "✨Perfect Curls with total peace of mind.✨" at bounding box center [1147, 201] width 465 height 13
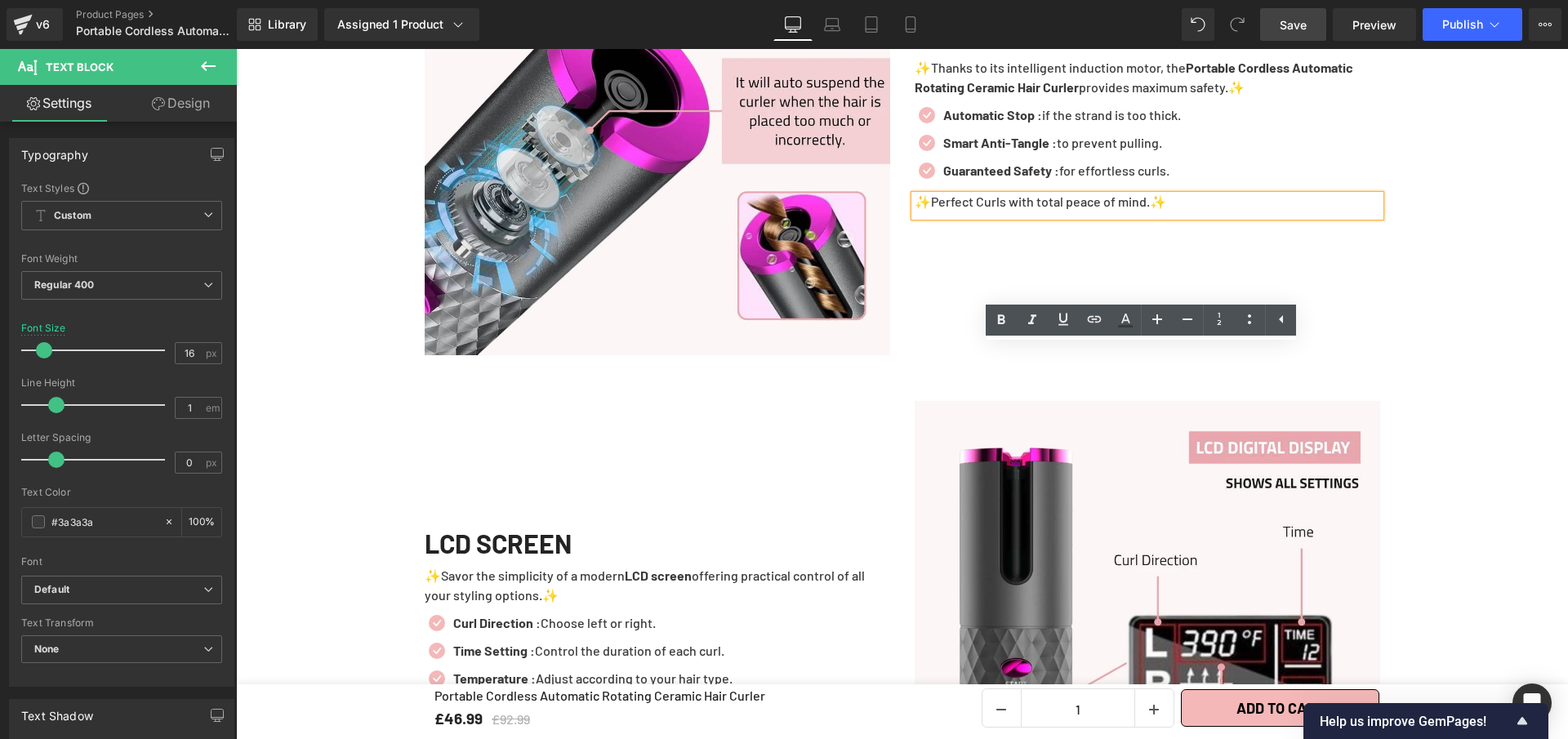
scroll to position [2059, 0]
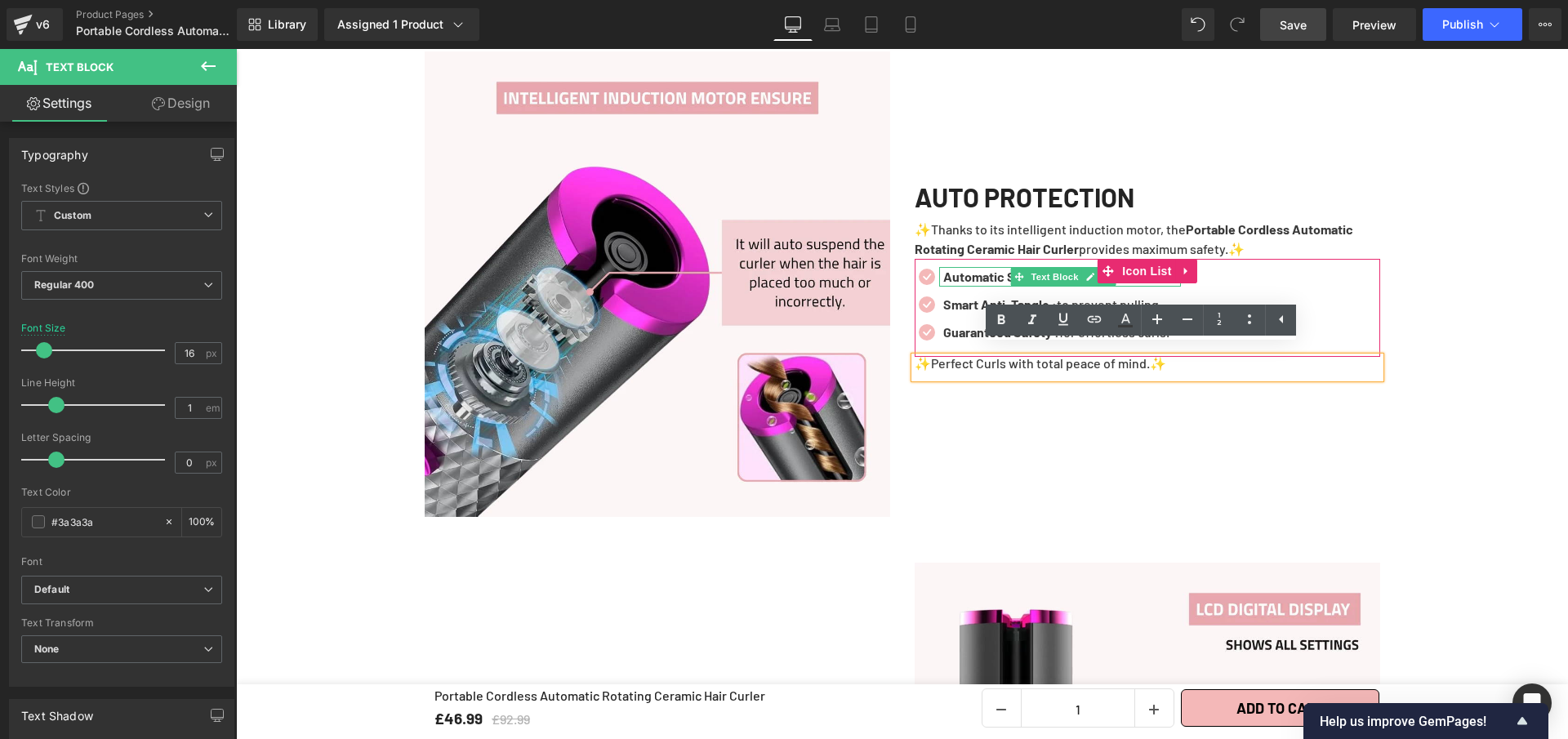
click at [1015, 275] on span at bounding box center [1020, 276] width 17 height 19
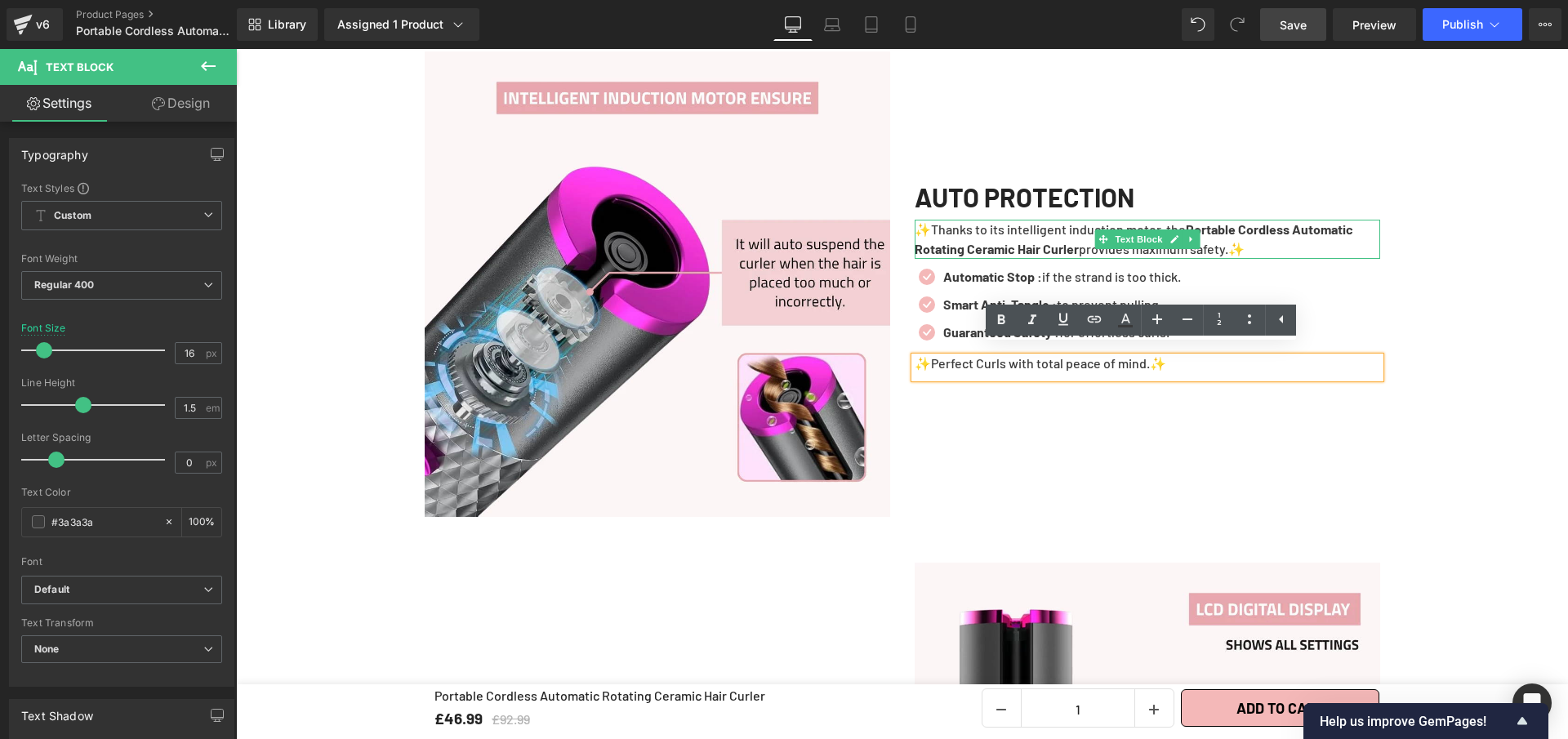
click at [1030, 226] on p "✨Thanks to its intelligent induction motor, the Portable Cordless Automatic Rot…" at bounding box center [1147, 239] width 465 height 39
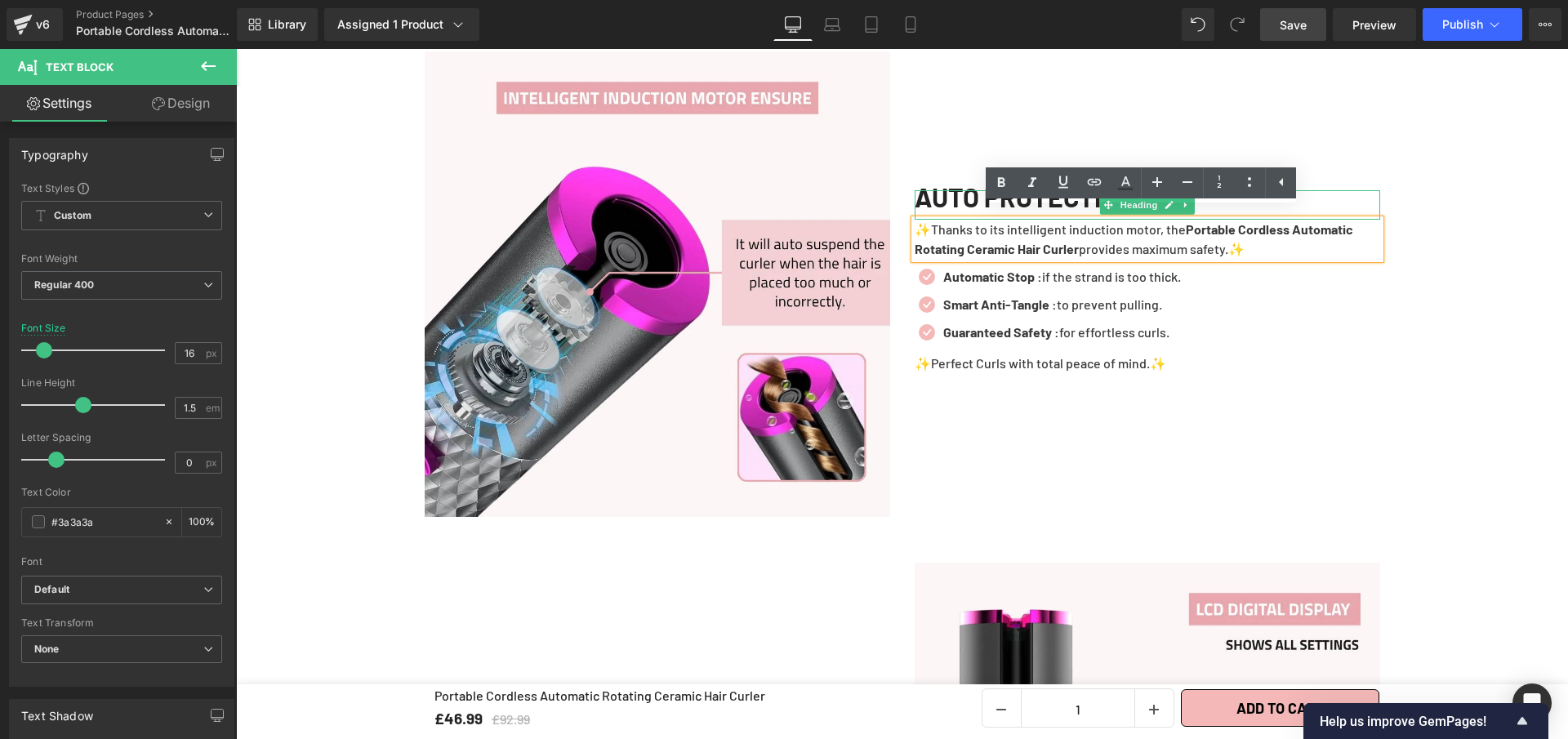
click at [941, 191] on h1 "AUTO PROTECTION" at bounding box center [1147, 197] width 465 height 13
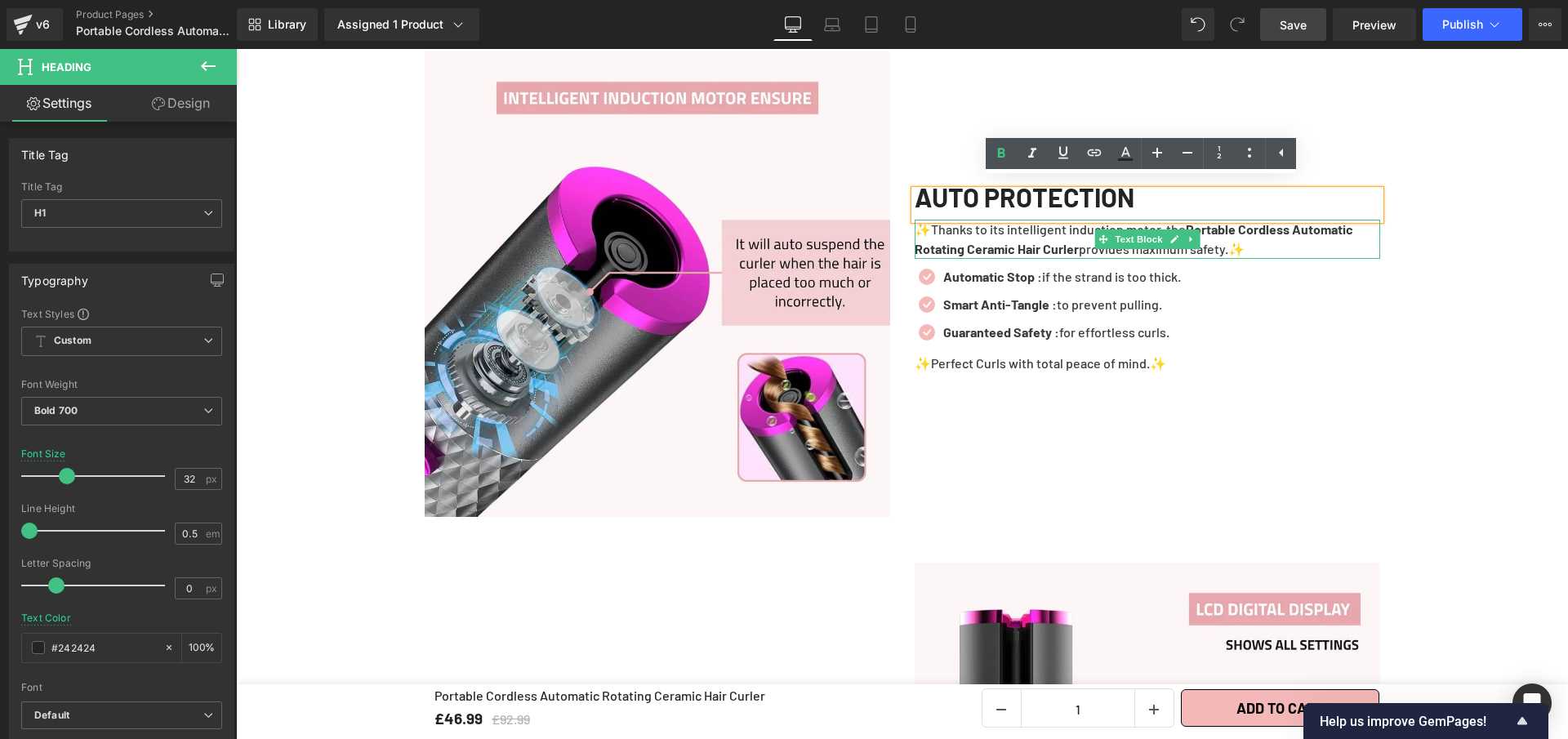
click at [959, 236] on strong "Portable Cordless Automatic Rotating Ceramic Hair Curler" at bounding box center [1133, 238] width 438 height 35
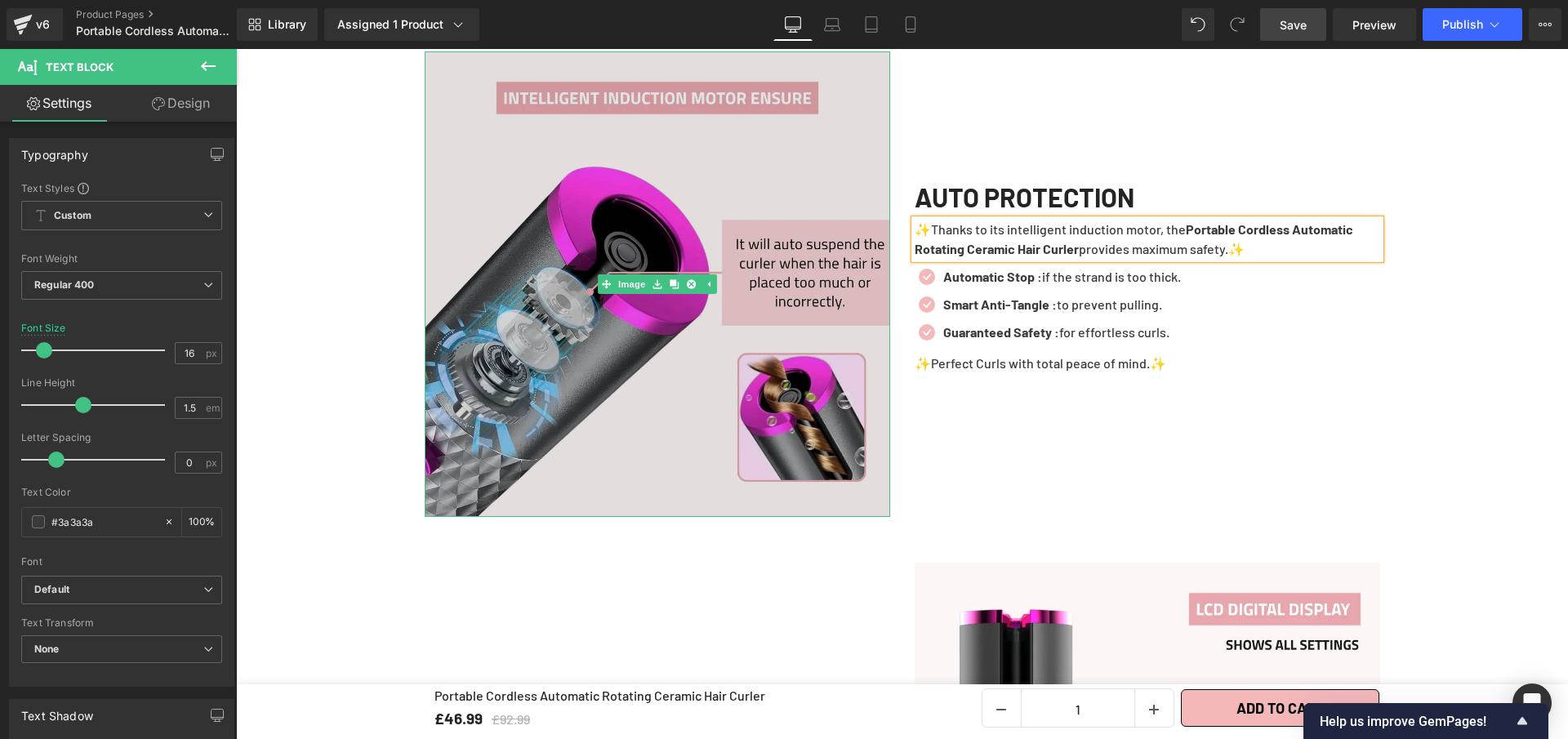
scroll to position [1326, 0]
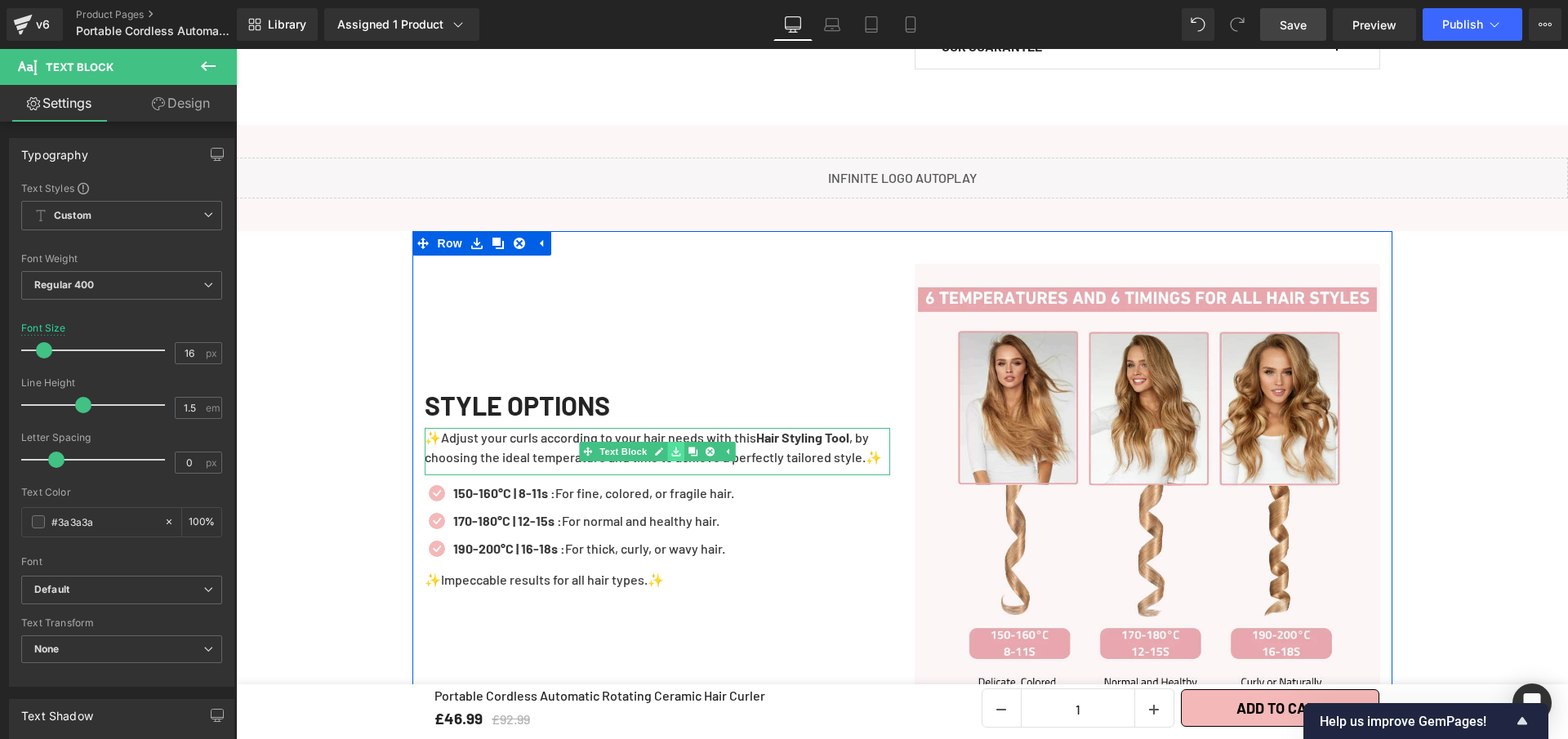
click at [672, 447] on icon at bounding box center [676, 452] width 9 height 10
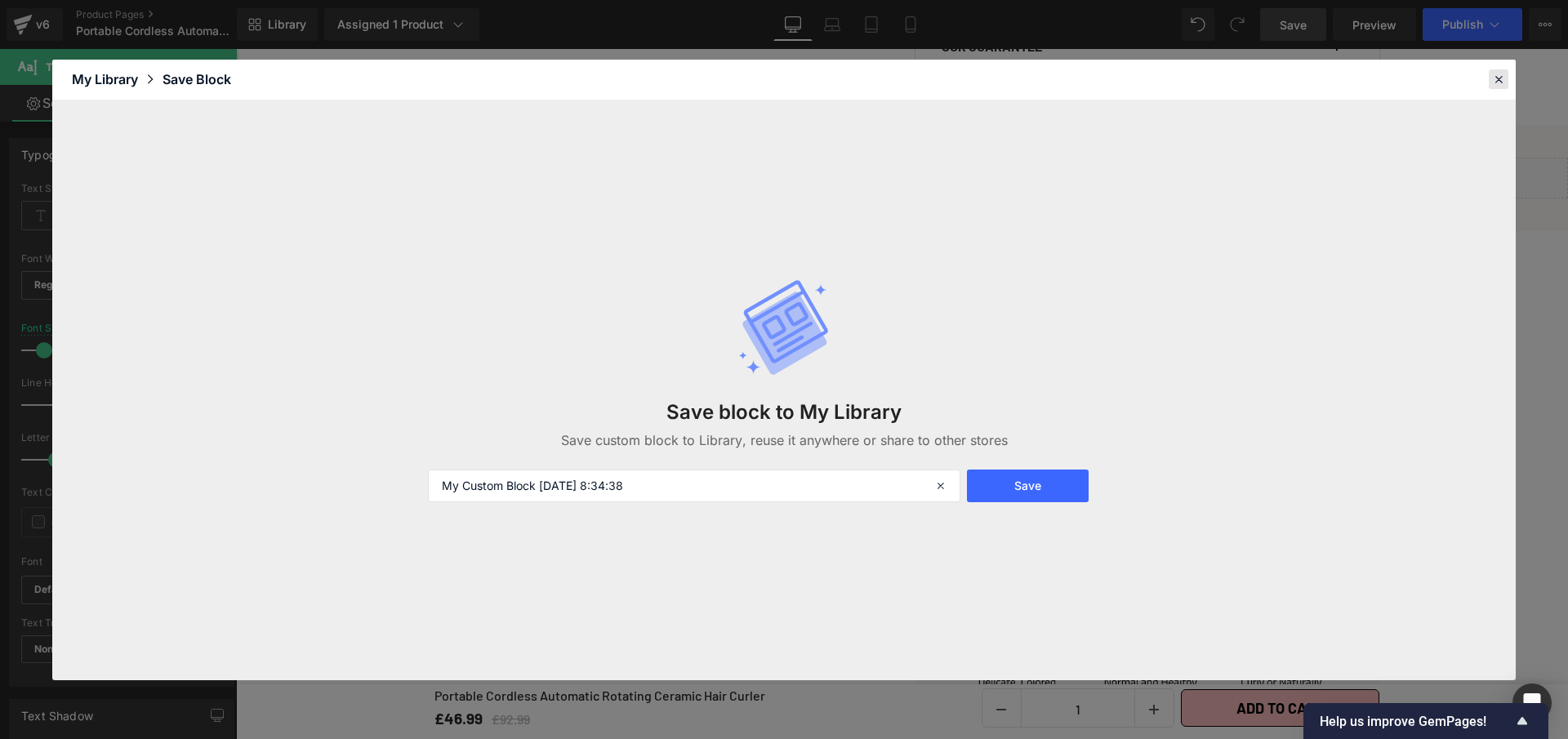
click at [1504, 79] on icon at bounding box center [1498, 79] width 14 height 14
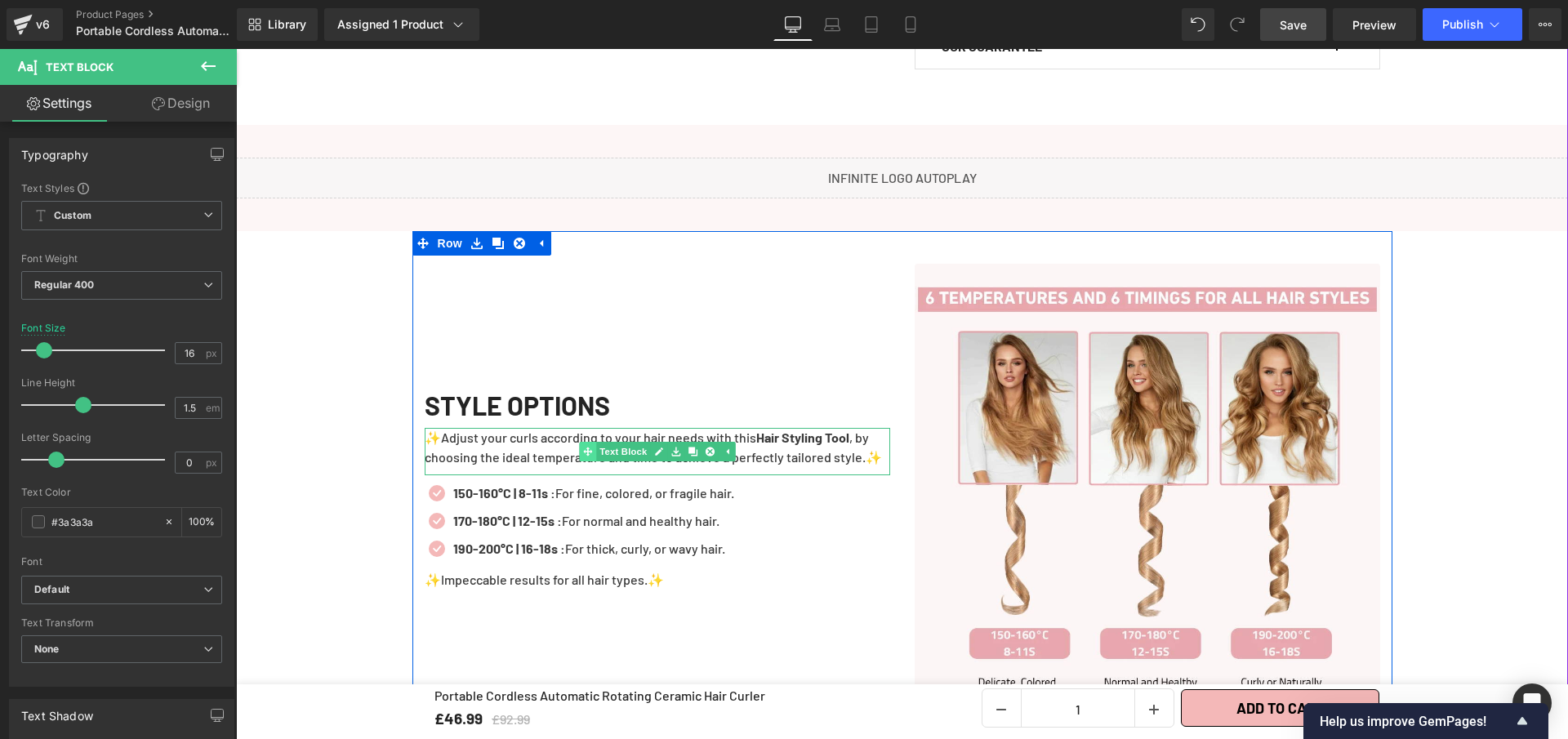
click at [575, 443] on div "✨Adjust your curls according to your hair needs with this Hair Styling Tool , b…" at bounding box center [657, 452] width 465 height 47
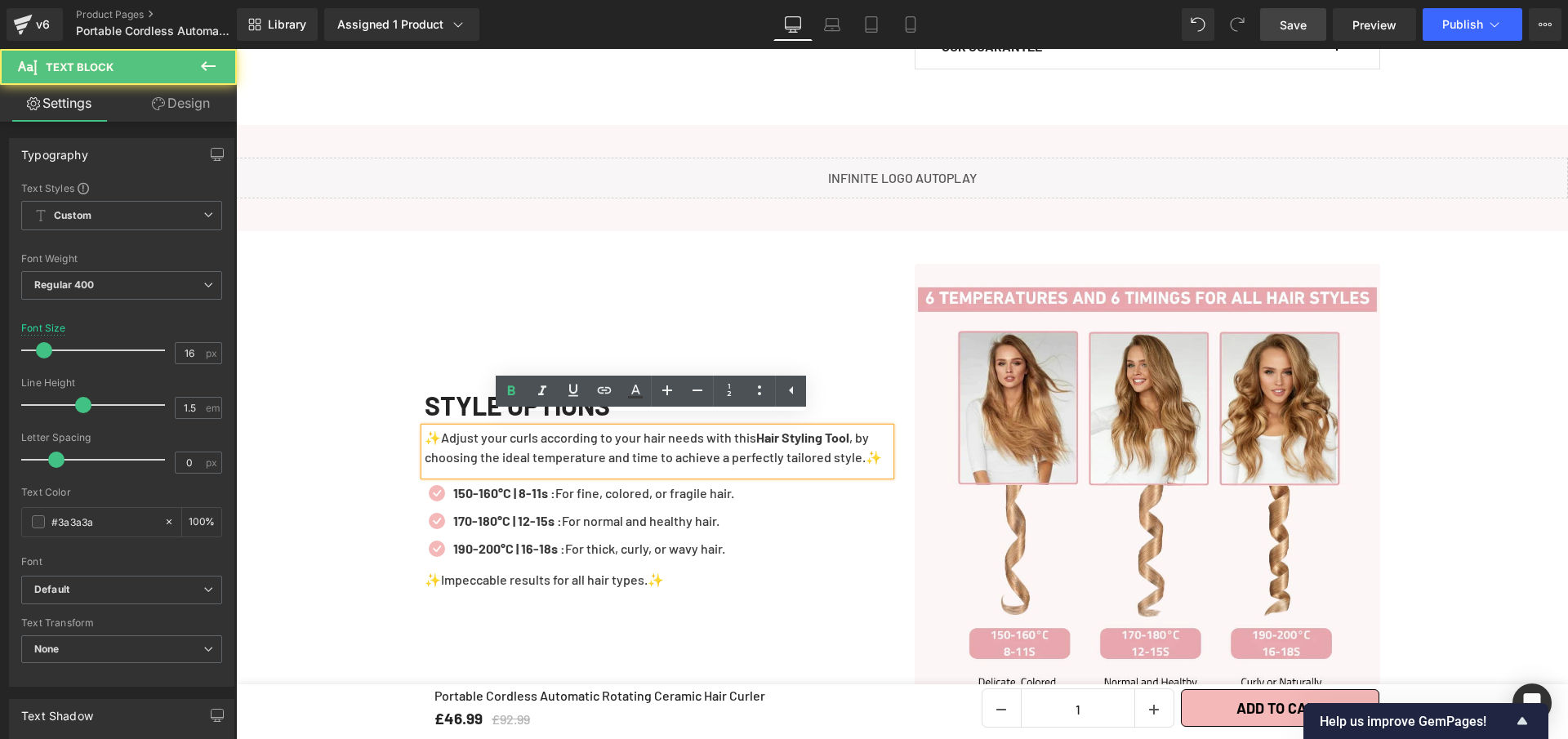
click at [518, 441] on p "✨Adjust your curls according to your hair needs with this Hair Styling Tool , b…" at bounding box center [657, 447] width 465 height 39
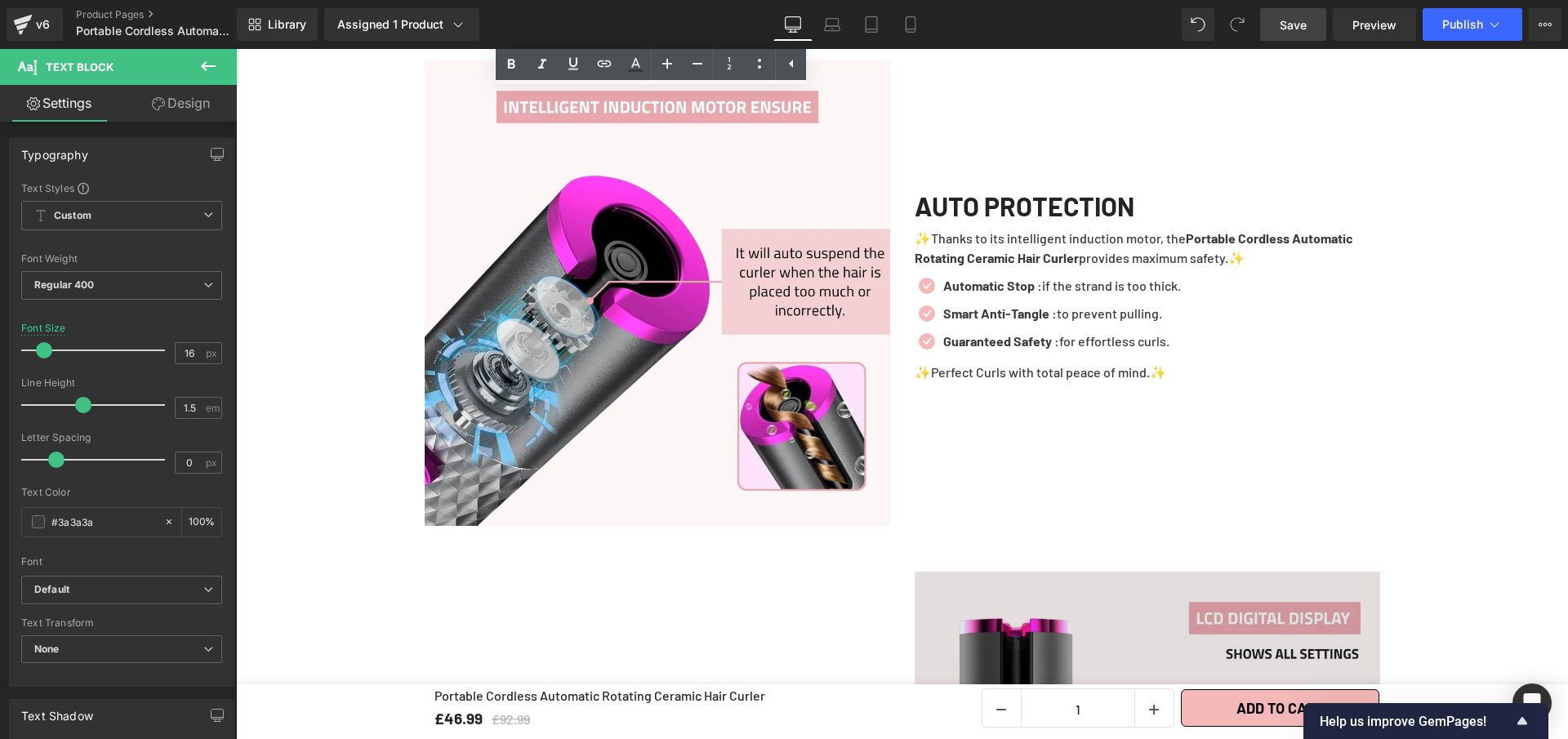
scroll to position [2451, 0]
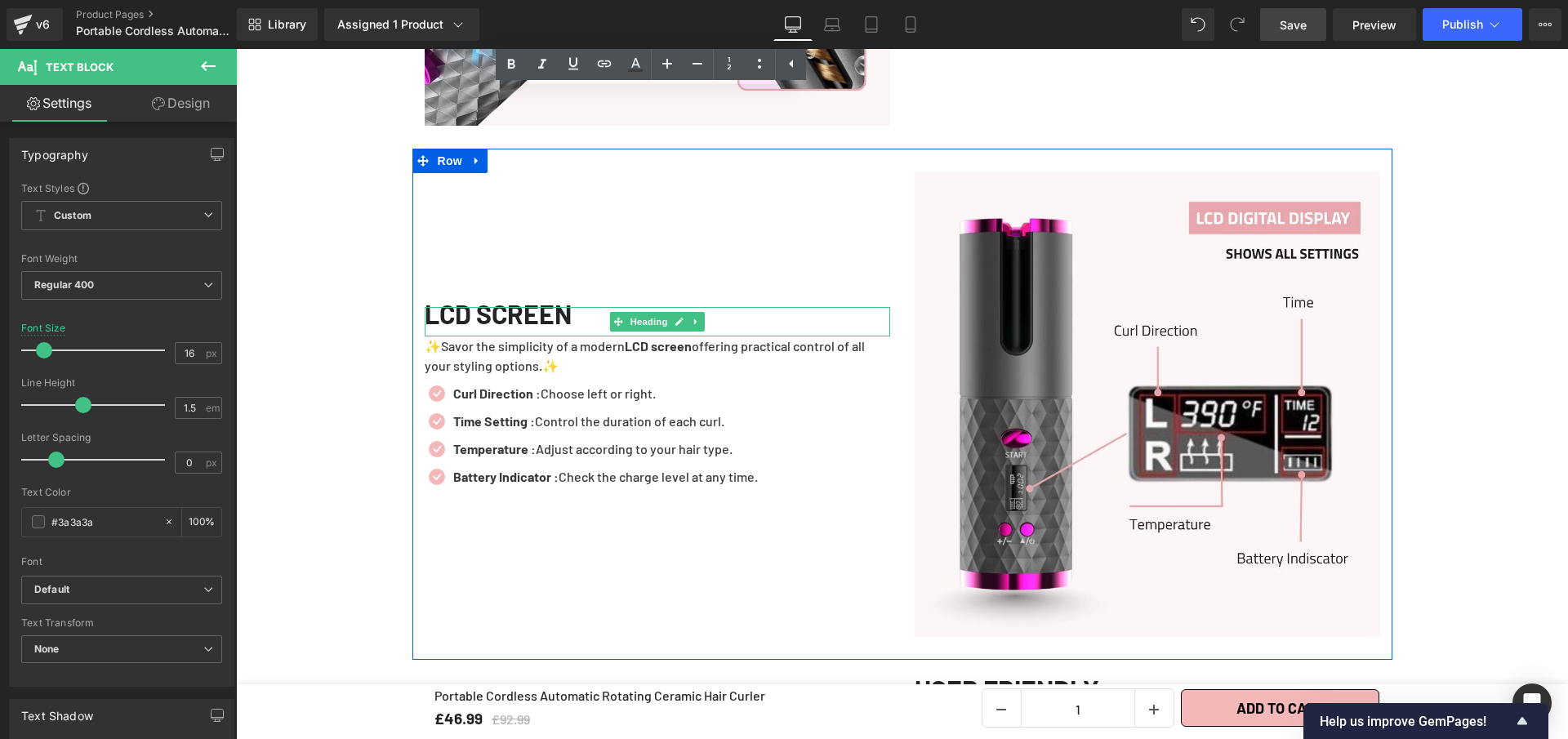
click at [508, 310] on h1 "LCD SCREEN" at bounding box center [657, 313] width 465 height 13
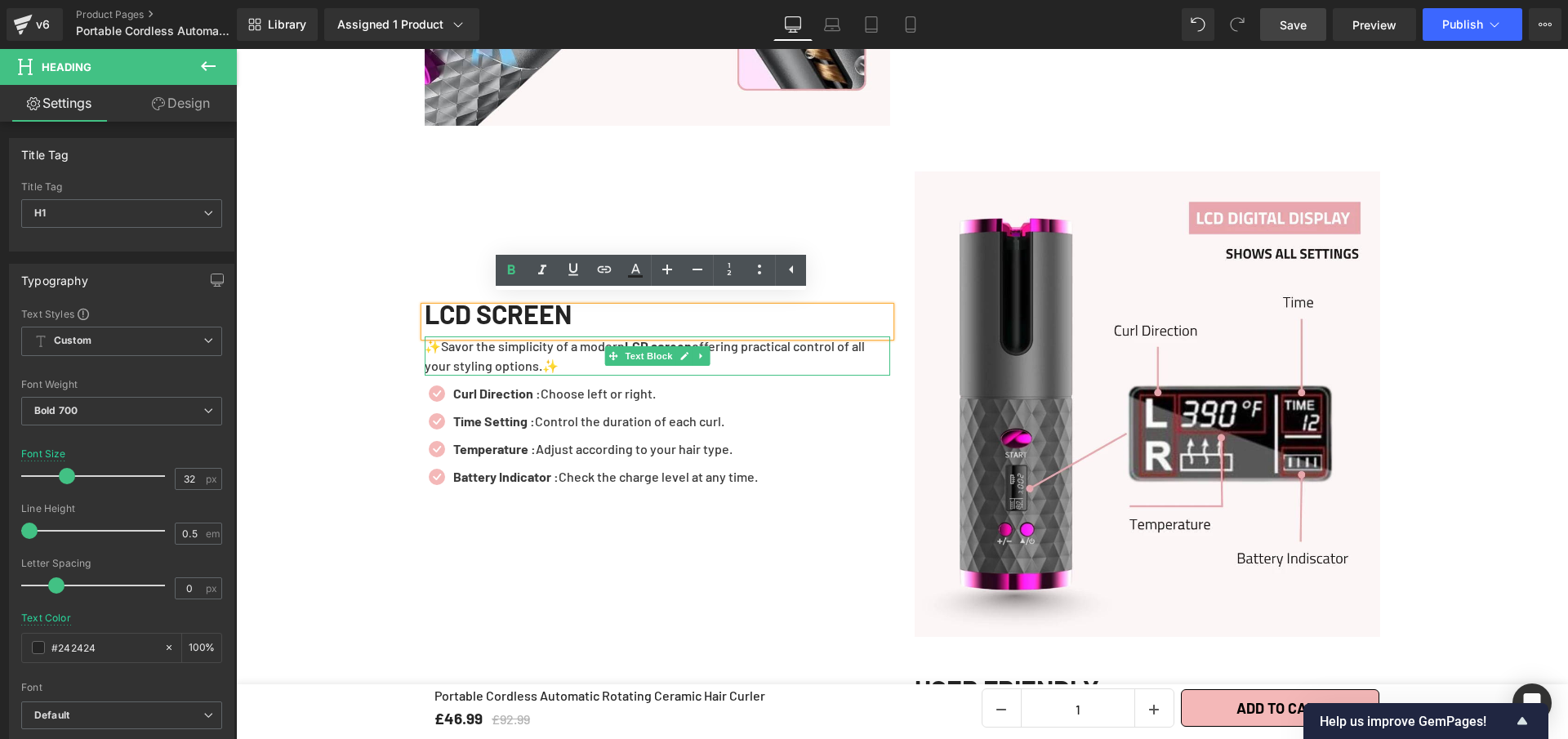
click at [505, 355] on p "✨Savor the simplicity of a modern LCD screen offering practical control of all …" at bounding box center [657, 356] width 465 height 39
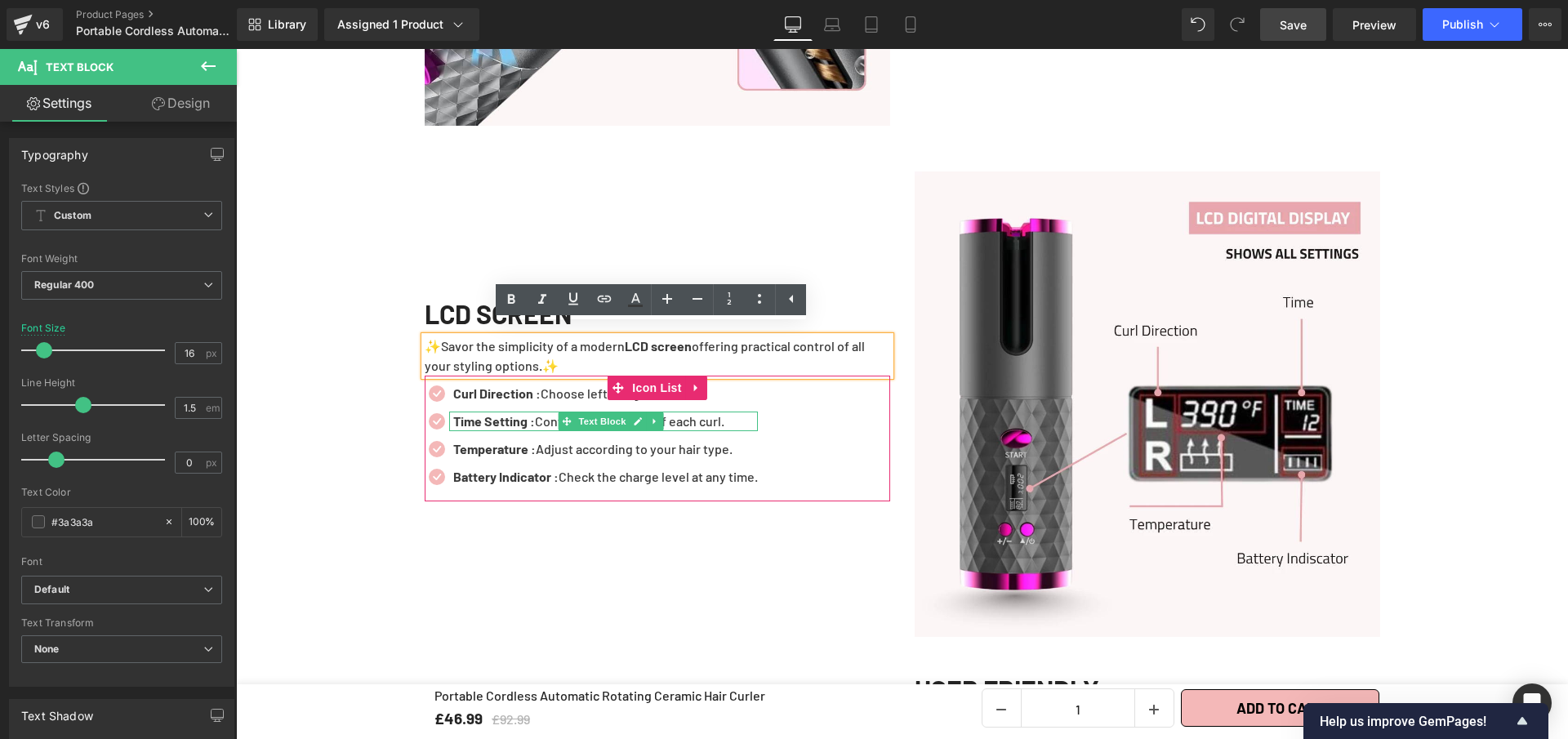
click at [521, 414] on strong "Time Setting :" at bounding box center [494, 421] width 81 height 15
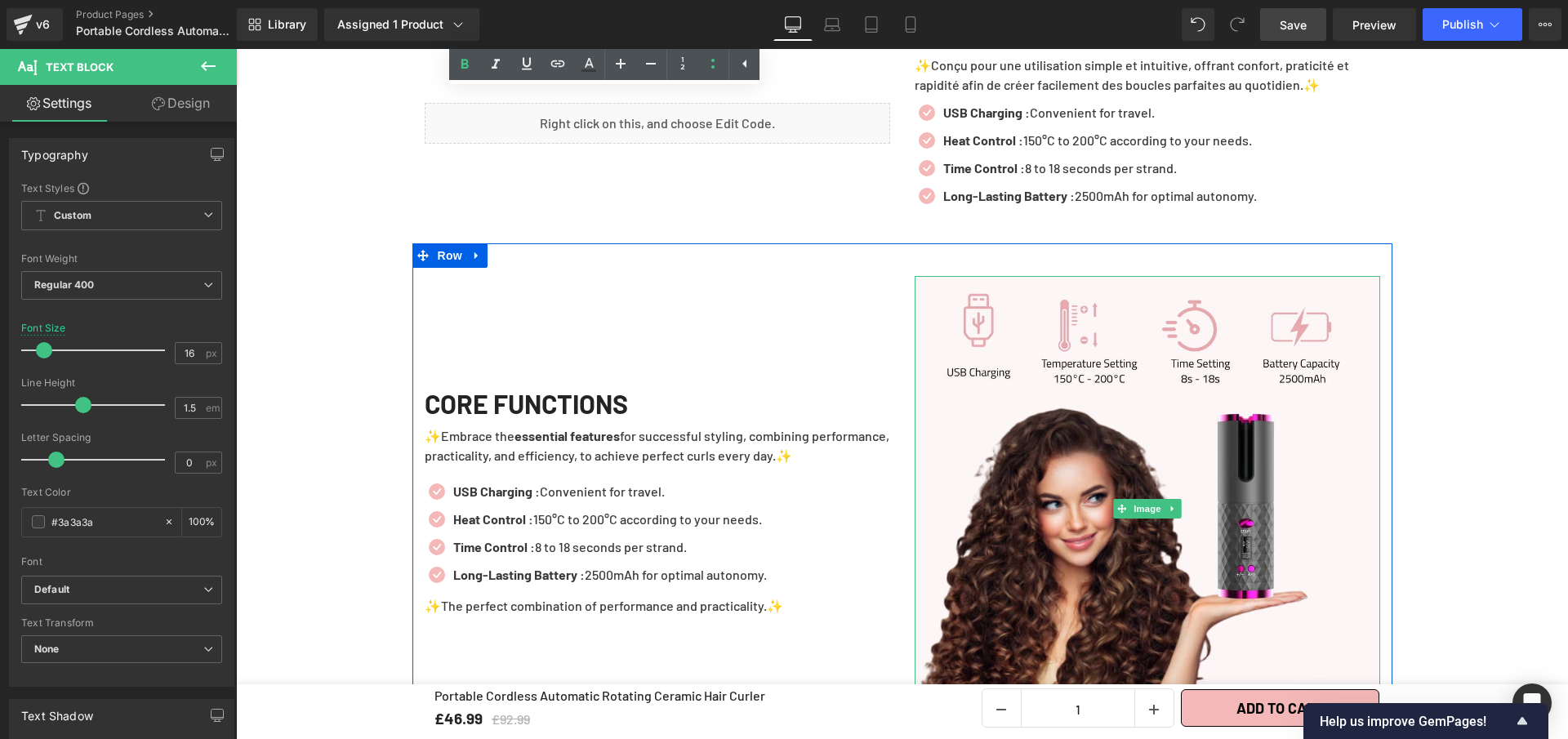
scroll to position [2921, 0]
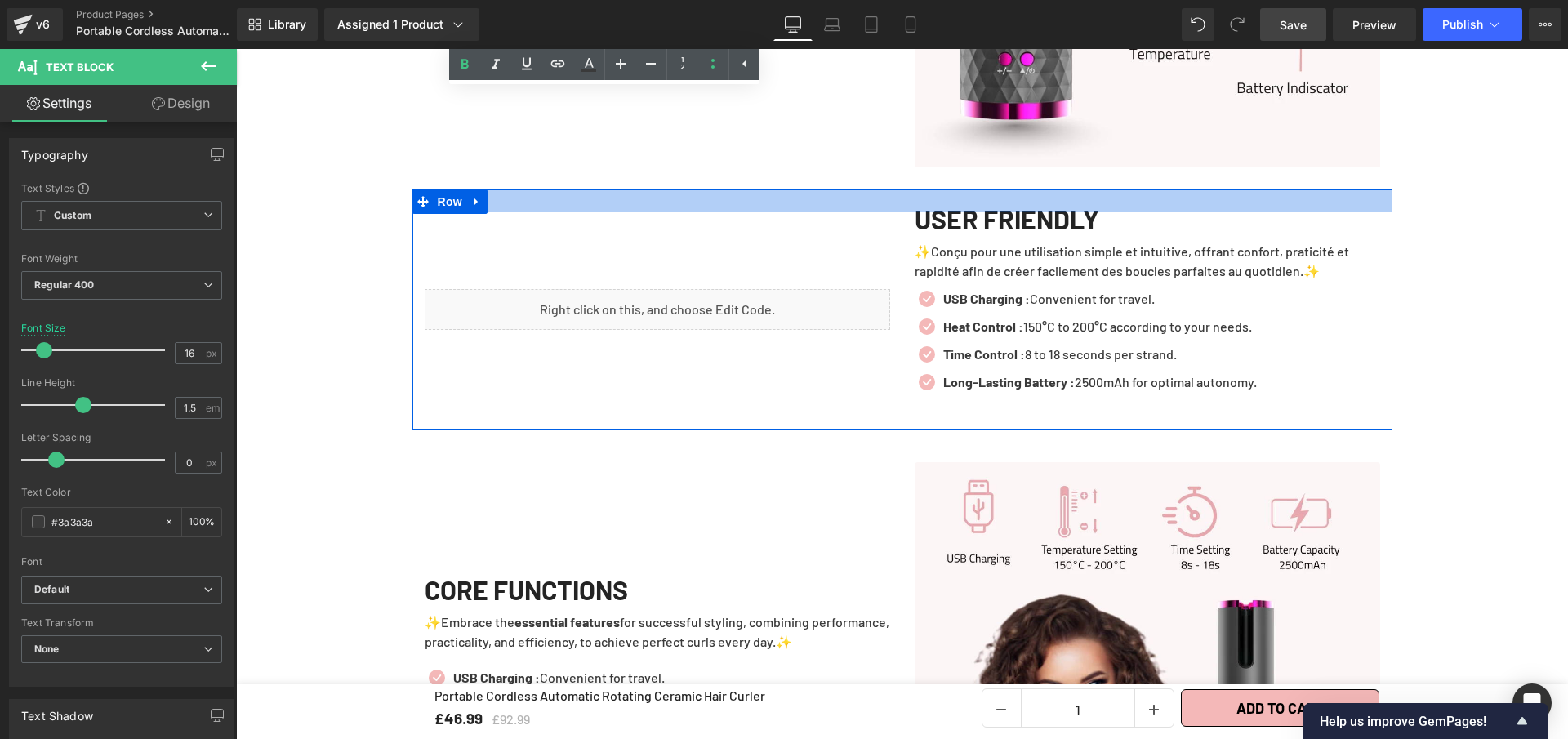
click at [1010, 200] on div at bounding box center [903, 201] width 980 height 23
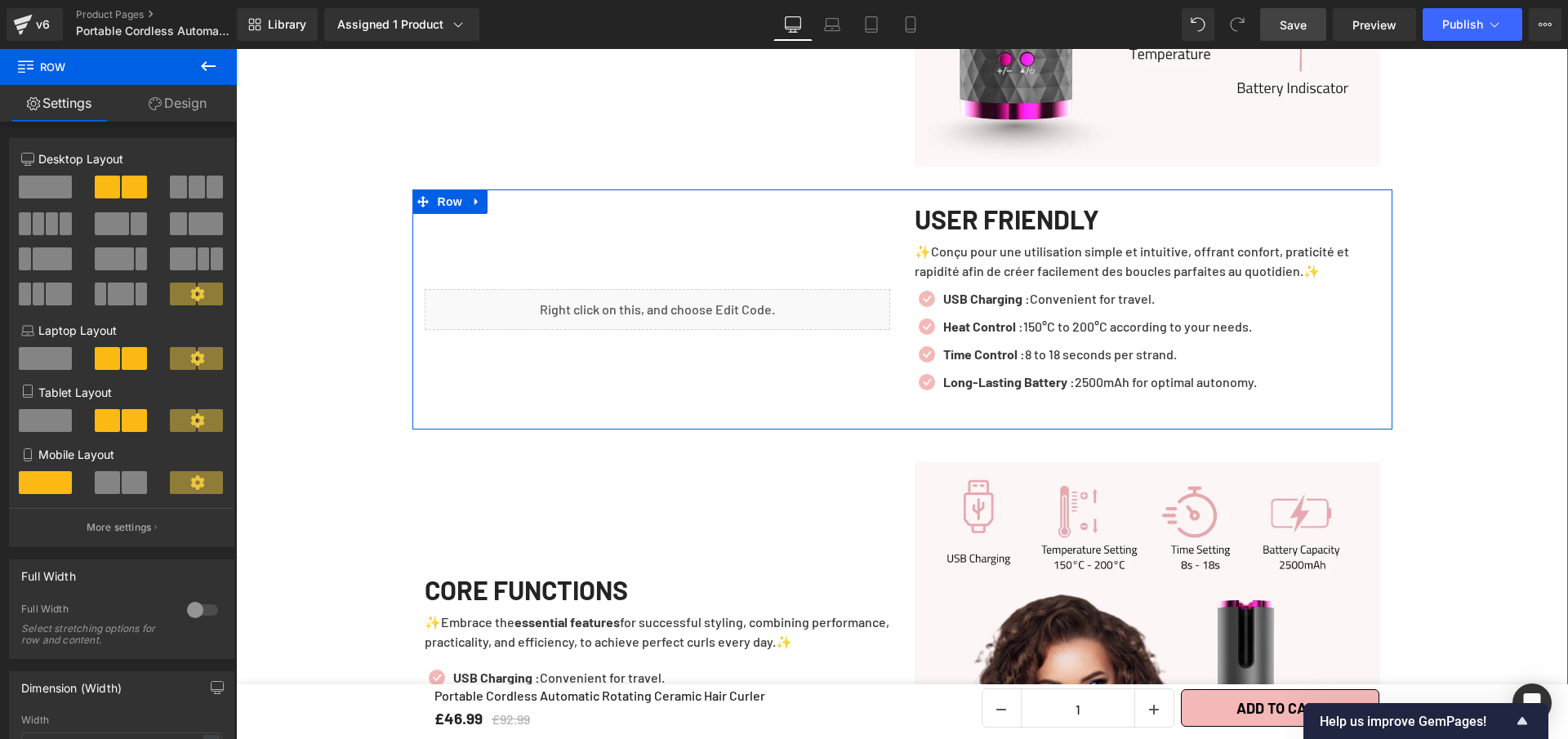
click at [1047, 213] on h1 "USER FRIENDLY" at bounding box center [1147, 219] width 465 height 13
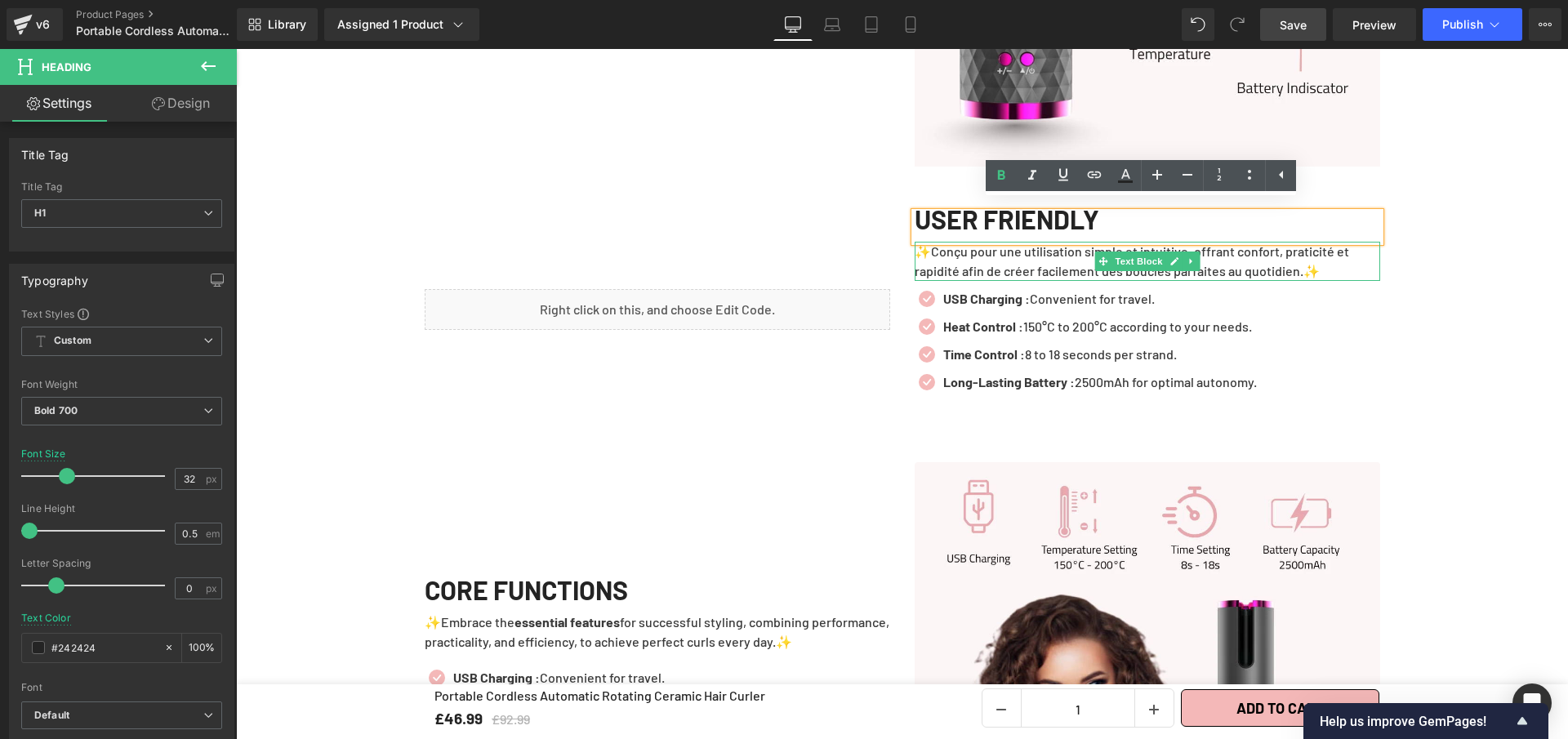
click at [1042, 250] on p "✨Conçu pour une utilisation simple et intuitive, offrant confort, praticité et …" at bounding box center [1147, 261] width 465 height 39
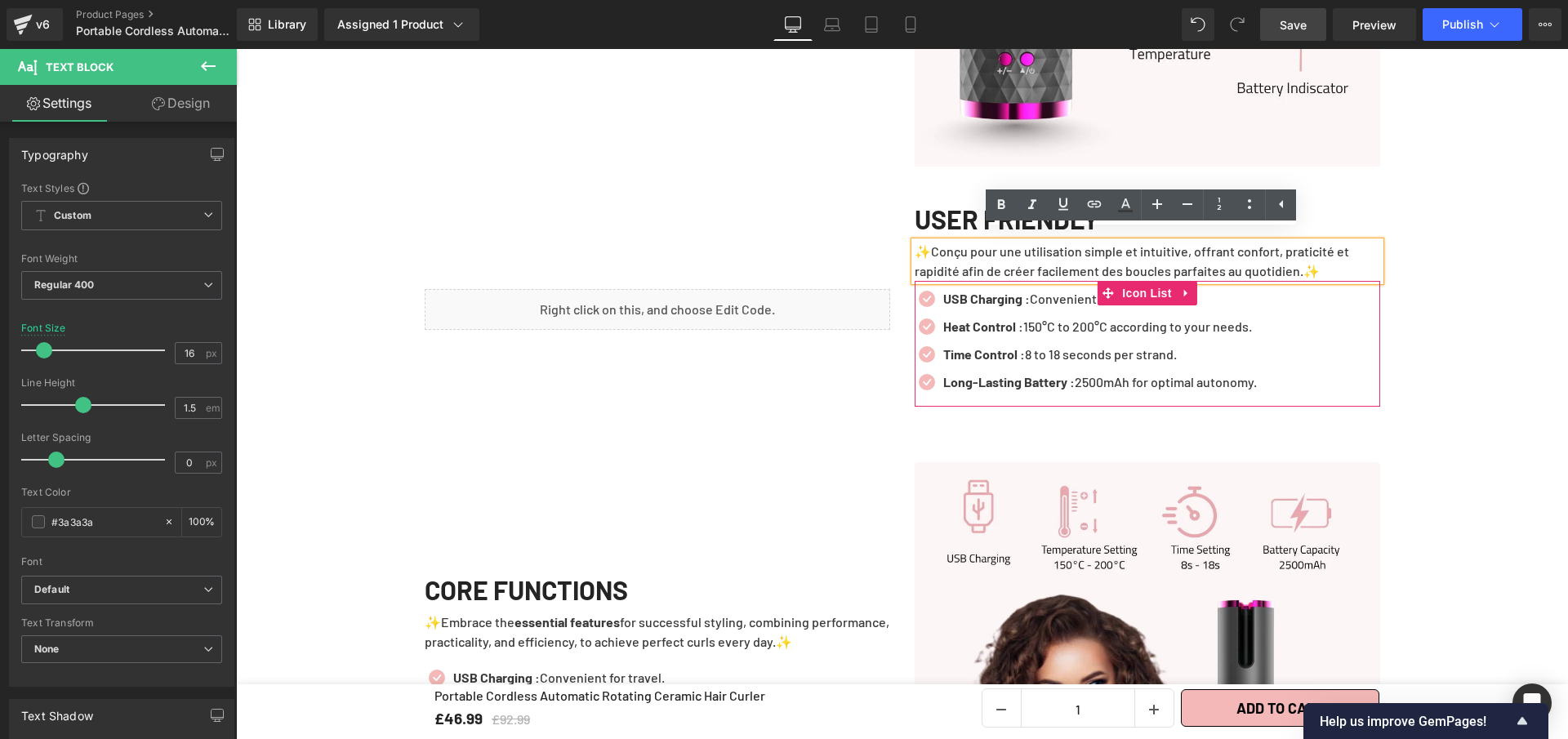
click at [1010, 325] on ul "Icon USB Charging : Convenient for travel. Text Block Icon Heat Control : 150°C…" at bounding box center [1086, 344] width 342 height 111
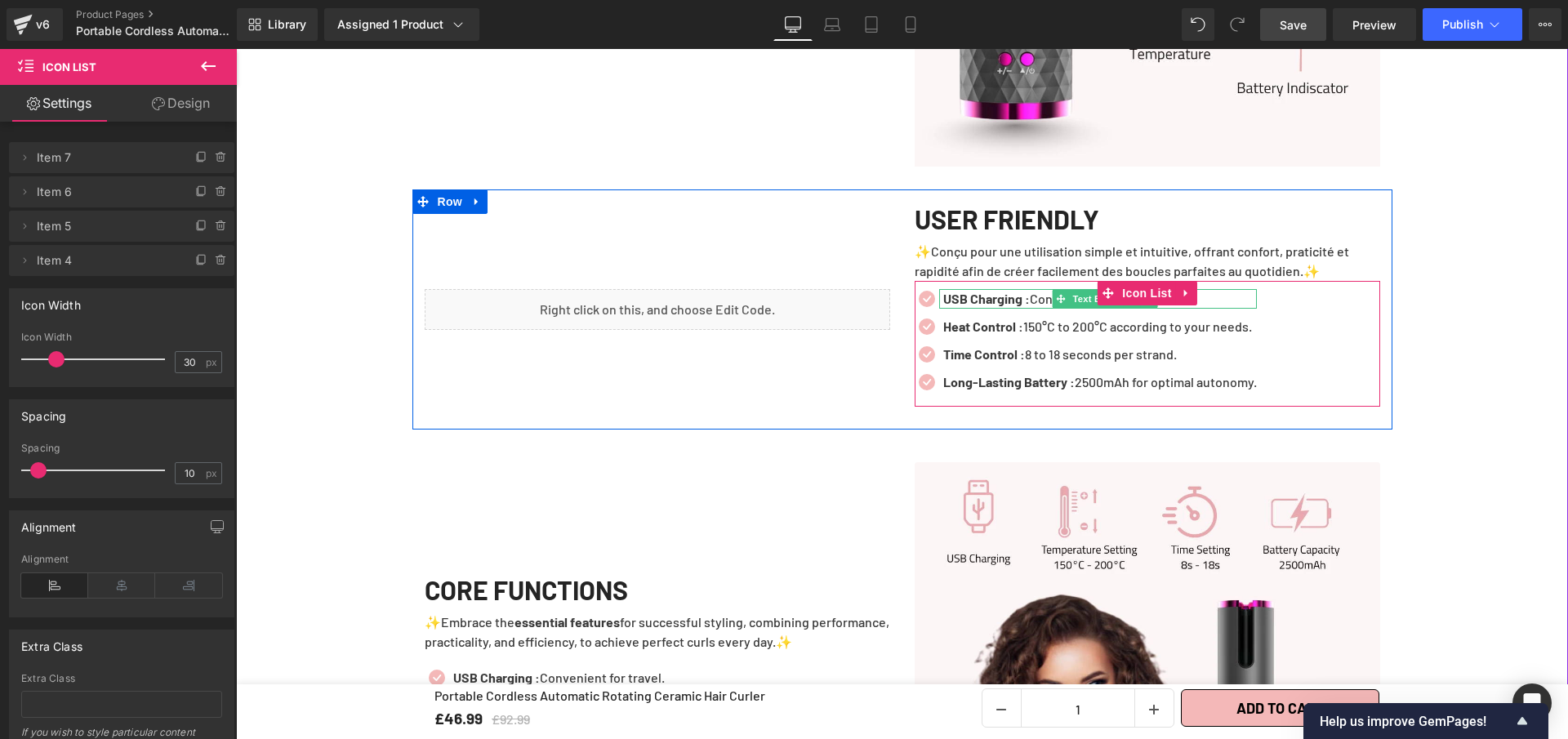
click at [981, 291] on strong "USB Charging :" at bounding box center [987, 298] width 86 height 15
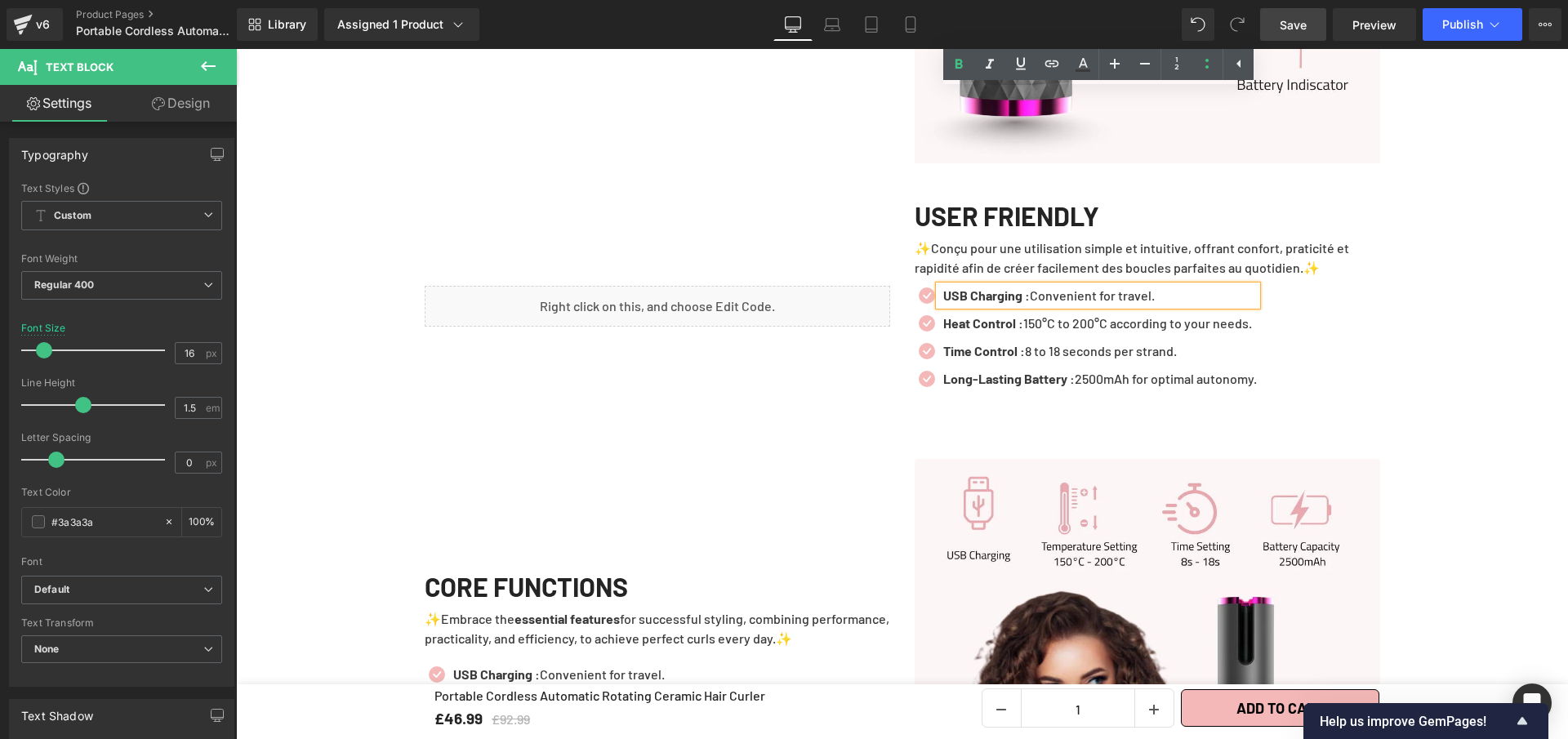
scroll to position [3253, 0]
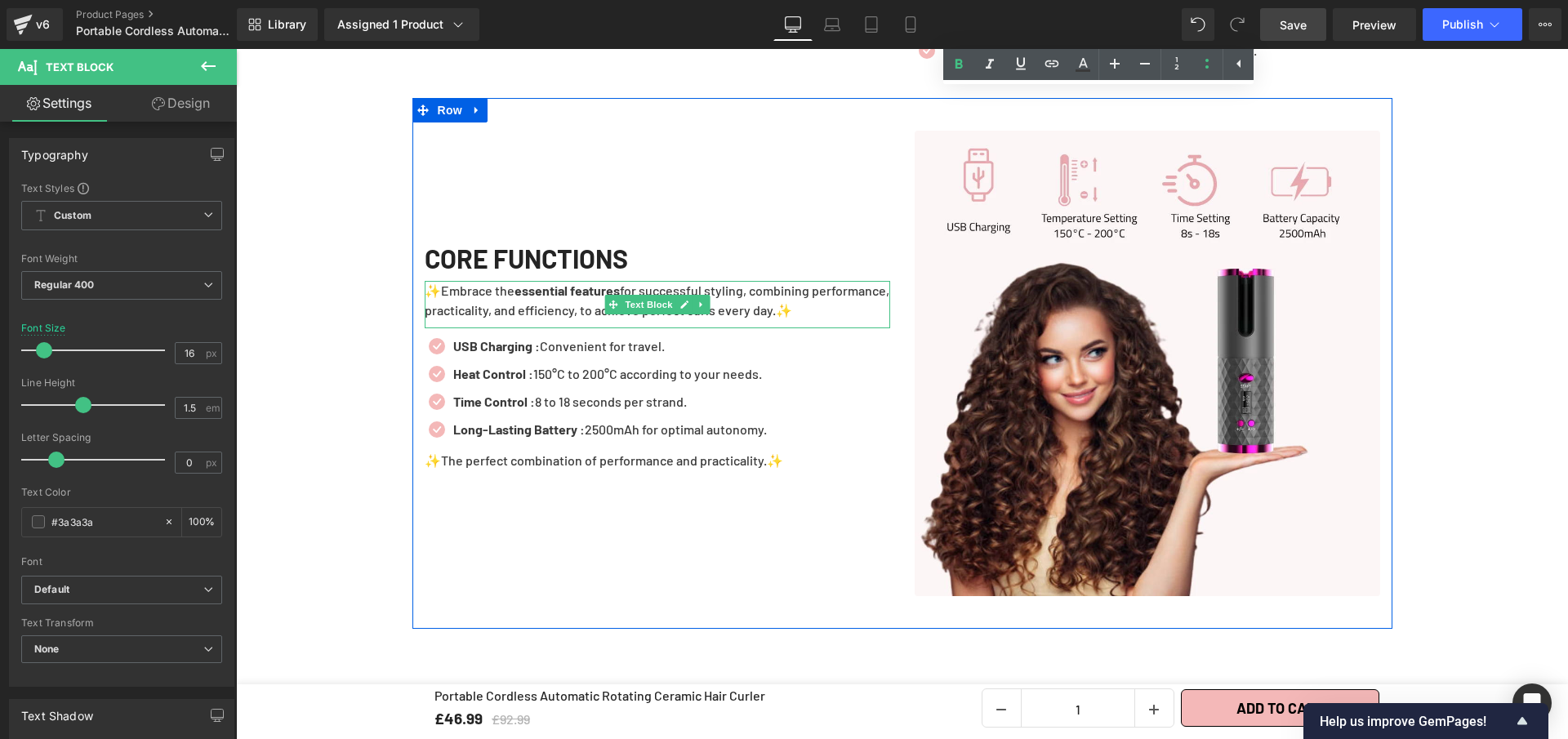
click at [592, 282] on strong "essential features" at bounding box center [567, 290] width 105 height 15
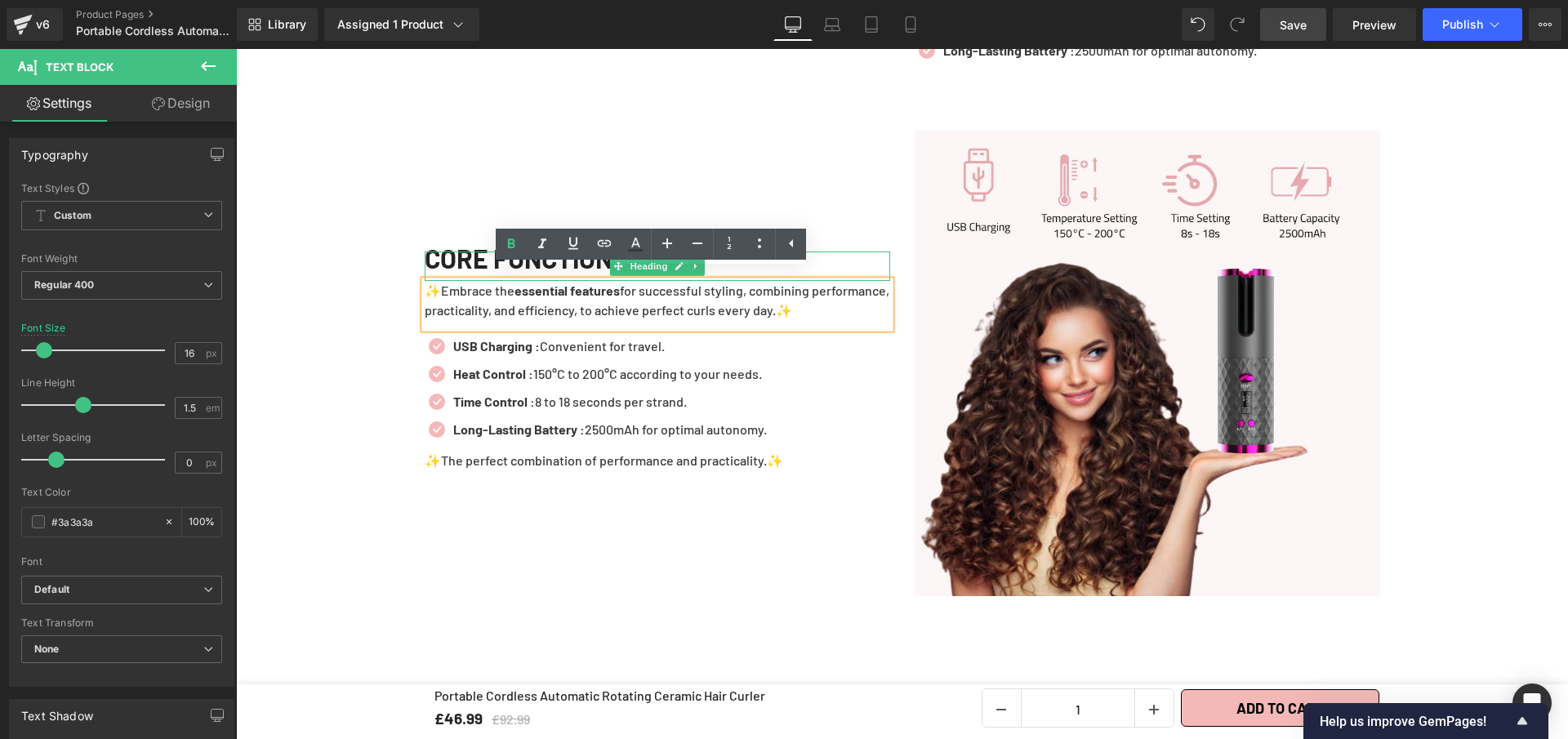
click at [480, 252] on h1 "CORE FUNCTIONS" at bounding box center [657, 258] width 465 height 13
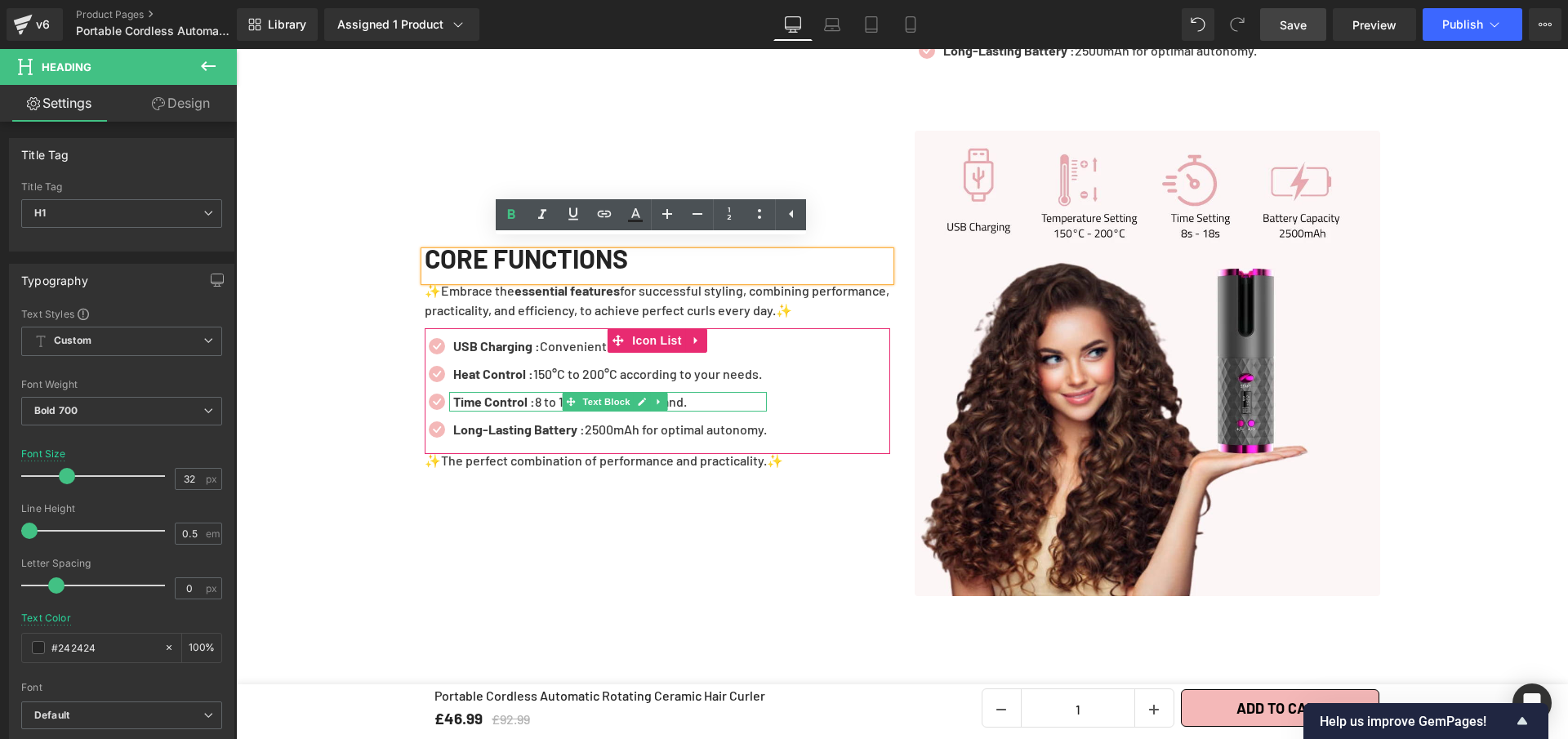
click at [493, 393] on strong "Time Control :" at bounding box center [494, 401] width 81 height 15
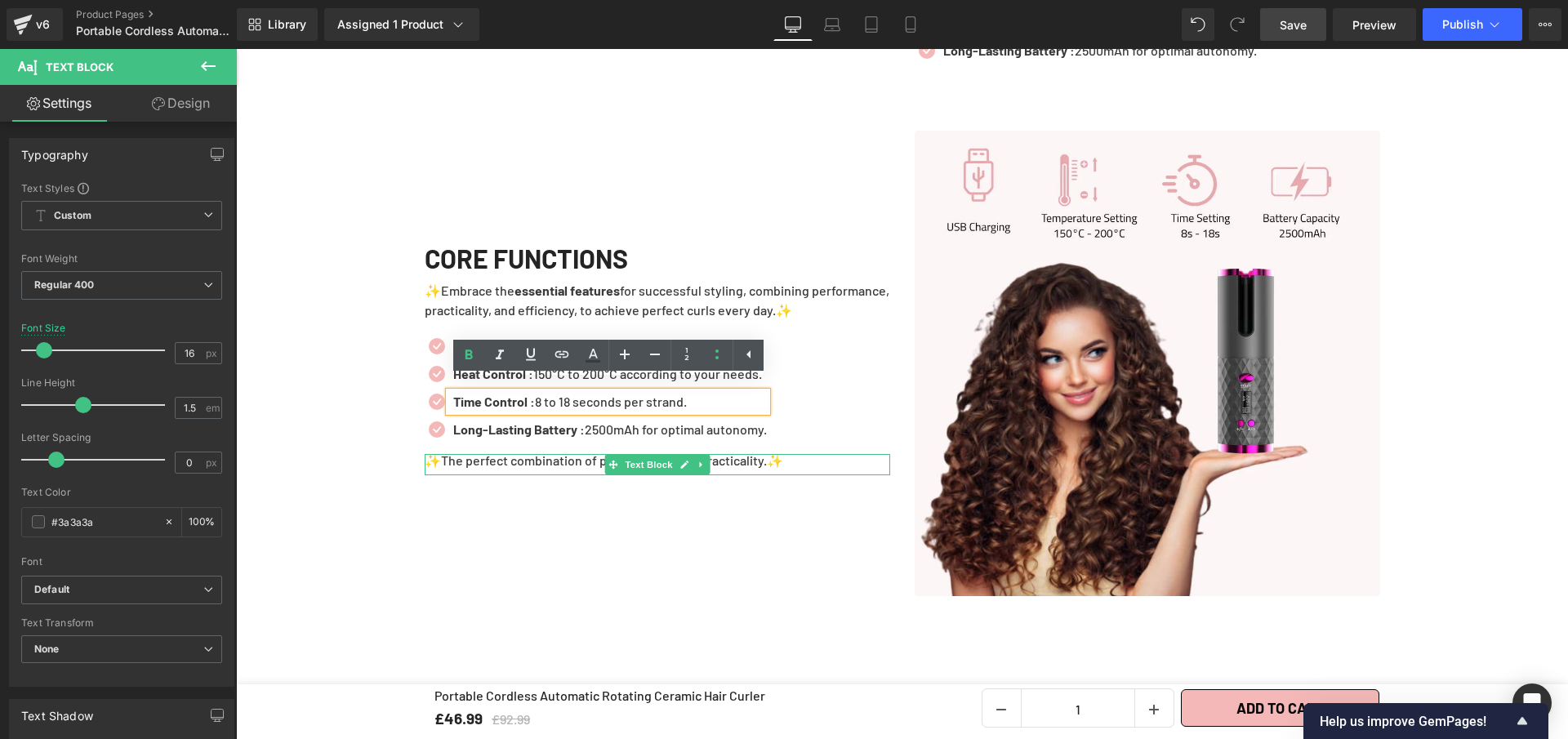
click at [508, 454] on p "✨The perfect combination of performance and practicality.✨" at bounding box center [657, 460] width 465 height 13
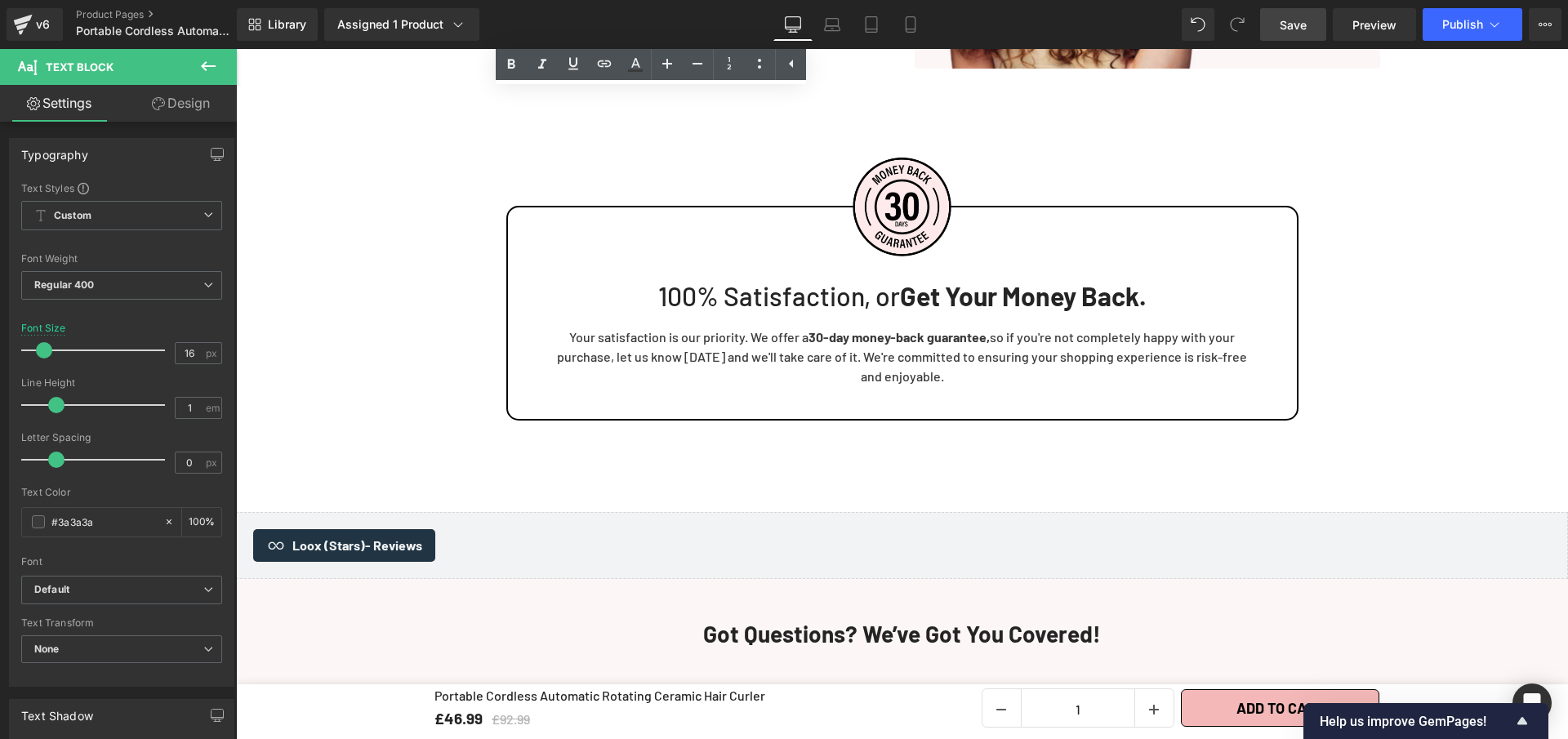
scroll to position [4116, 0]
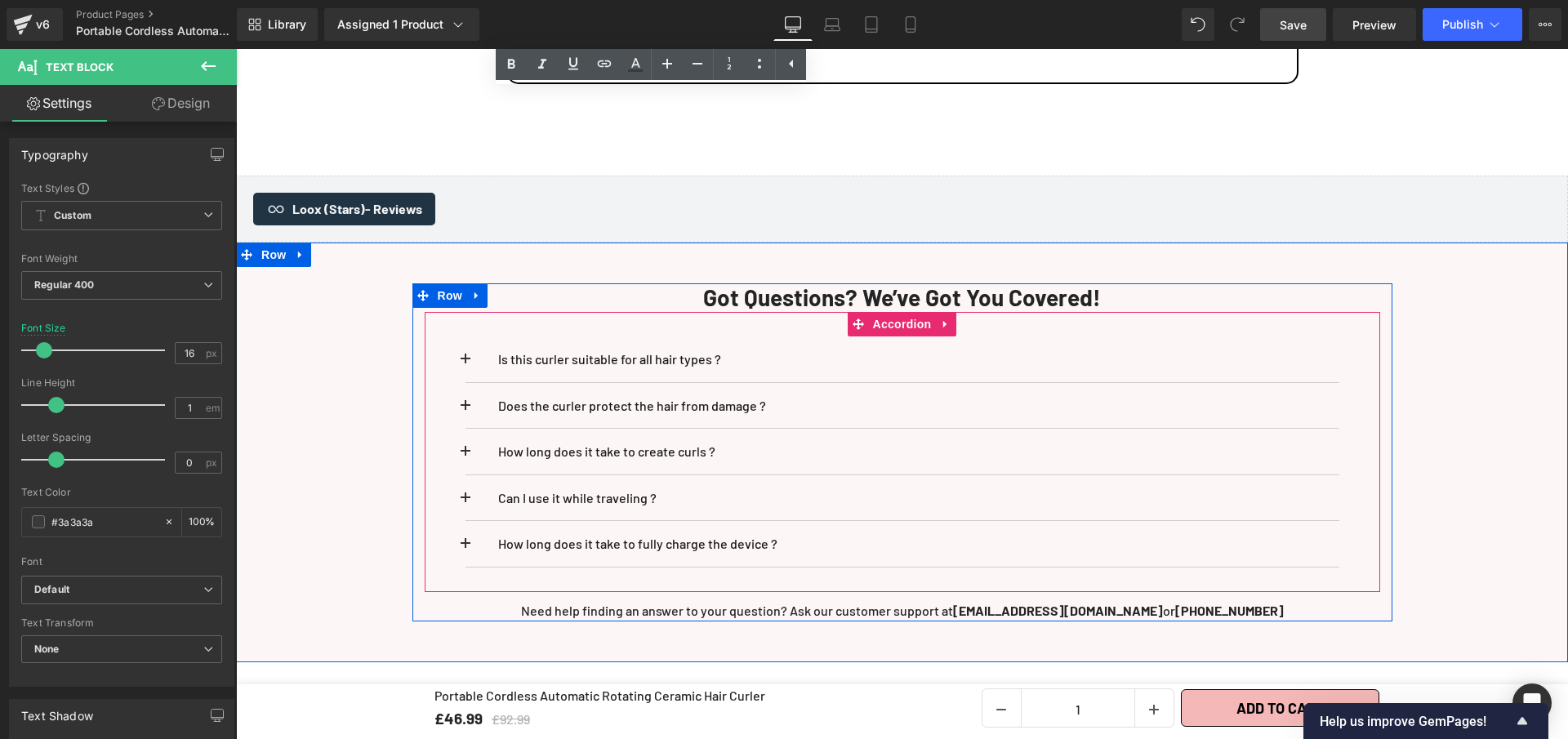
click at [470, 342] on button at bounding box center [481, 359] width 33 height 46
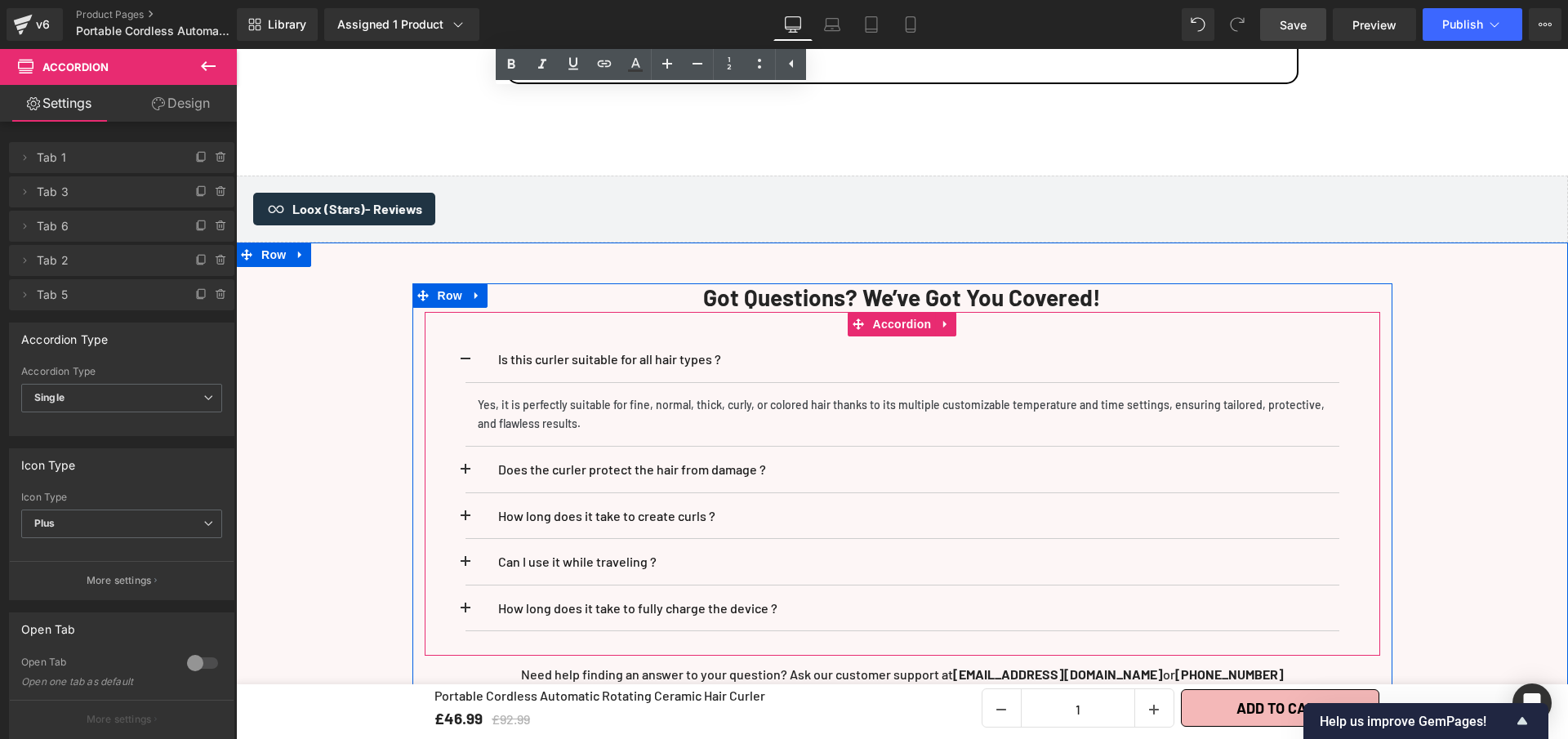
click at [470, 342] on button at bounding box center [481, 359] width 33 height 46
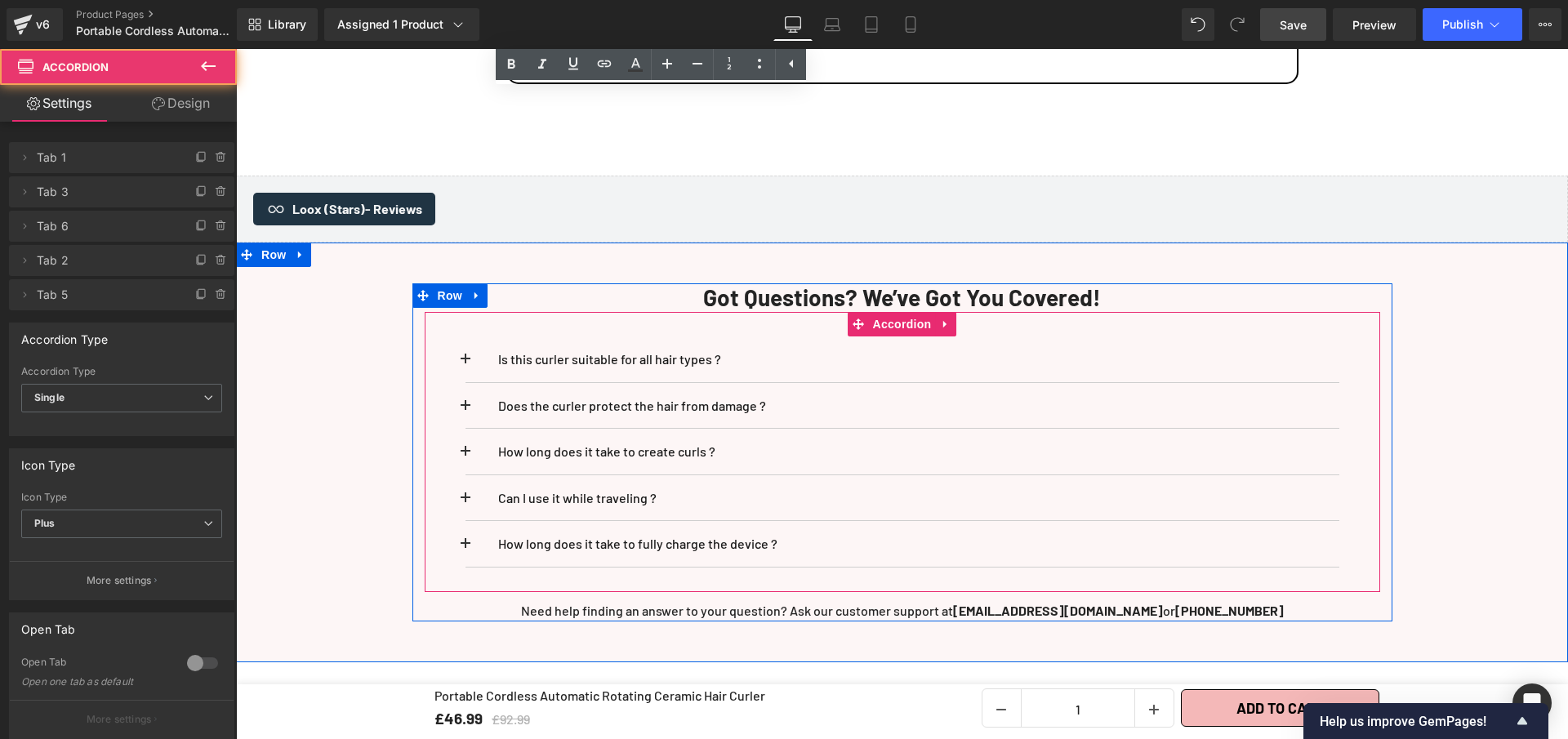
click at [470, 342] on button at bounding box center [481, 359] width 33 height 46
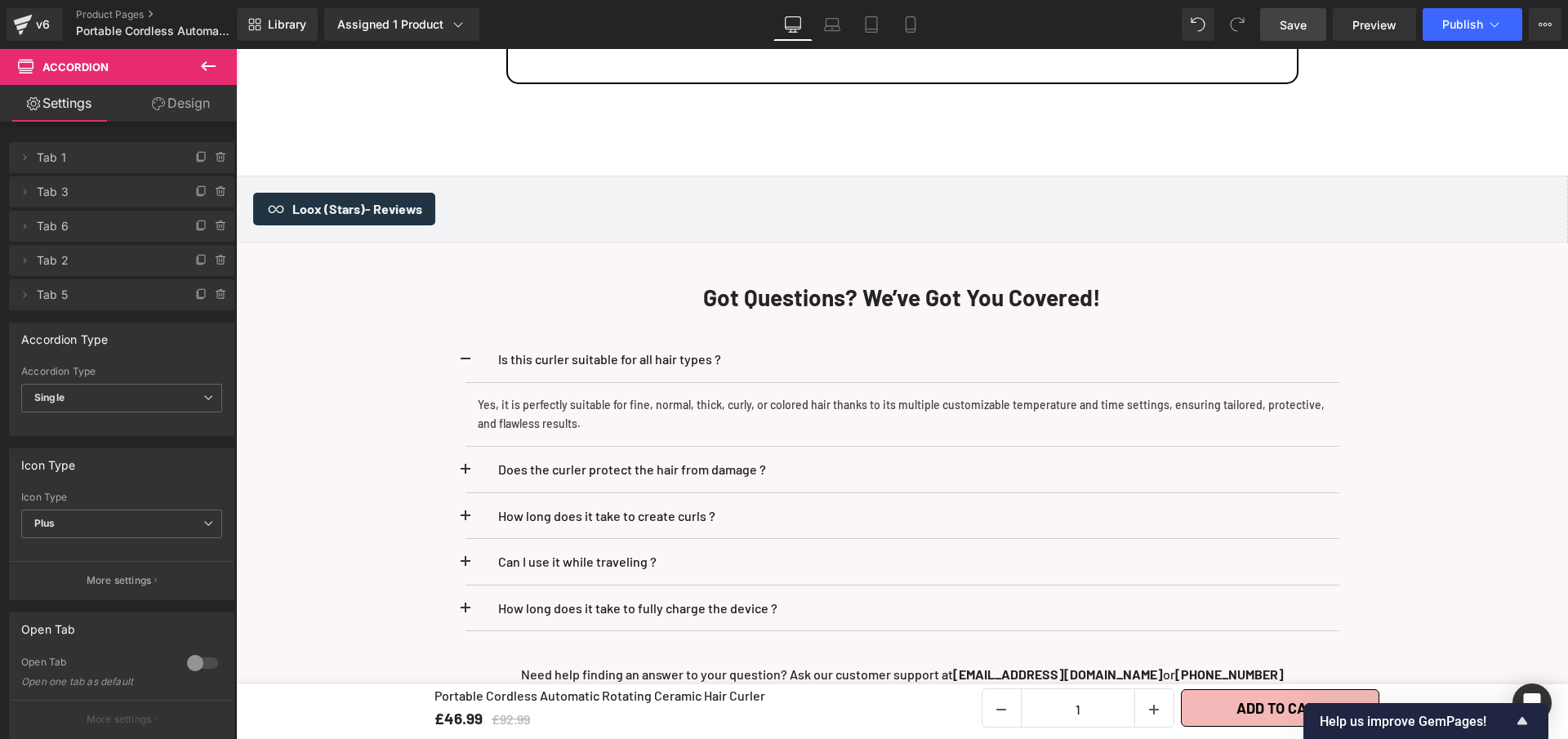
click at [1298, 32] on span "Save" at bounding box center [1293, 25] width 27 height 17
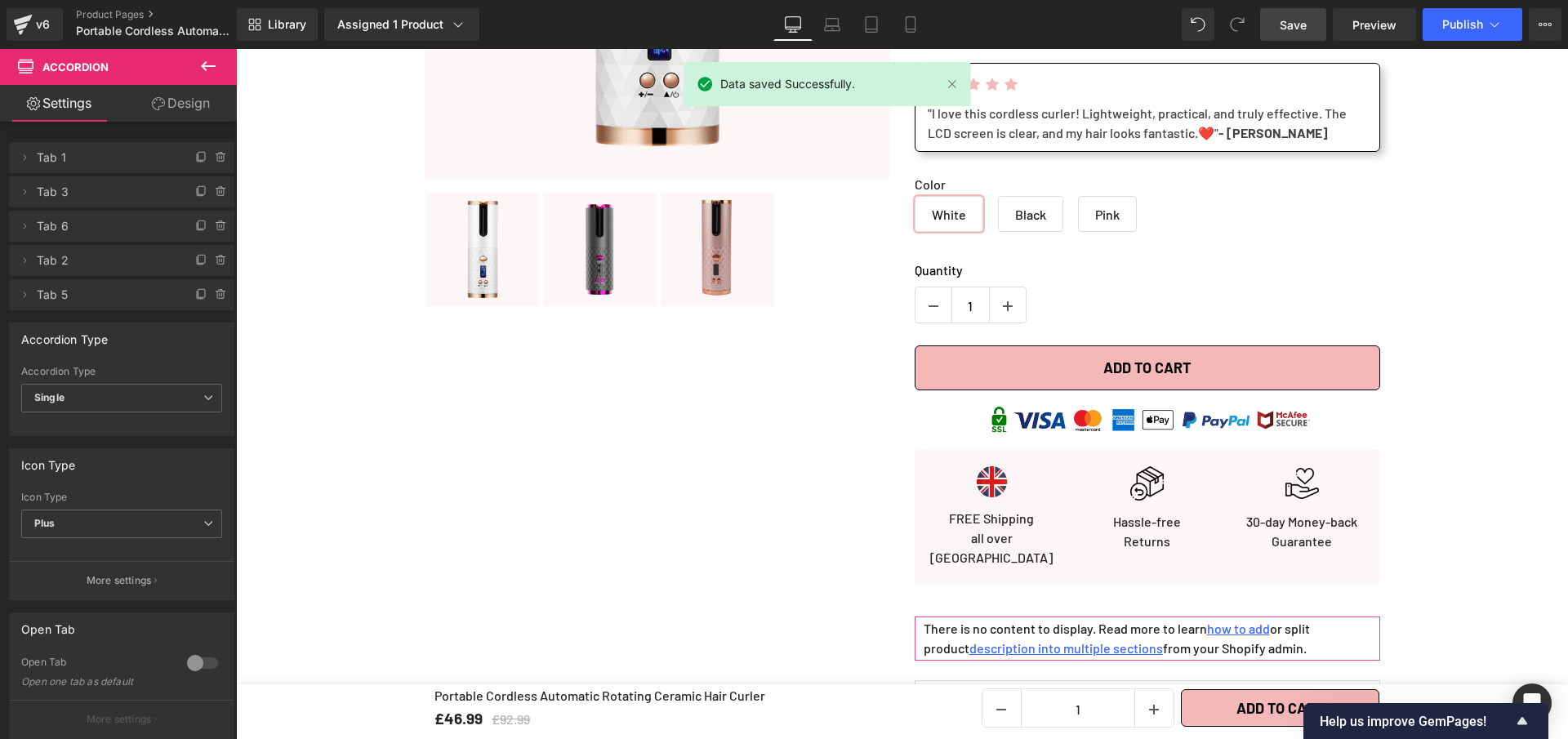
scroll to position [0, 0]
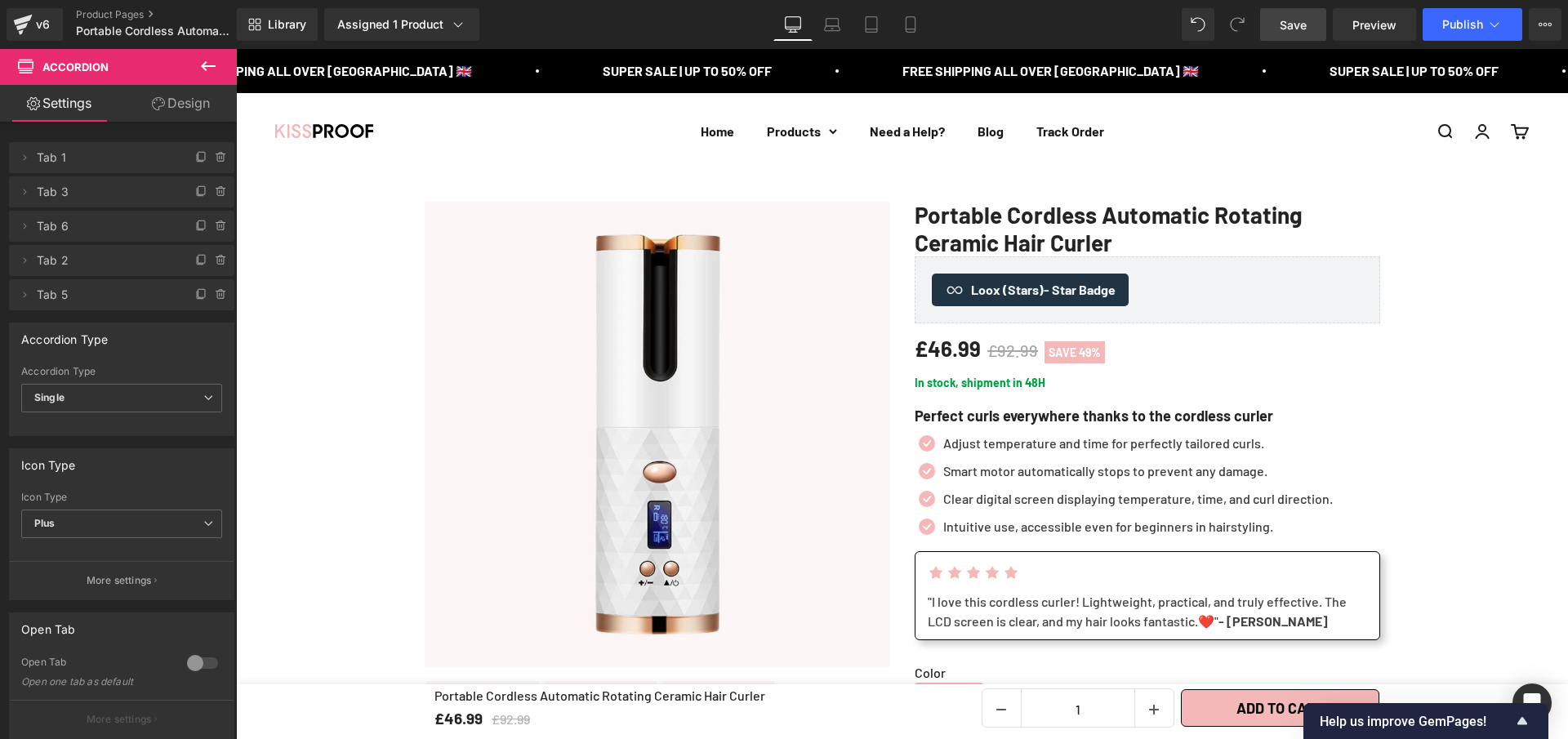
click at [1285, 24] on span "Save" at bounding box center [1293, 25] width 27 height 17
click at [1364, 30] on span "Preview" at bounding box center [1375, 25] width 44 height 17
click at [1461, 25] on span "Publish" at bounding box center [1463, 24] width 41 height 13
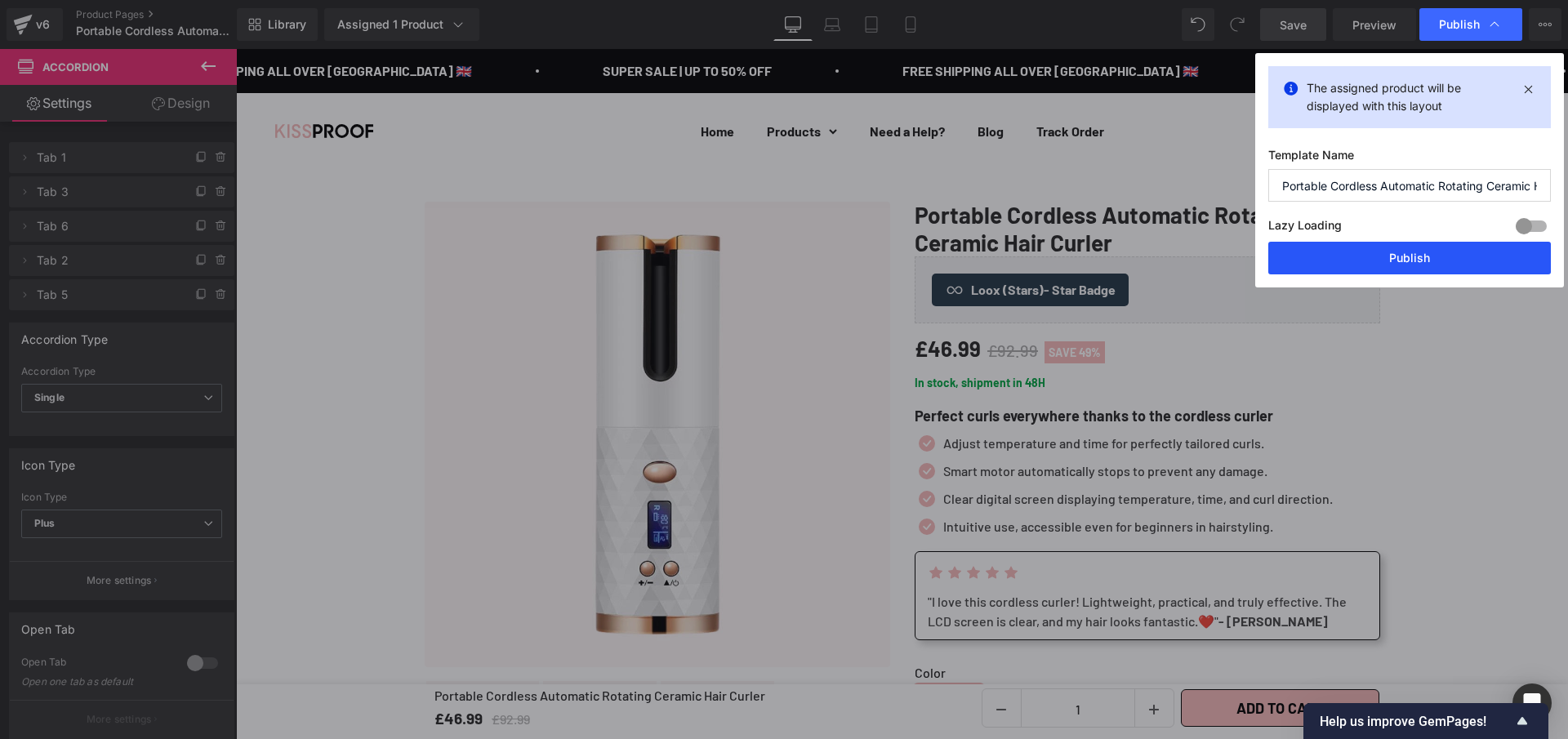
click at [1387, 269] on button "Publish" at bounding box center [1409, 258] width 282 height 33
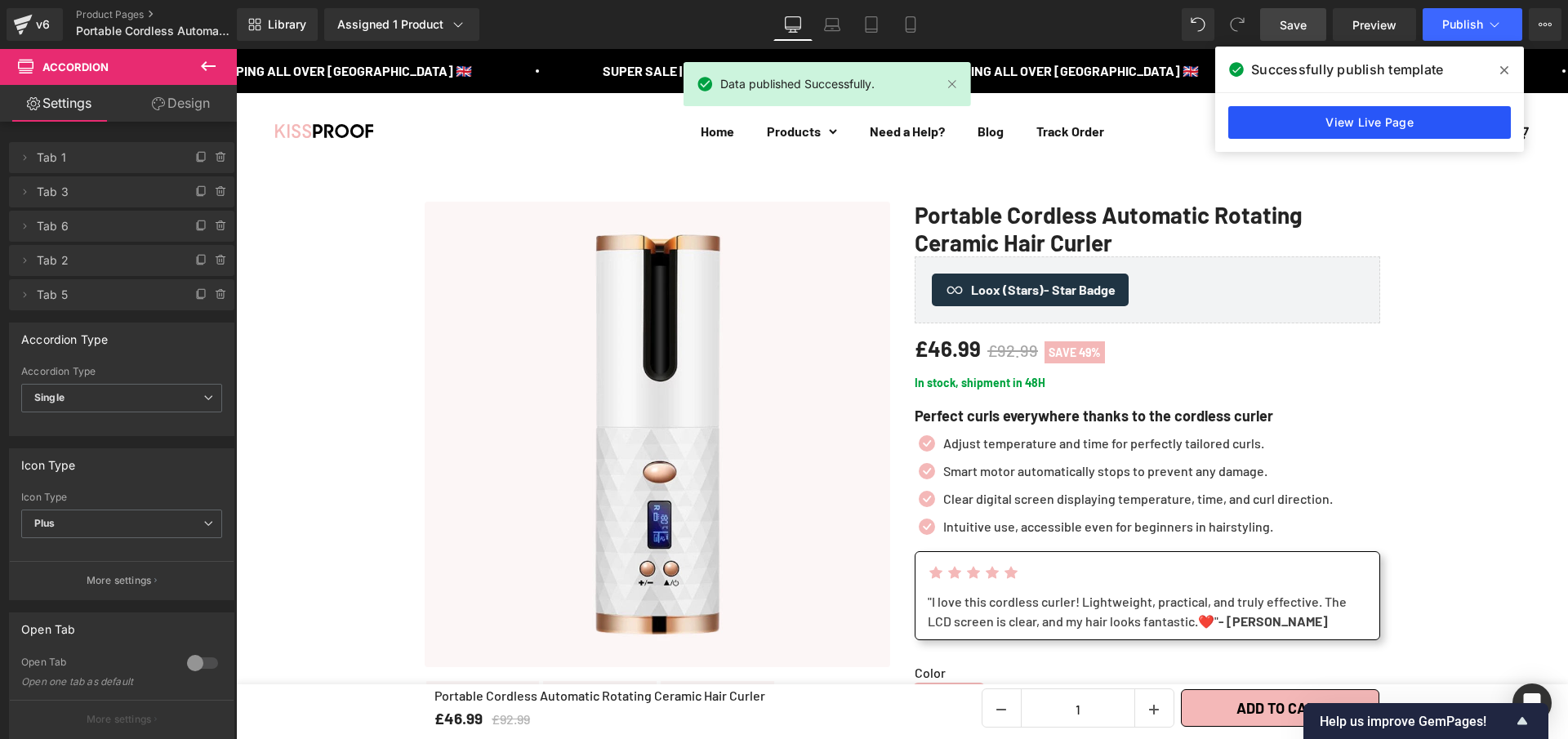
click at [1293, 116] on link "View Live Page" at bounding box center [1369, 122] width 282 height 33
